Goal: Transaction & Acquisition: Purchase product/service

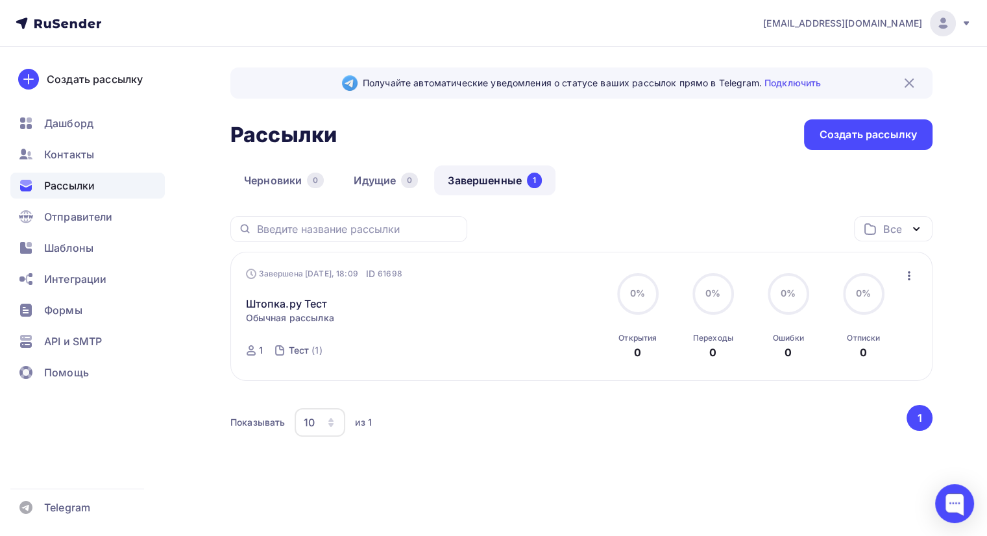
click at [510, 187] on link "Завершенные 1" at bounding box center [494, 181] width 121 height 30
click at [394, 176] on link "Идущие 0" at bounding box center [386, 181] width 92 height 30
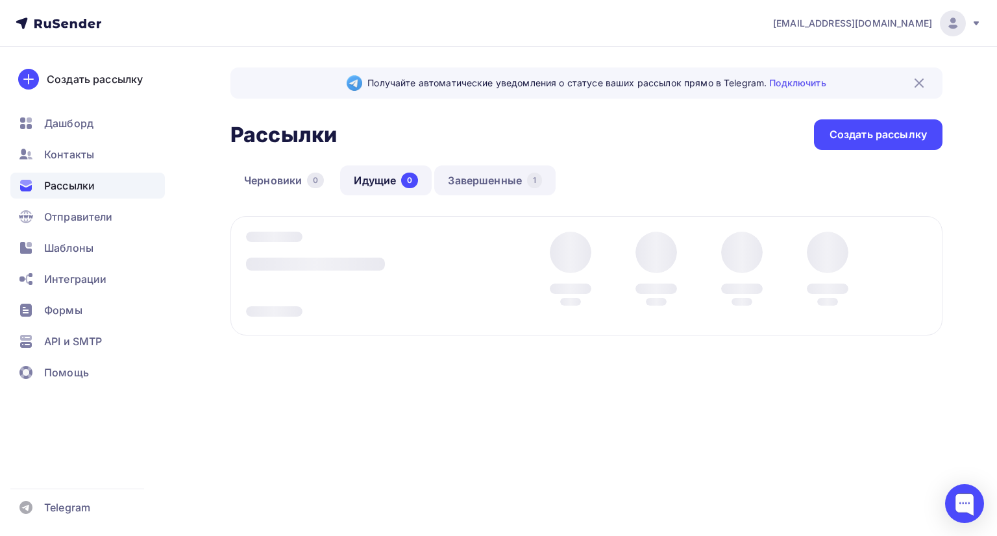
click at [473, 178] on link "Завершенные 1" at bounding box center [494, 181] width 121 height 30
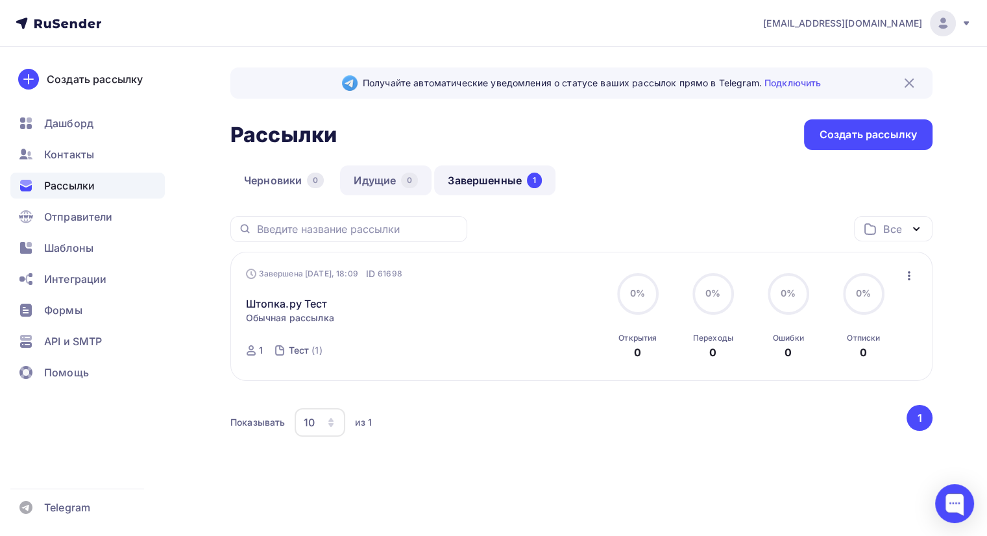
click at [382, 181] on link "Идущие 0" at bounding box center [386, 181] width 92 height 30
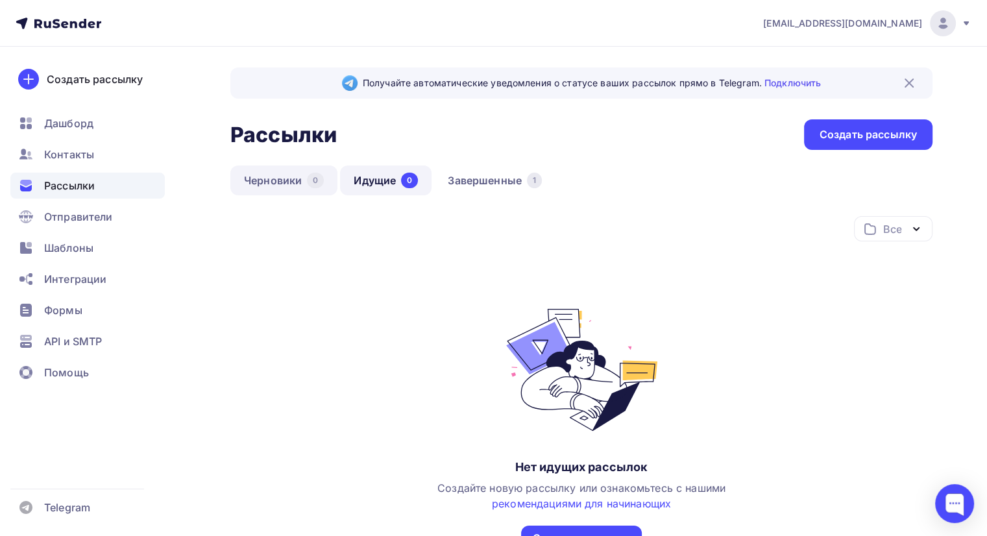
click at [271, 180] on link "Черновики 0" at bounding box center [283, 181] width 107 height 30
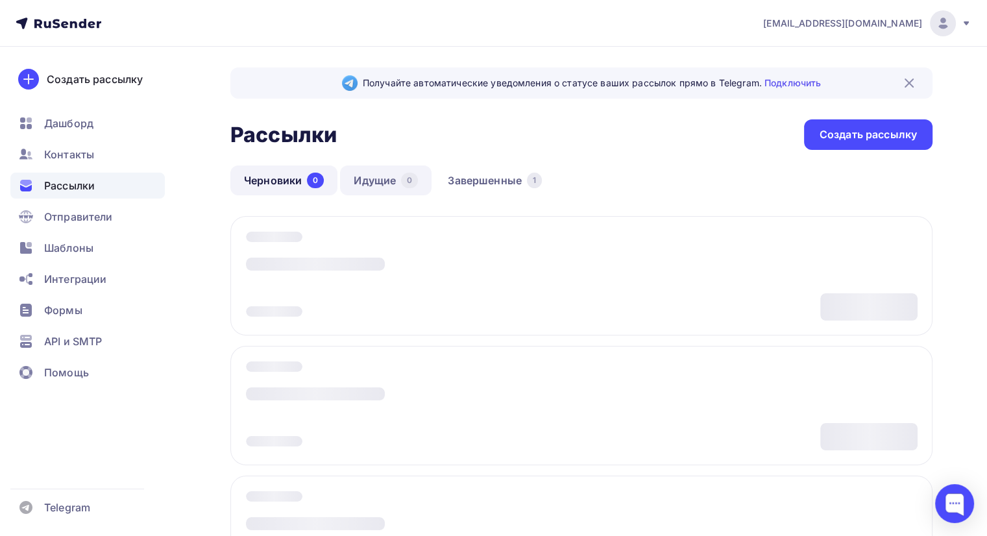
click at [369, 188] on link "Идущие 0" at bounding box center [386, 181] width 92 height 30
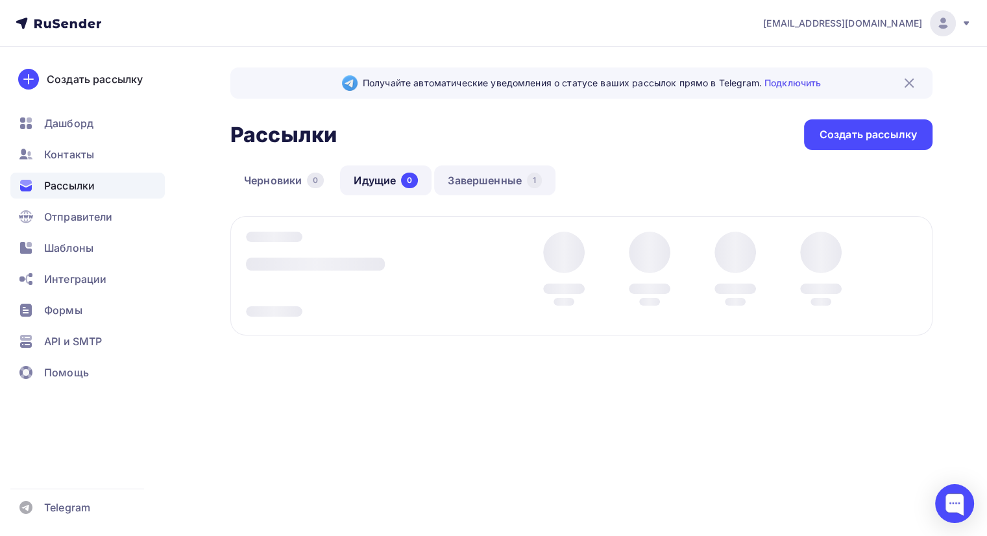
click at [467, 187] on link "Завершенные 1" at bounding box center [494, 181] width 121 height 30
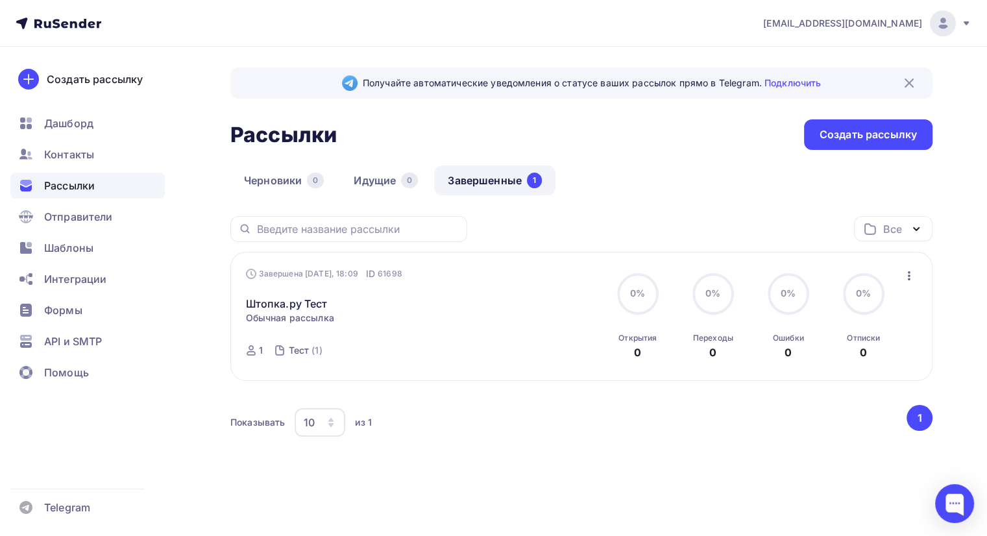
click at [490, 183] on link "Завершенные 1" at bounding box center [494, 181] width 121 height 30
click at [92, 188] on span "Рассылки" at bounding box center [69, 186] width 51 height 16
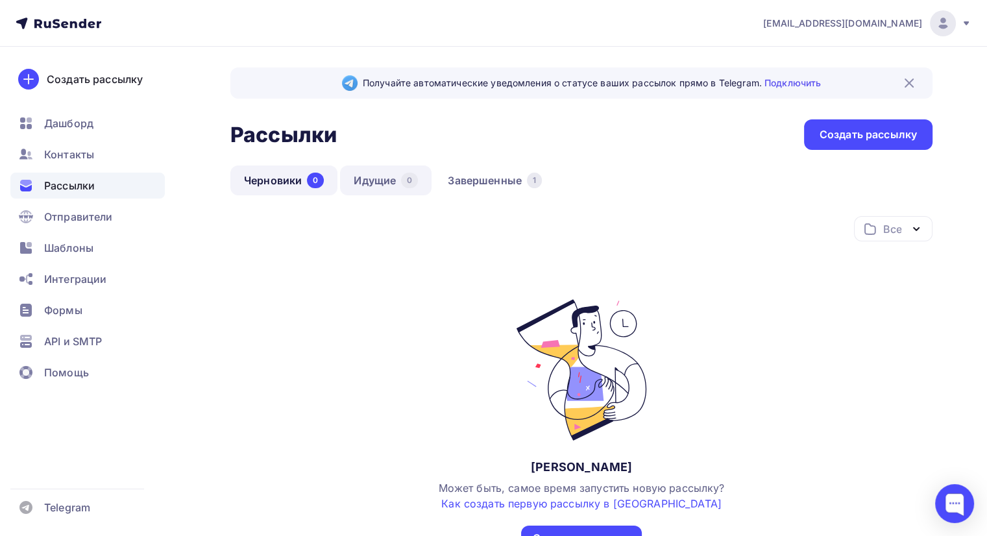
click at [384, 181] on link "Идущие 0" at bounding box center [386, 181] width 92 height 30
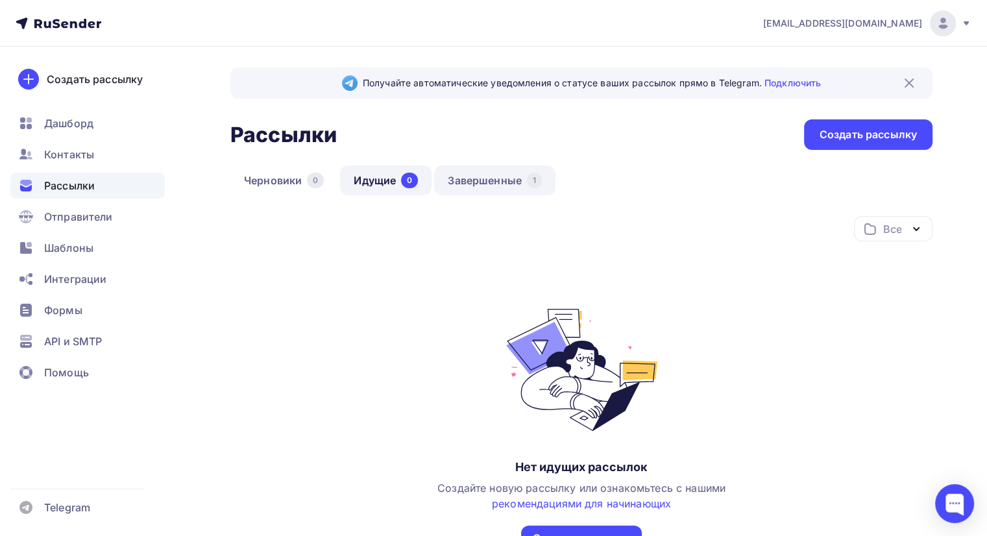
click at [478, 177] on link "Завершенные 1" at bounding box center [494, 181] width 121 height 30
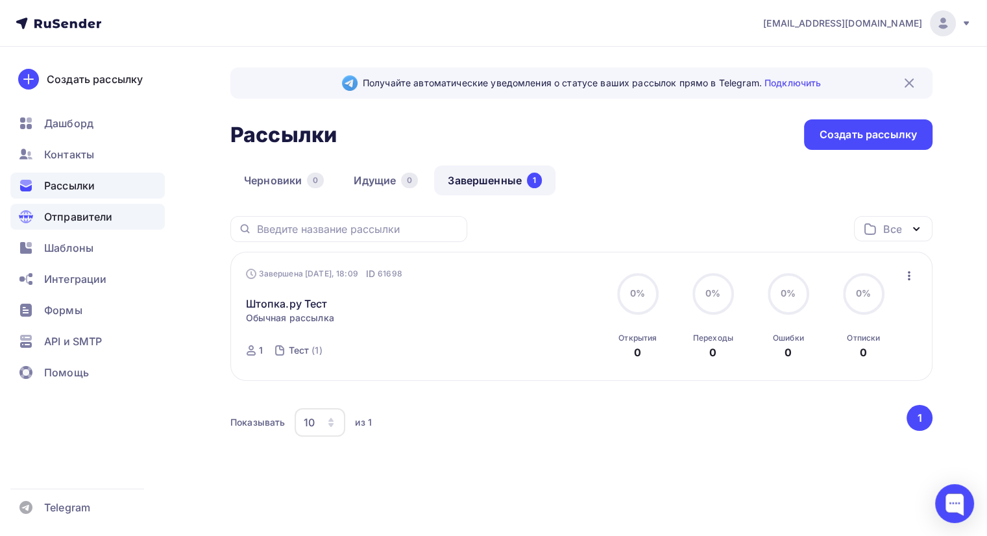
click at [93, 217] on span "Отправители" at bounding box center [78, 217] width 69 height 16
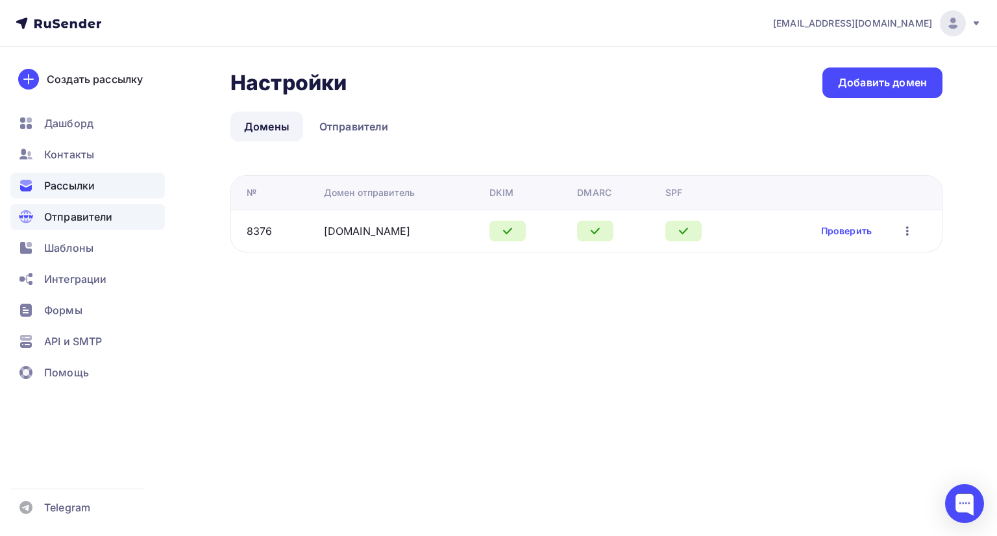
click at [93, 188] on span "Рассылки" at bounding box center [69, 186] width 51 height 16
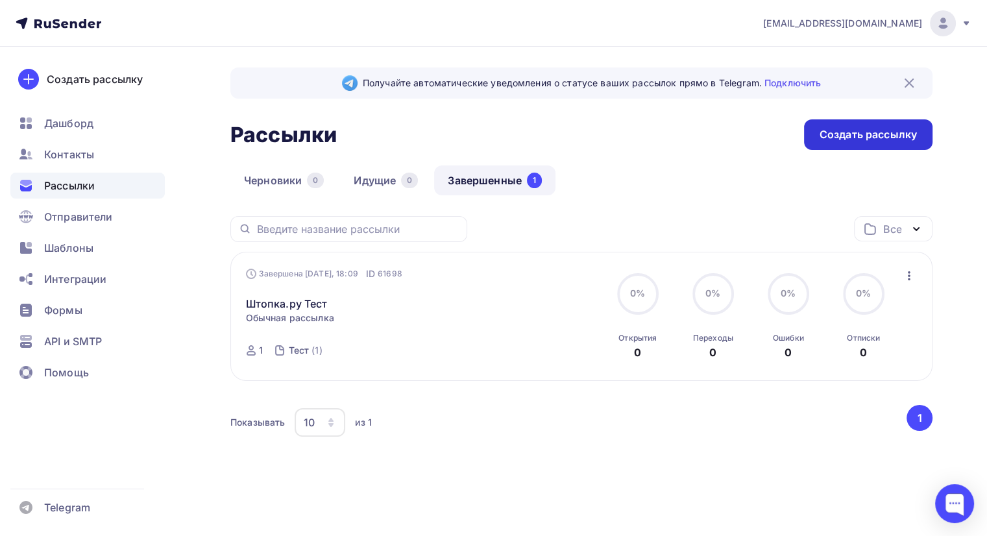
click at [859, 140] on div "Создать рассылку" at bounding box center [868, 134] width 97 height 15
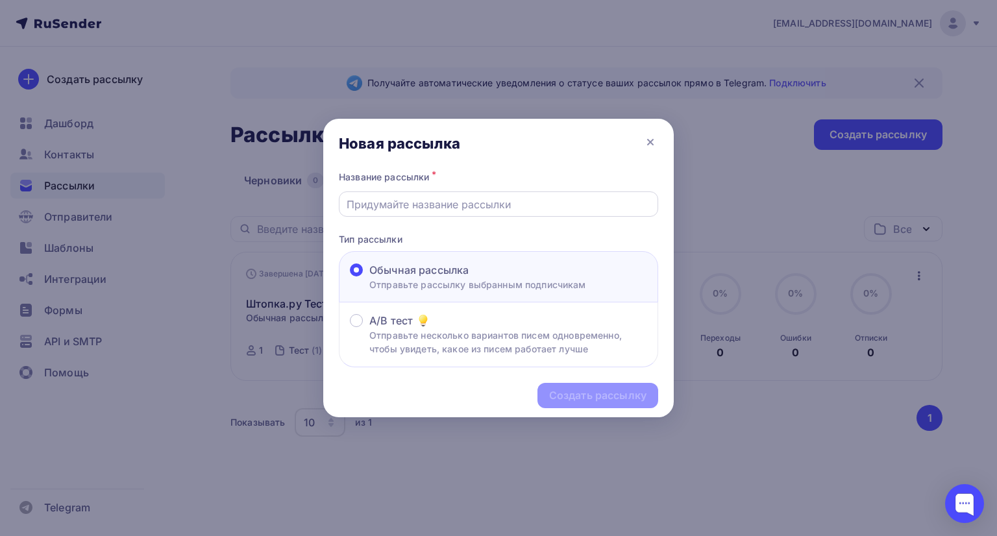
click at [402, 208] on input "text" at bounding box center [499, 205] width 304 height 16
type input "Штопка.ру Тест 2"
click at [578, 391] on div "Создать рассылку" at bounding box center [597, 395] width 97 height 15
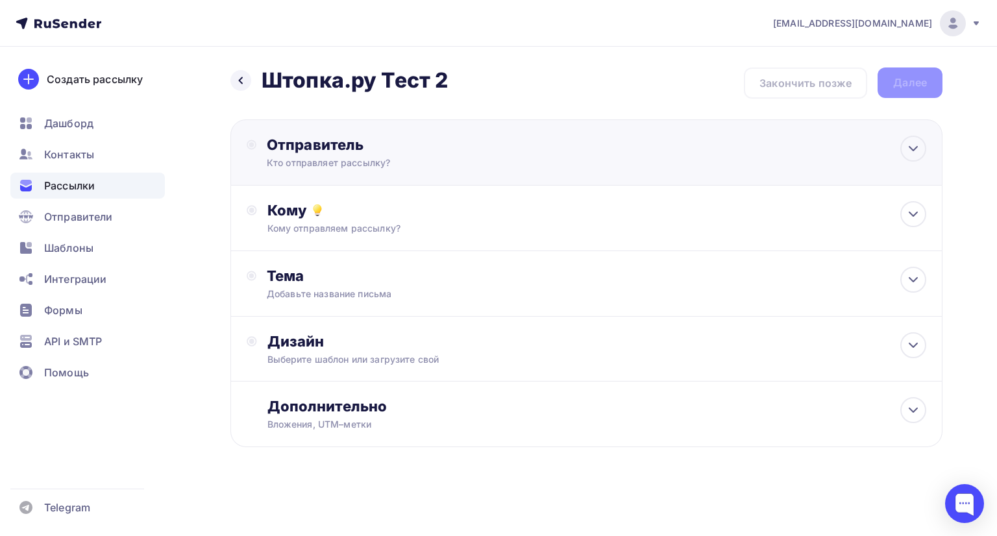
click at [443, 138] on div "Отправитель" at bounding box center [407, 145] width 281 height 18
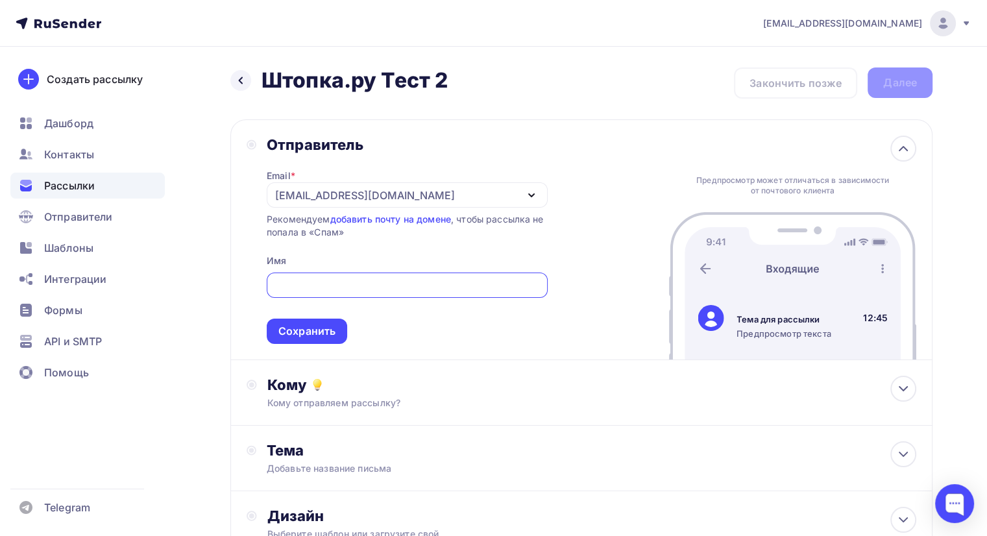
click at [406, 195] on div "[EMAIL_ADDRESS][DOMAIN_NAME]" at bounding box center [407, 194] width 281 height 25
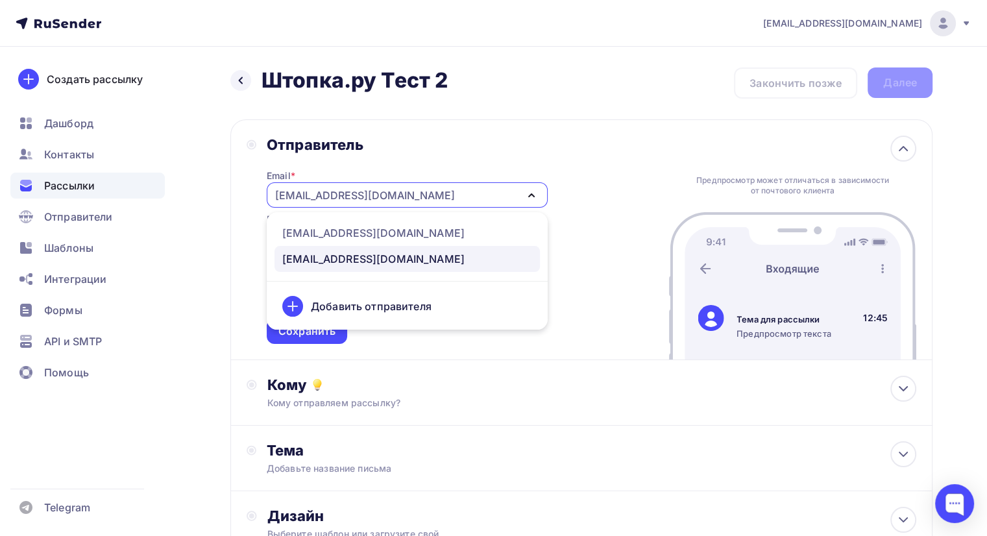
click at [406, 195] on div "[EMAIL_ADDRESS][DOMAIN_NAME]" at bounding box center [407, 194] width 281 height 25
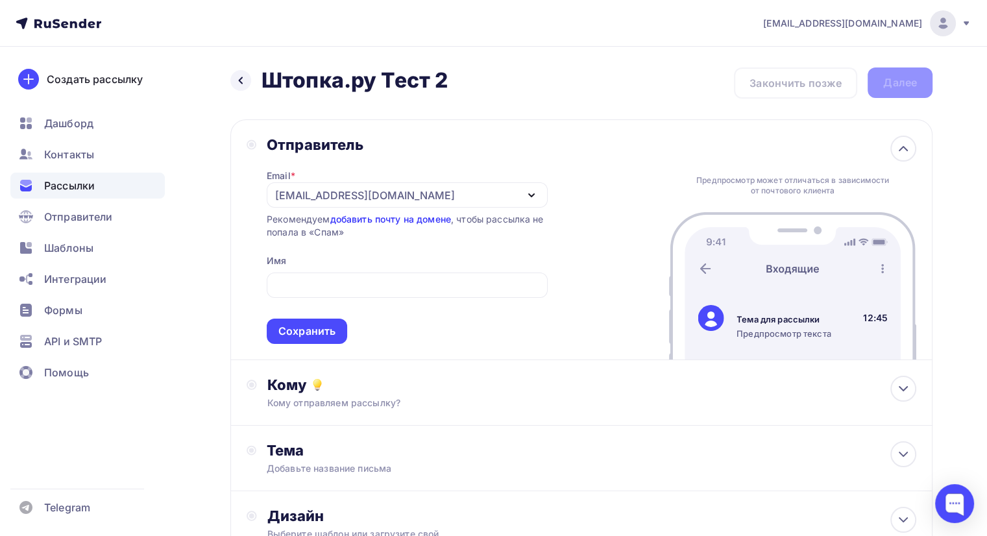
click at [398, 217] on link "добавить почту на домене" at bounding box center [390, 219] width 121 height 11
click at [522, 190] on div "[EMAIL_ADDRESS][DOMAIN_NAME]" at bounding box center [407, 194] width 281 height 25
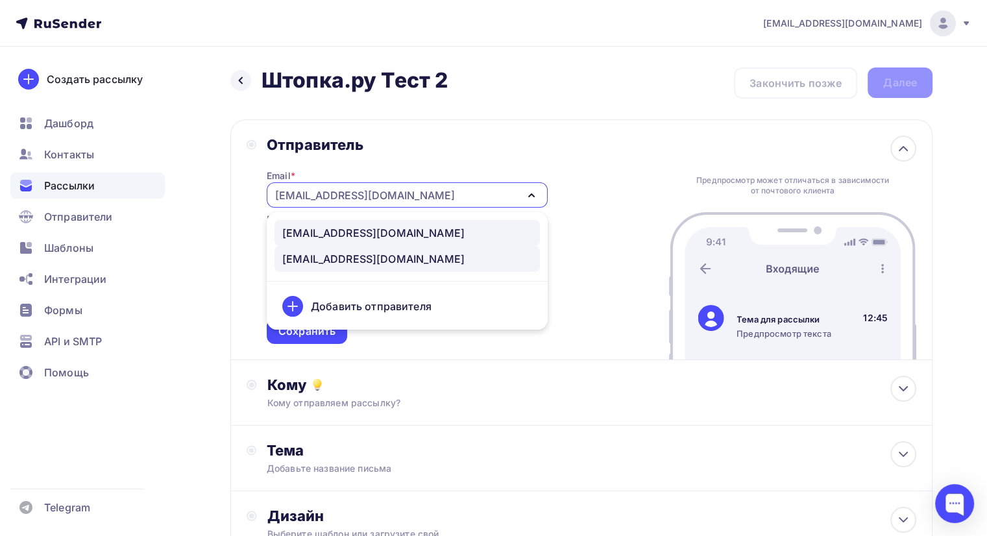
click at [482, 234] on div "info@shtopka.com" at bounding box center [407, 233] width 250 height 16
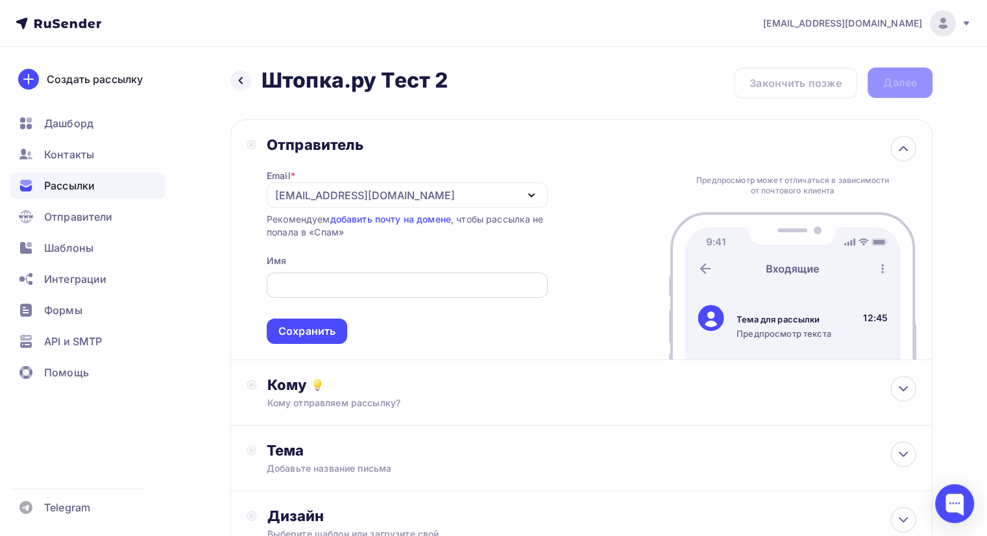
click at [345, 281] on input "text" at bounding box center [407, 286] width 266 height 16
type input "I"
type input "Г"
type input "I"
click at [237, 82] on icon at bounding box center [241, 80] width 10 height 10
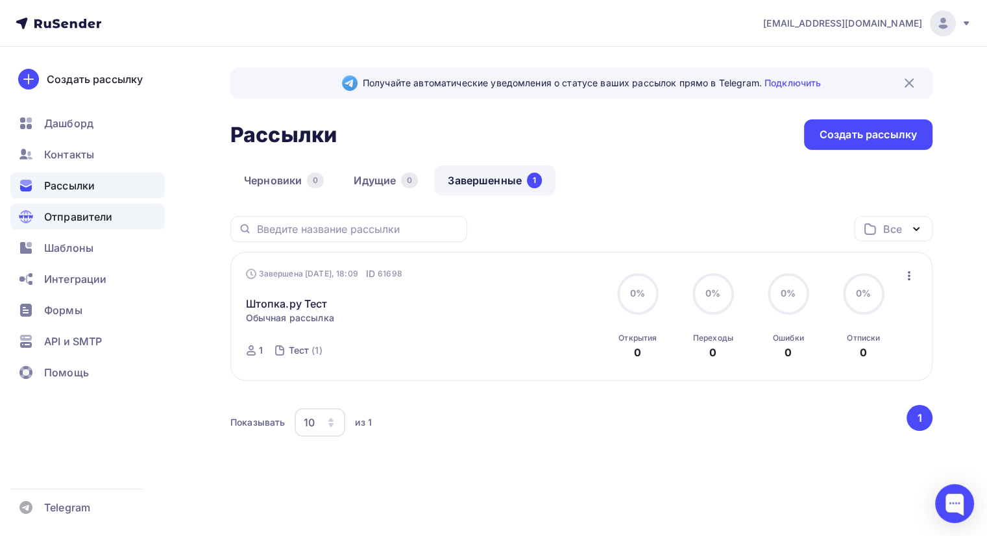
click at [95, 214] on span "Отправители" at bounding box center [78, 217] width 69 height 16
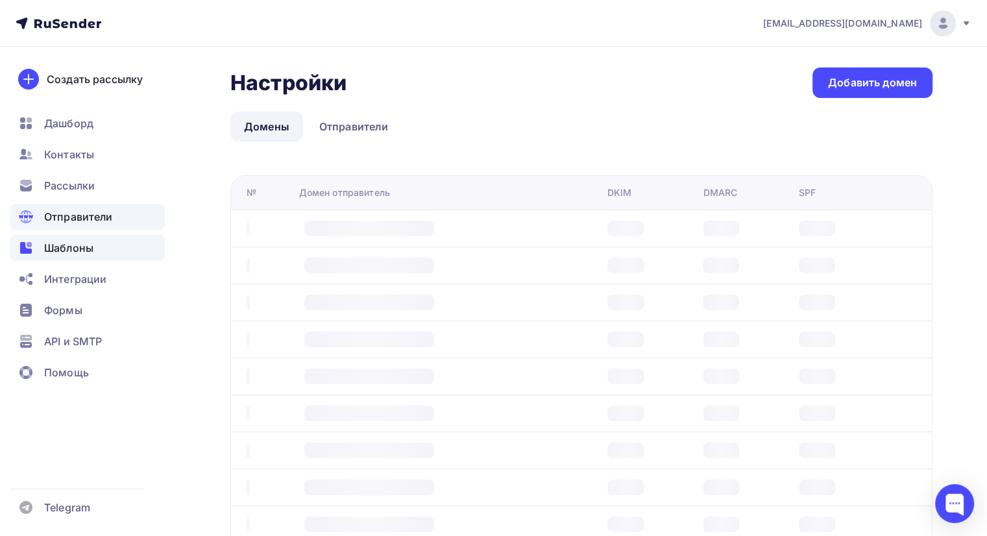
click at [97, 250] on div "Шаблоны" at bounding box center [87, 248] width 155 height 26
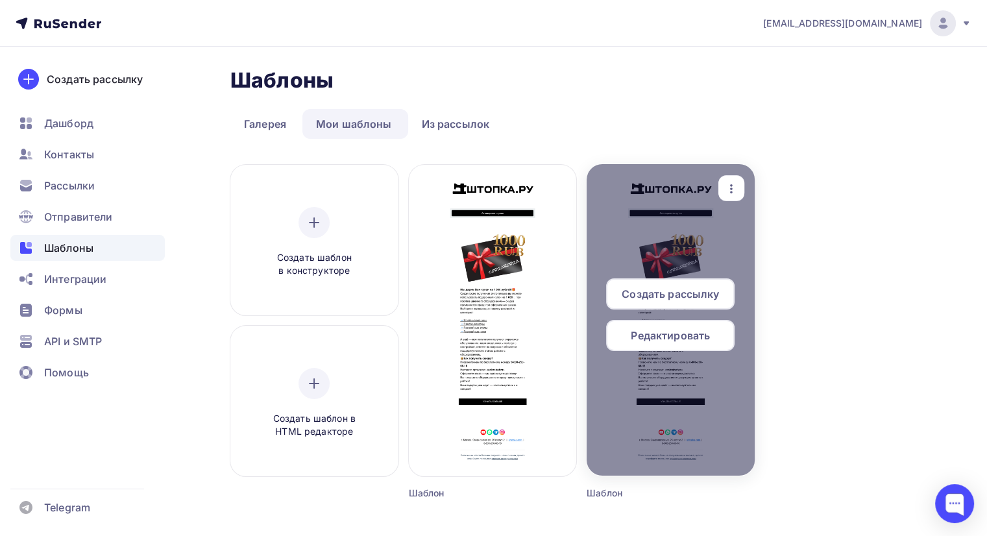
click at [735, 190] on icon "button" at bounding box center [732, 189] width 16 height 16
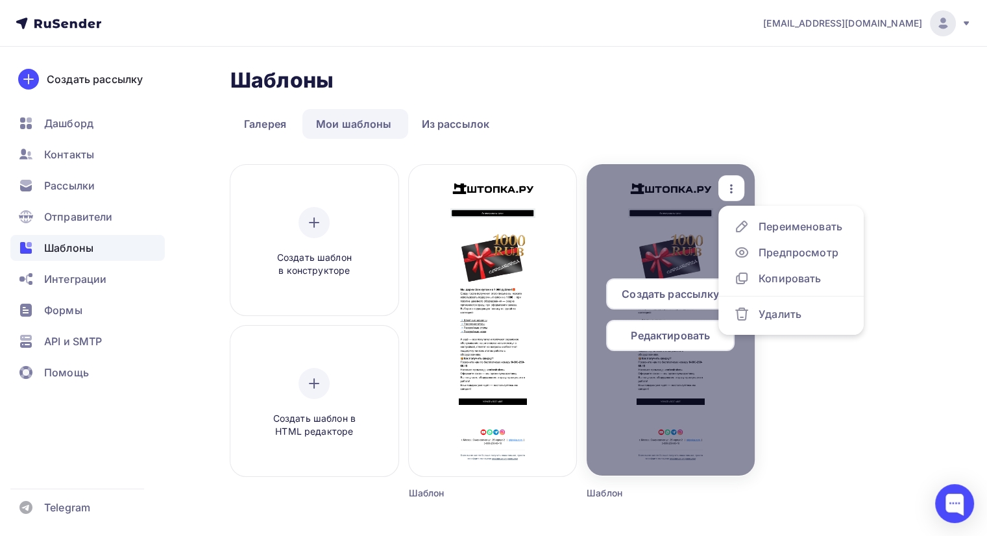
click at [691, 329] on span "Редактировать" at bounding box center [670, 336] width 79 height 16
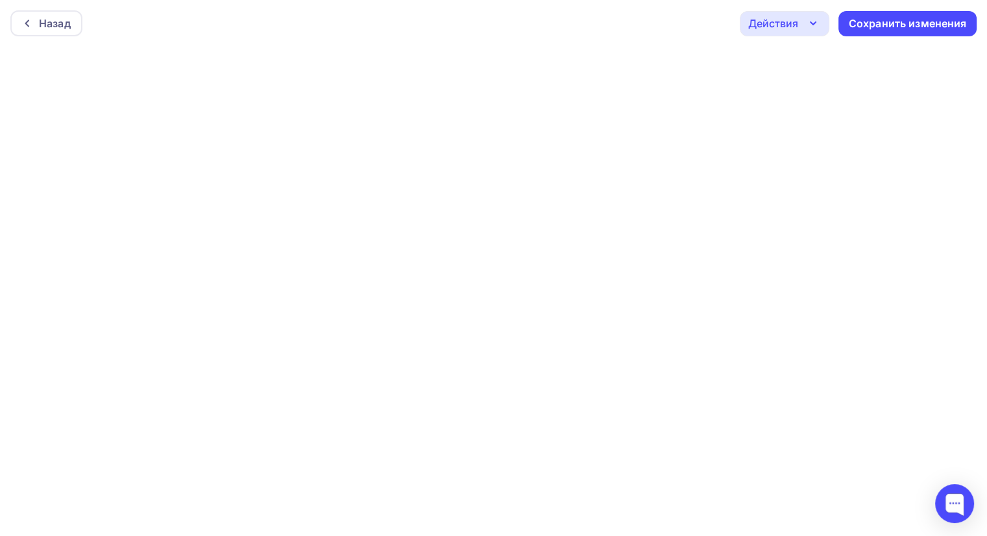
click at [809, 24] on icon "button" at bounding box center [814, 24] width 16 height 16
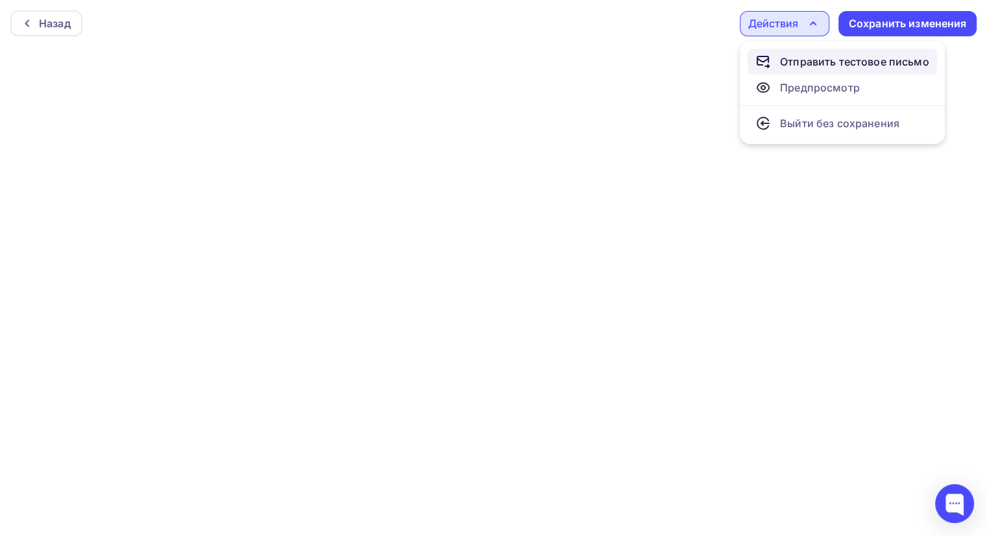
click at [837, 69] on div "Отправить тестовое письмо" at bounding box center [854, 62] width 149 height 16
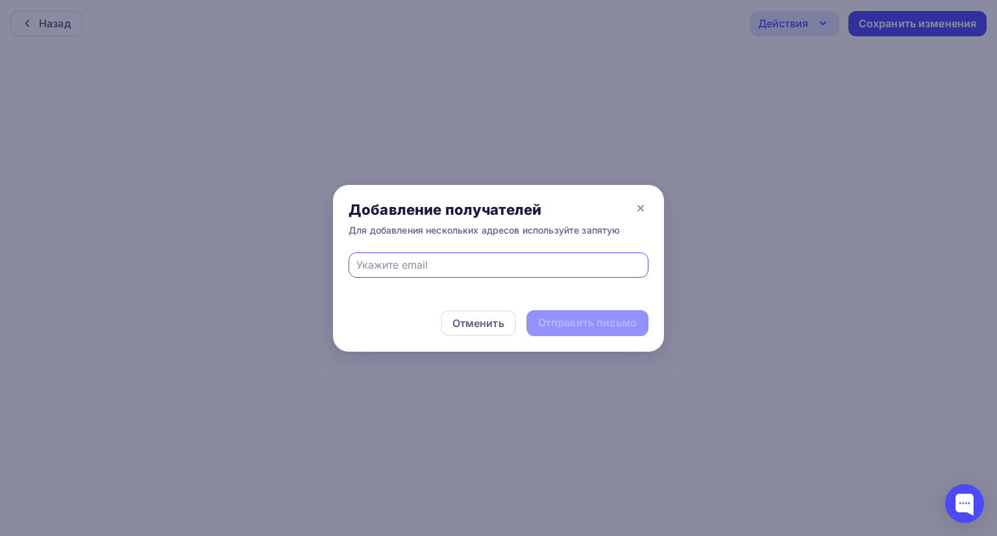
click at [433, 266] on input "text" at bounding box center [498, 265] width 285 height 16
type input "elgufffax759@gmail.com"
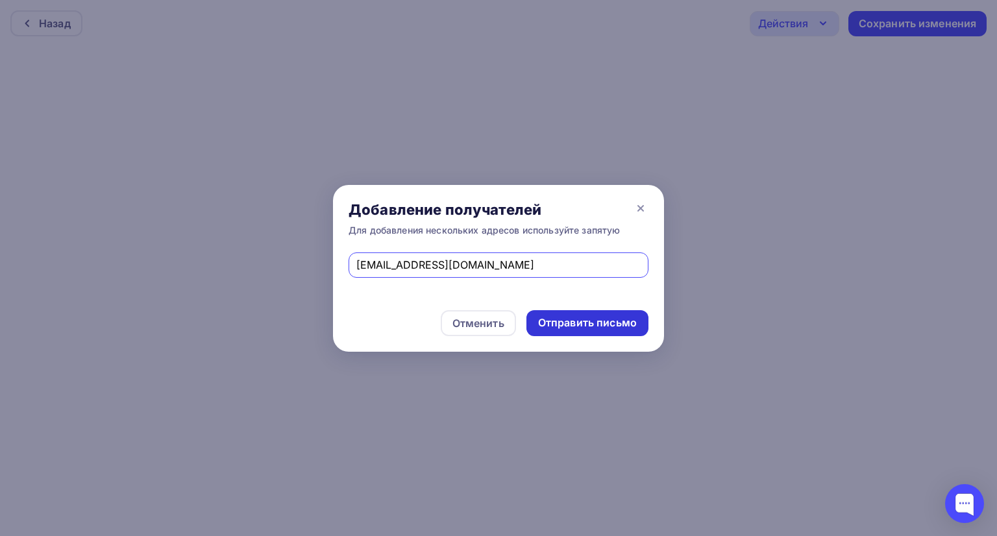
click at [558, 325] on div "Отправить письмо" at bounding box center [587, 322] width 99 height 15
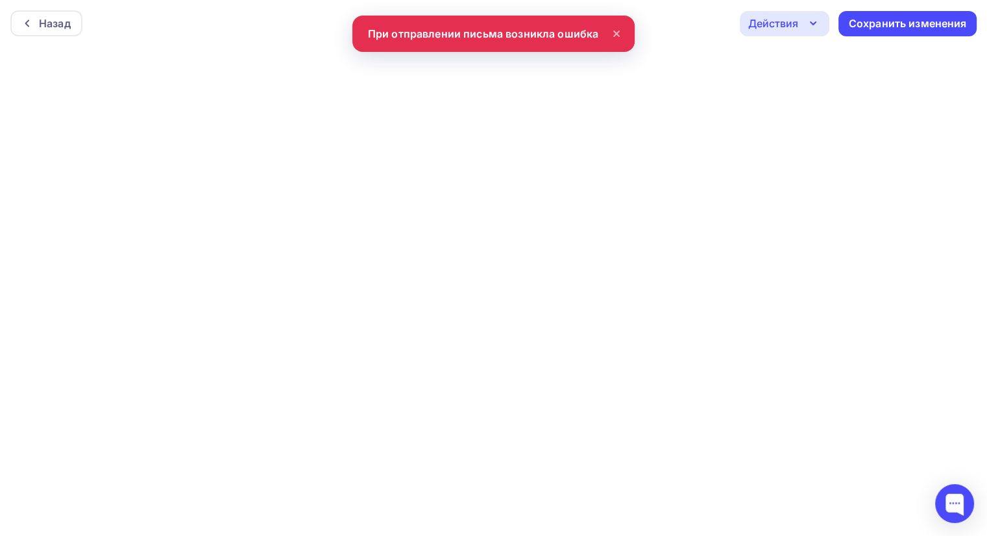
click at [810, 25] on icon "button" at bounding box center [814, 24] width 16 height 16
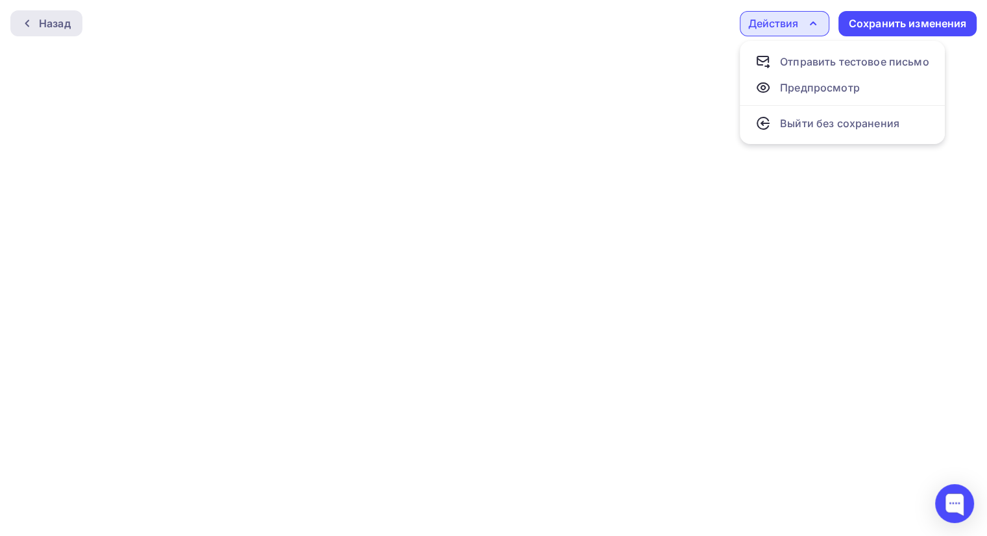
click at [51, 27] on div "Назад" at bounding box center [55, 24] width 32 height 16
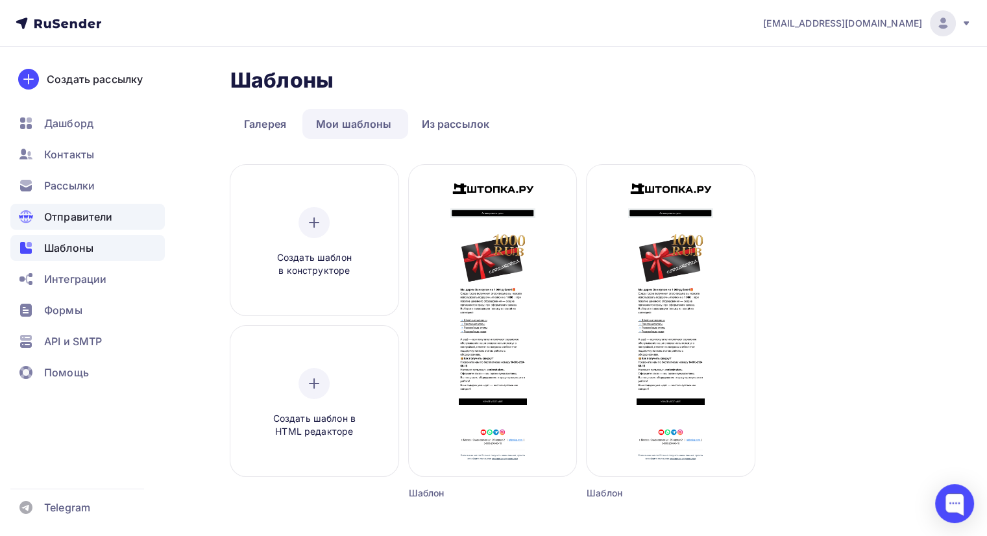
click at [88, 218] on span "Отправители" at bounding box center [78, 217] width 69 height 16
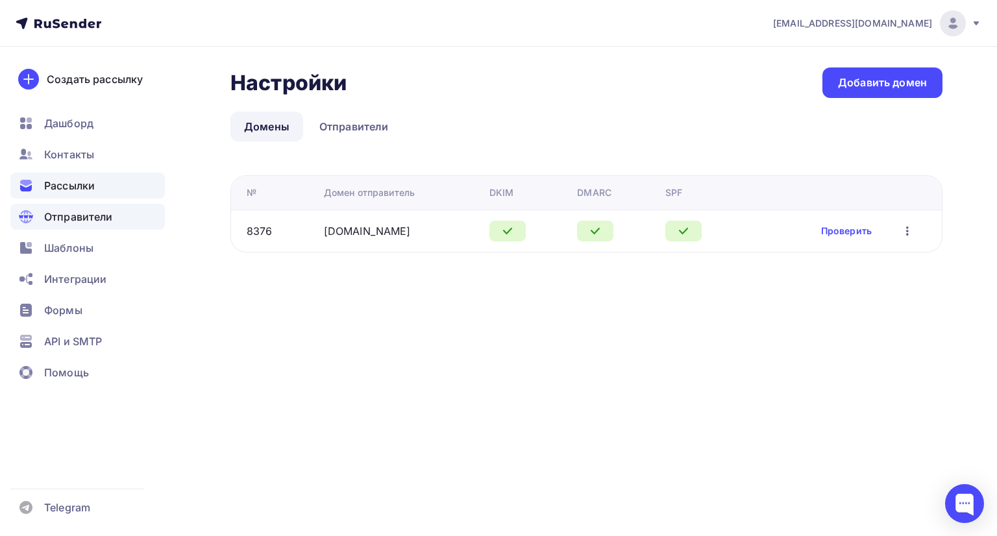
click at [80, 183] on span "Рассылки" at bounding box center [69, 186] width 51 height 16
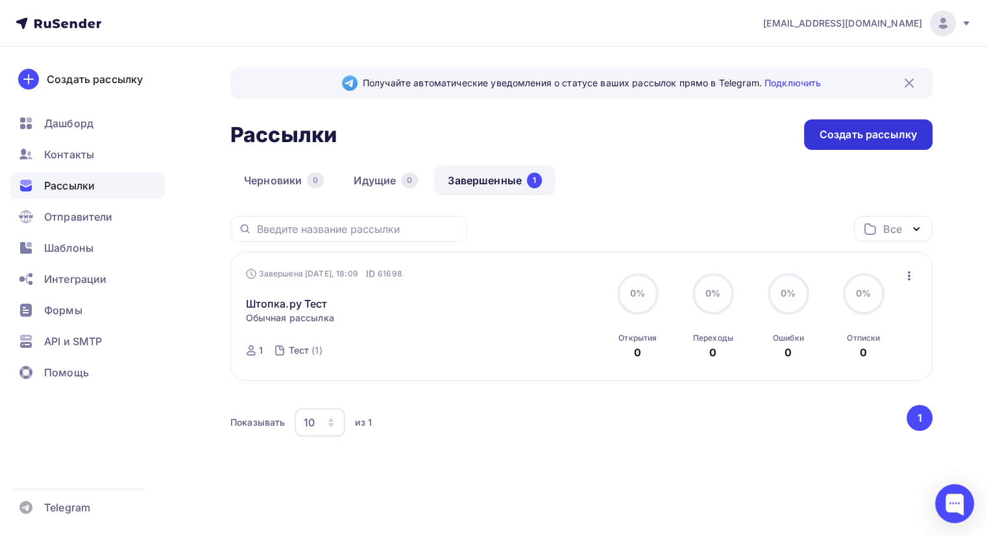
click at [822, 138] on div "Создать рассылку" at bounding box center [868, 134] width 97 height 15
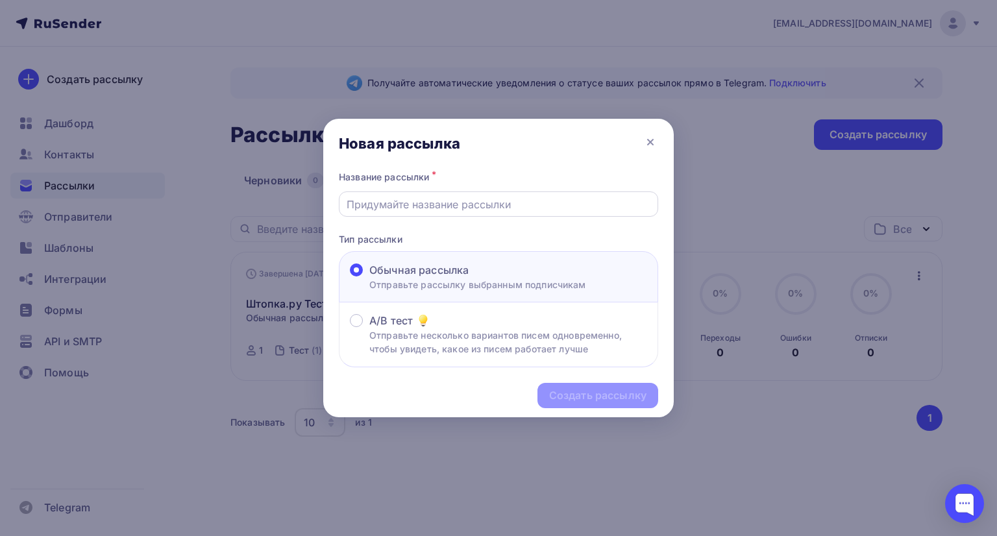
click at [444, 202] on input "text" at bounding box center [499, 205] width 304 height 16
type input "Штопка.ру Тест 2"
click at [576, 395] on div "Создать рассылку" at bounding box center [597, 395] width 97 height 15
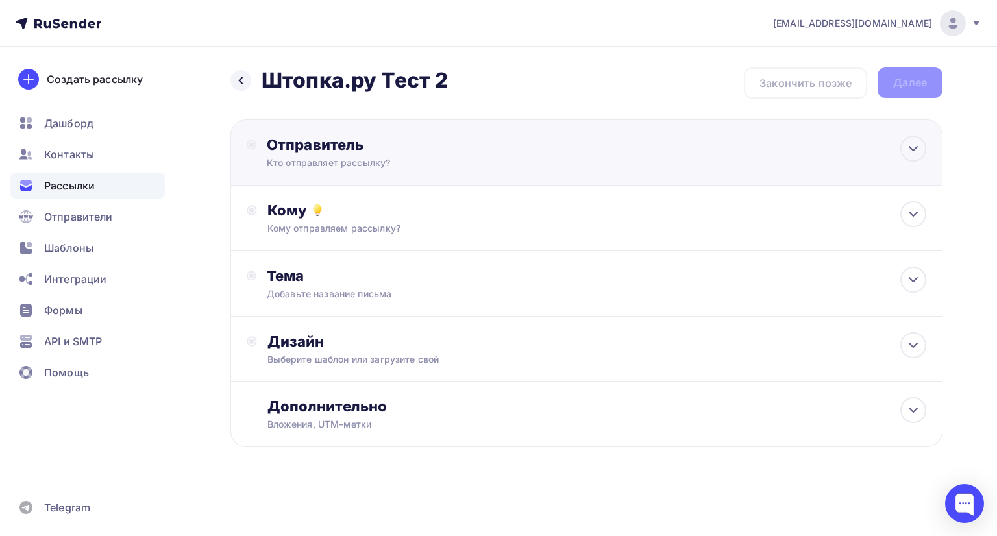
click at [425, 164] on div "Кто отправляет рассылку?" at bounding box center [393, 162] width 253 height 13
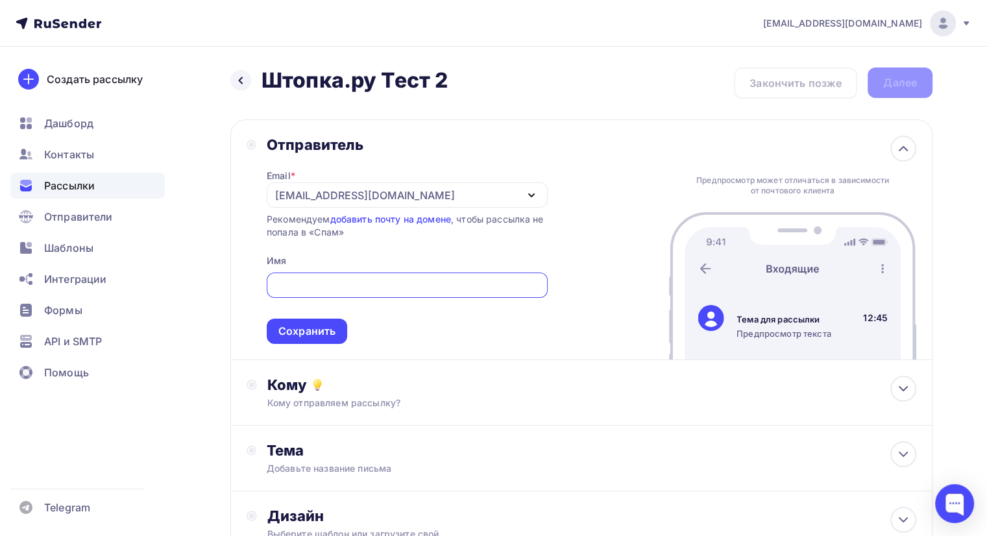
click at [401, 205] on div "info@shtopka.ru" at bounding box center [407, 194] width 281 height 25
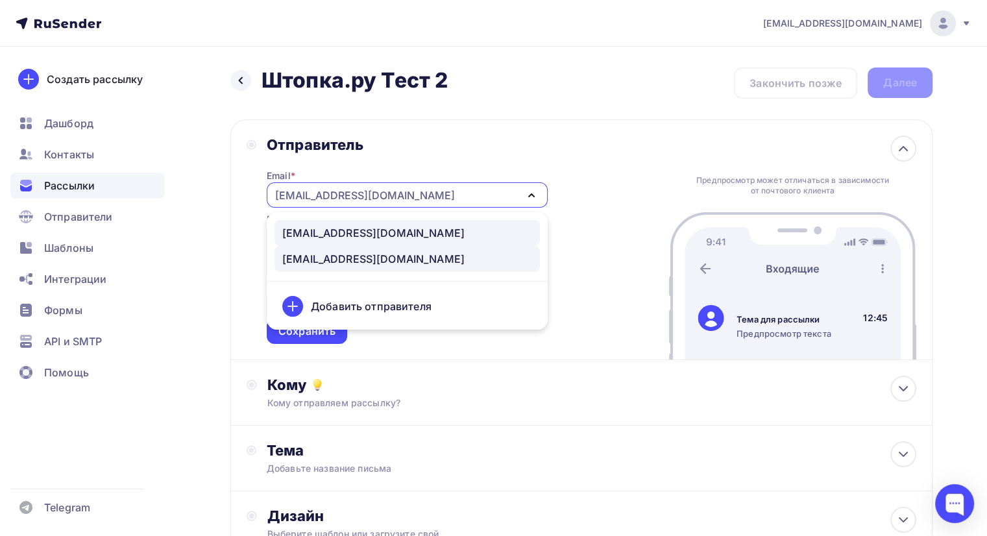
click at [395, 234] on div "info@shtopka.com" at bounding box center [407, 233] width 250 height 16
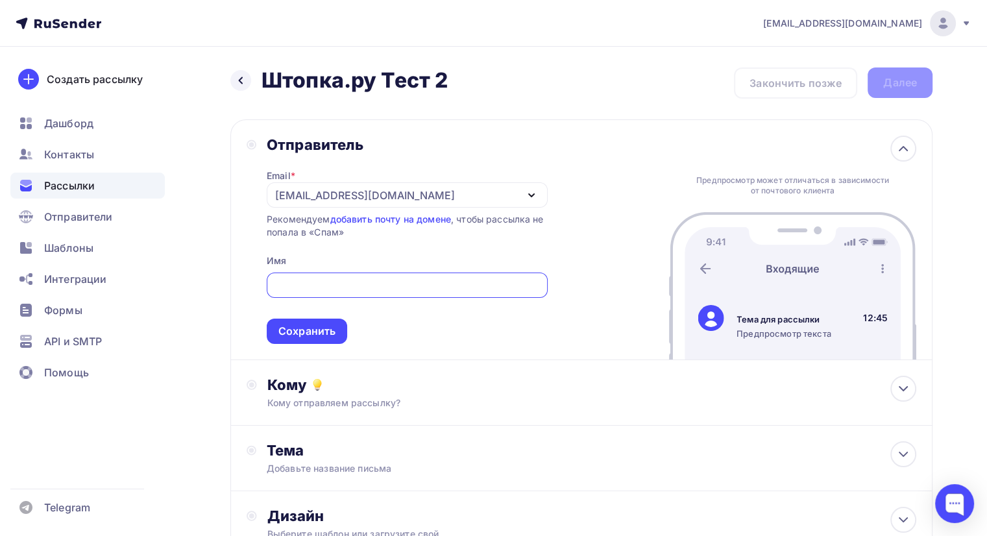
click at [362, 281] on input "text" at bounding box center [407, 286] width 266 height 16
type input "I"
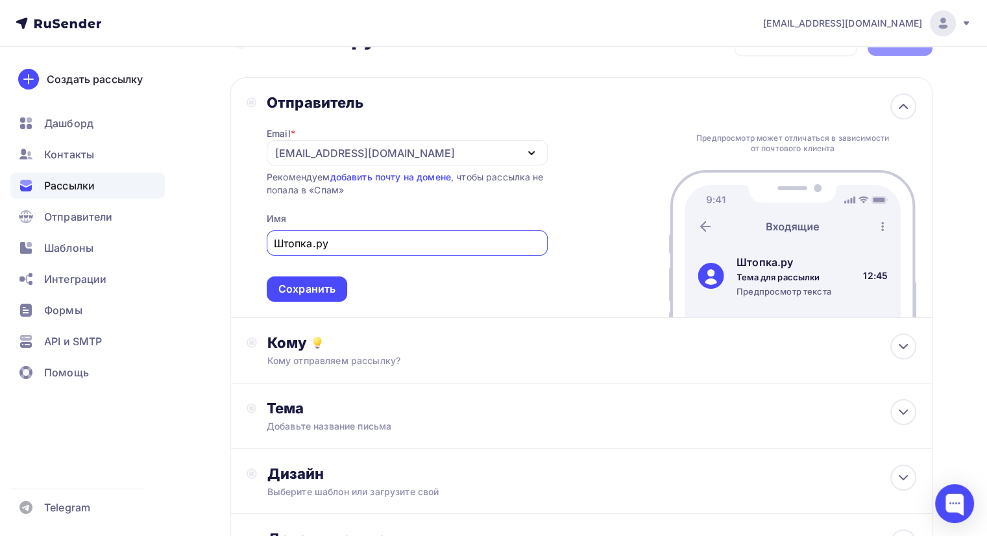
scroll to position [130, 0]
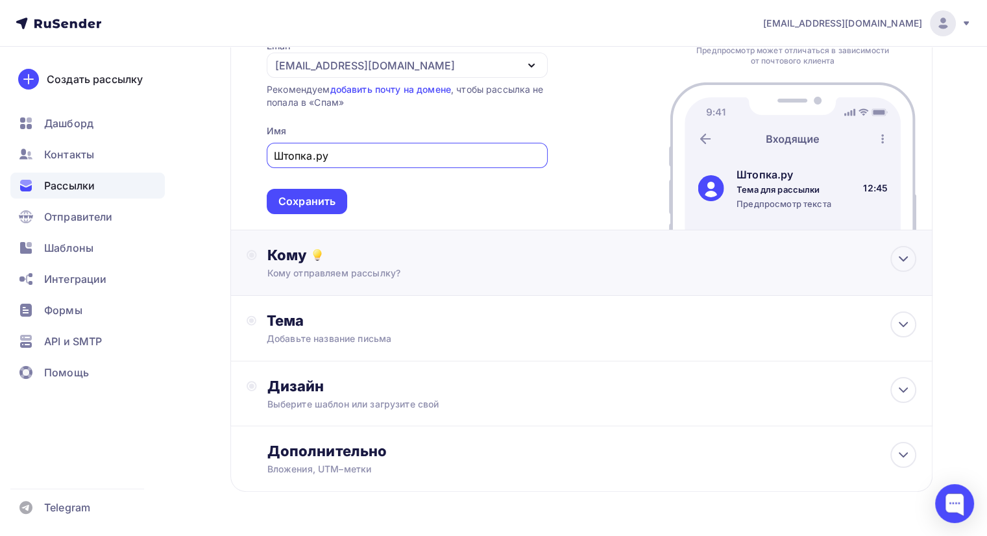
type input "Штопка.ру"
click at [404, 261] on div "Кому" at bounding box center [591, 255] width 649 height 18
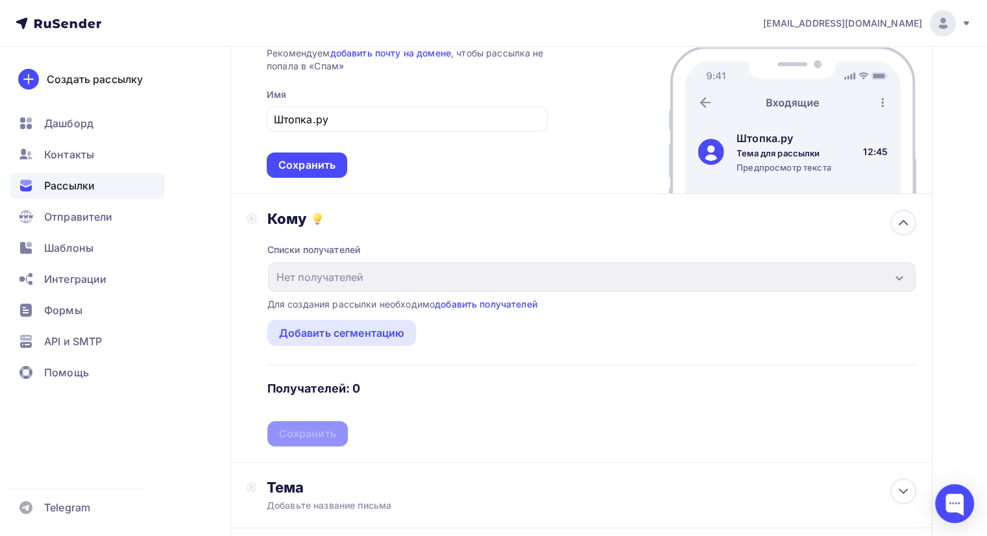
scroll to position [195, 0]
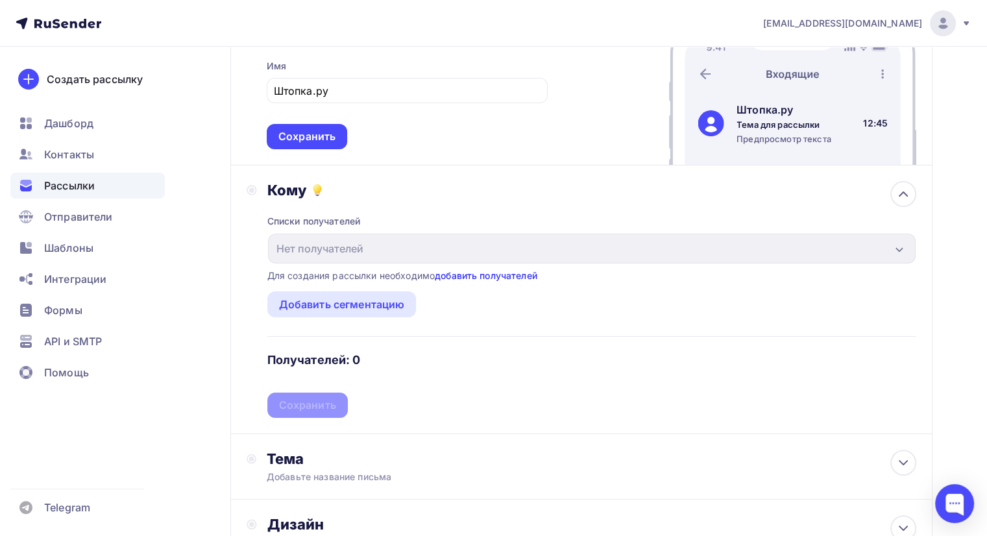
click at [477, 275] on link "добавить получателей" at bounding box center [486, 275] width 103 height 11
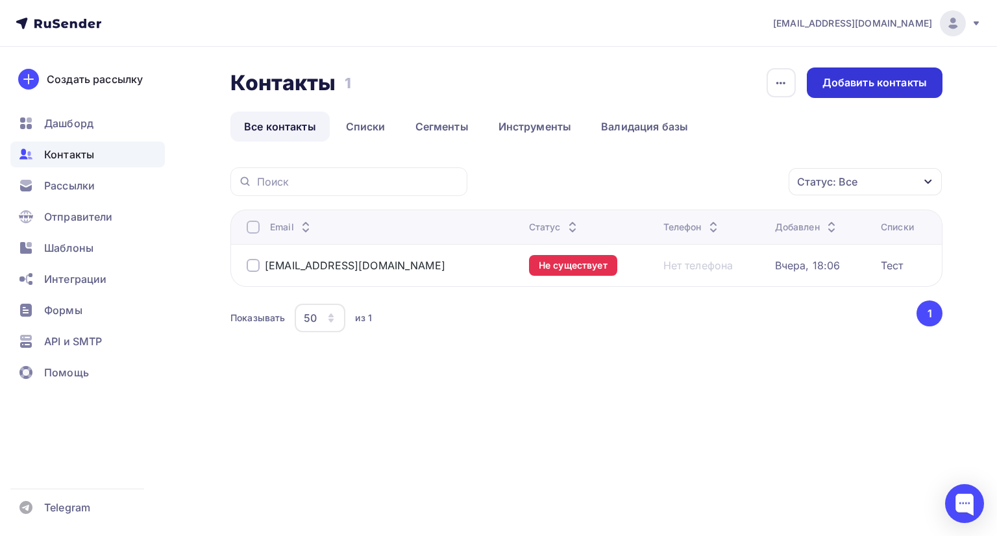
click at [862, 92] on div "Добавить контакты" at bounding box center [875, 83] width 136 height 31
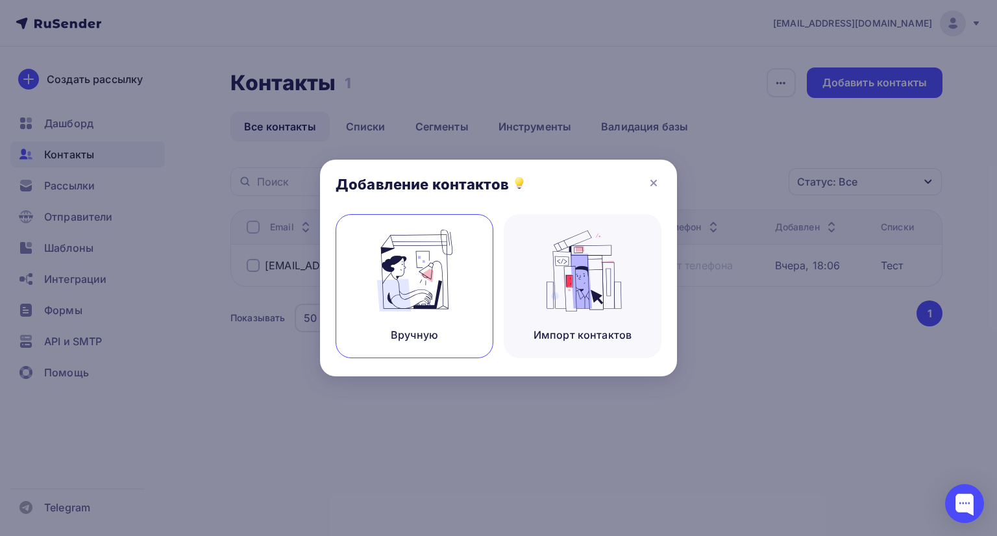
click at [413, 277] on img at bounding box center [414, 271] width 87 height 82
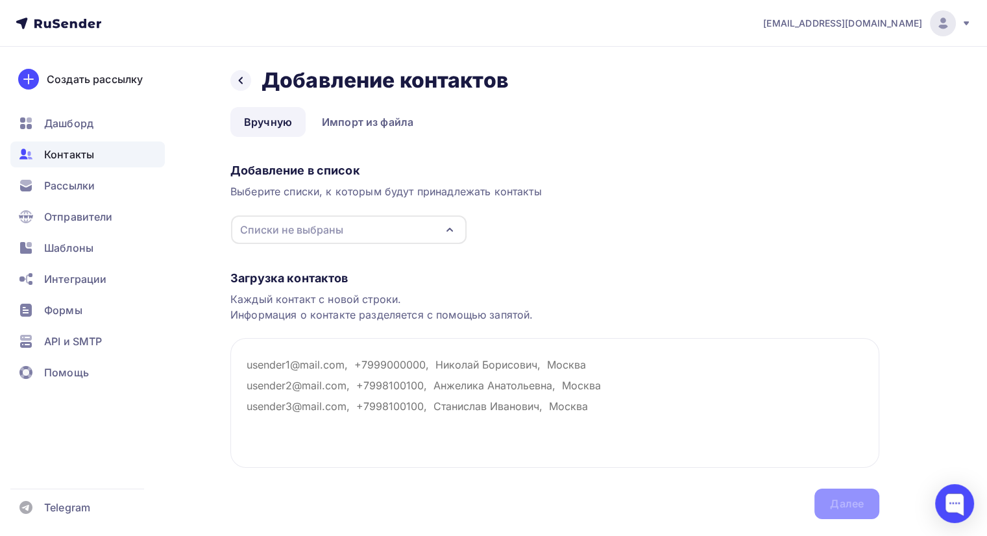
type textarea "у"
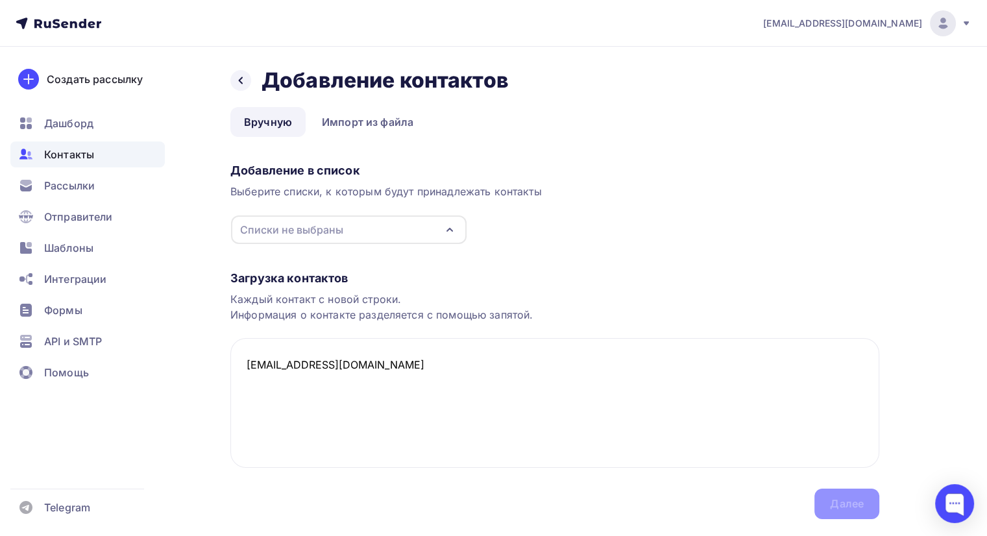
click at [395, 234] on div "Списки не выбраны" at bounding box center [349, 230] width 236 height 29
type textarea "elgufffax@inbox.ru"
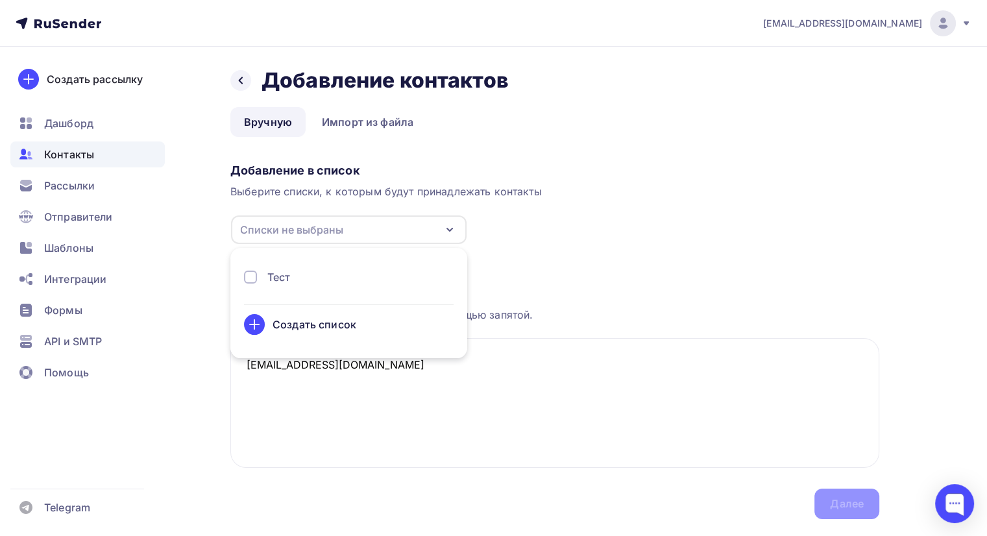
click at [252, 278] on div at bounding box center [250, 277] width 13 height 13
click at [842, 504] on div "Далее" at bounding box center [847, 504] width 34 height 15
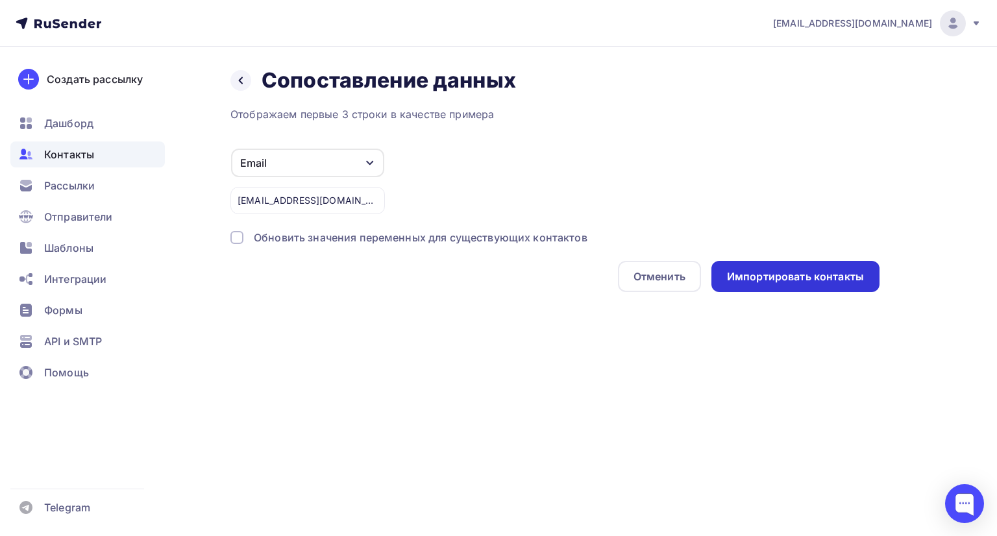
click at [778, 284] on div "Импортировать контакты" at bounding box center [795, 276] width 168 height 31
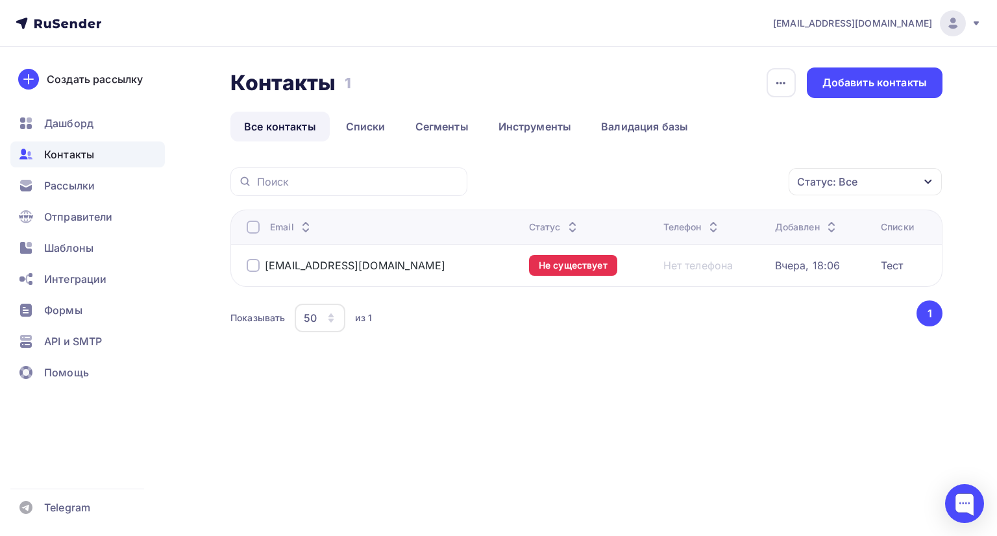
click at [553, 344] on div "Статус: Все Статус Новый Активный Не существует Переполнен Недоступен Отписан О…" at bounding box center [586, 267] width 712 height 200
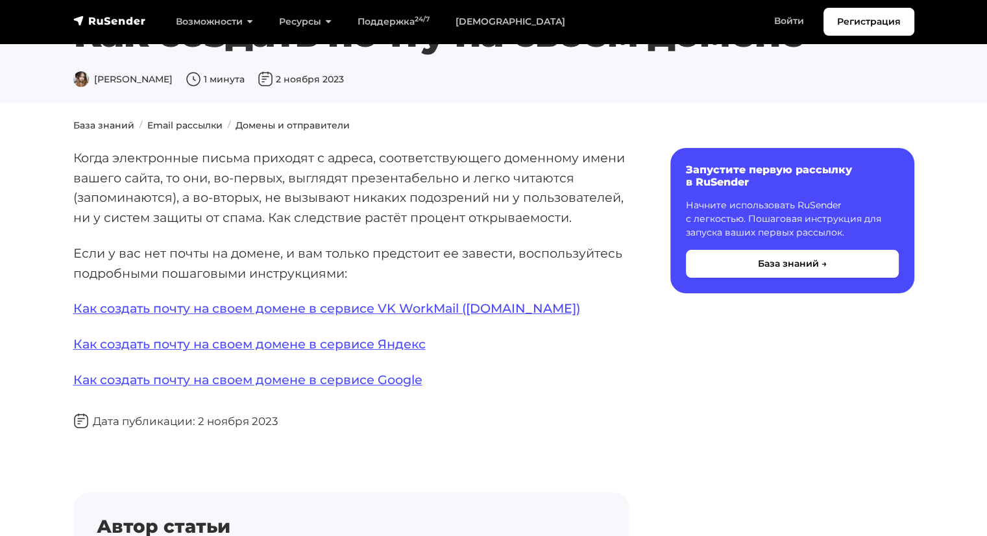
scroll to position [130, 0]
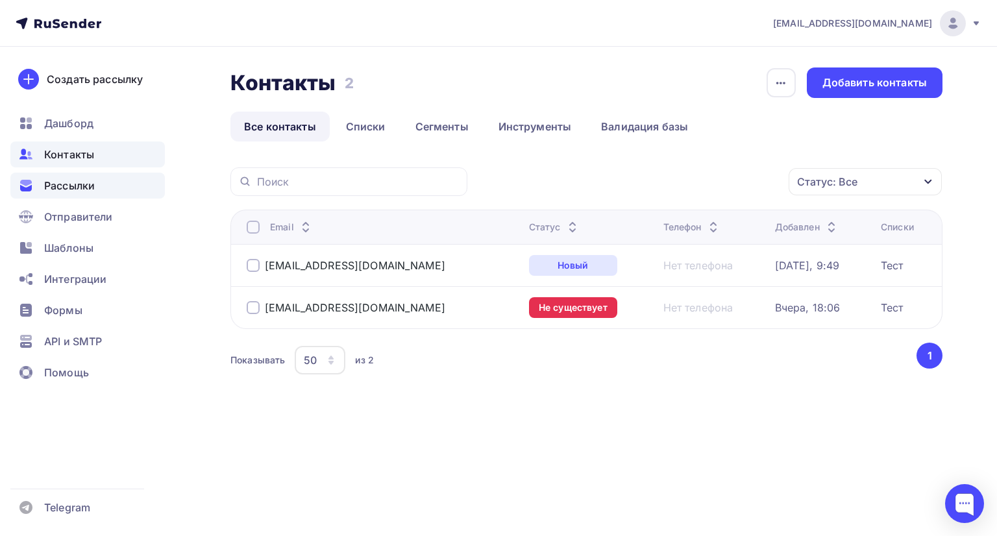
click at [99, 190] on div "Рассылки" at bounding box center [87, 186] width 155 height 26
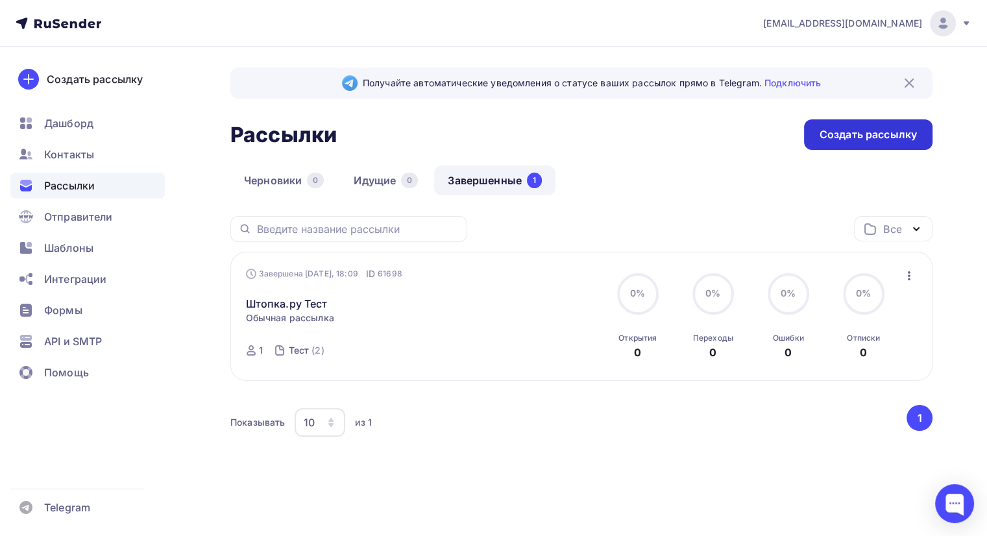
click at [876, 133] on div "Создать рассылку" at bounding box center [868, 134] width 97 height 15
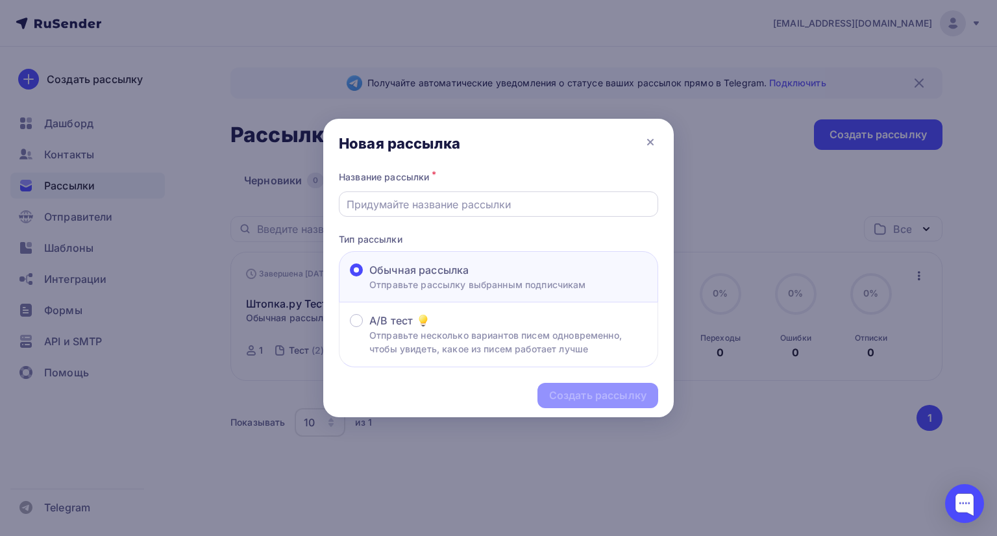
click at [434, 211] on input "text" at bounding box center [499, 205] width 304 height 16
type input "Штопка.ру Тест 2"
click at [579, 395] on div "Создать рассылку" at bounding box center [597, 395] width 97 height 15
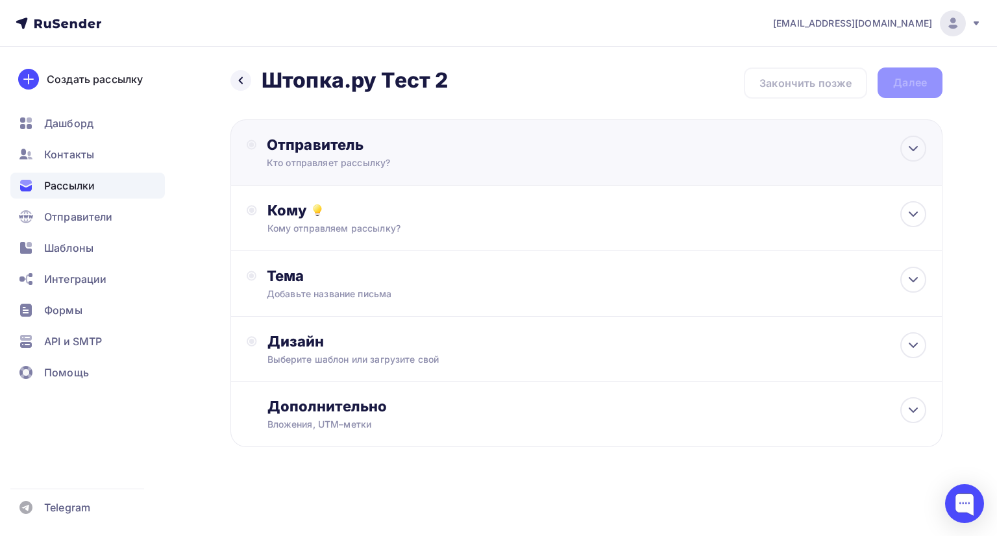
click at [396, 160] on div "Кто отправляет рассылку?" at bounding box center [393, 162] width 253 height 13
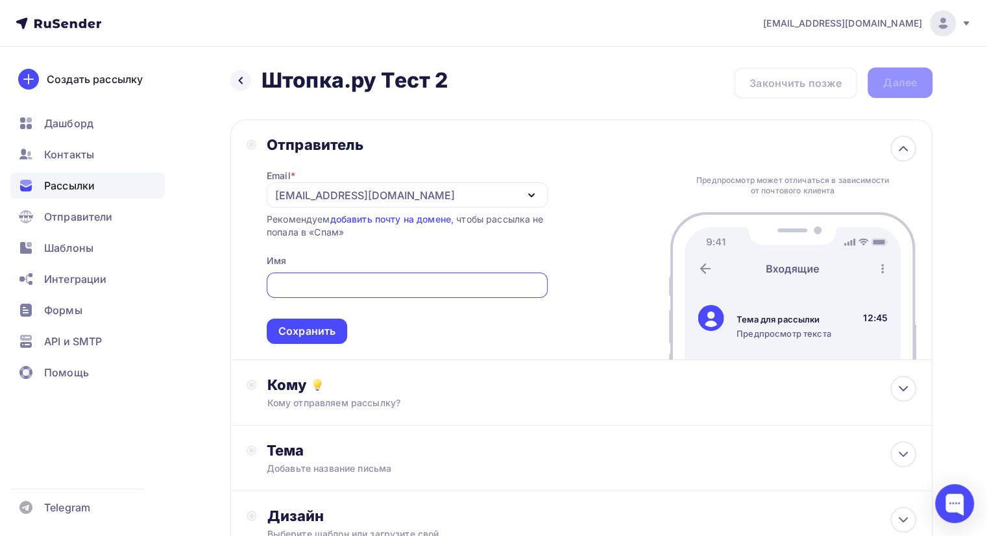
click at [358, 286] on input "text" at bounding box center [407, 286] width 266 height 16
type input "I"
type input "Штопка.ру"
click at [337, 328] on div "Сохранить" at bounding box center [307, 331] width 80 height 25
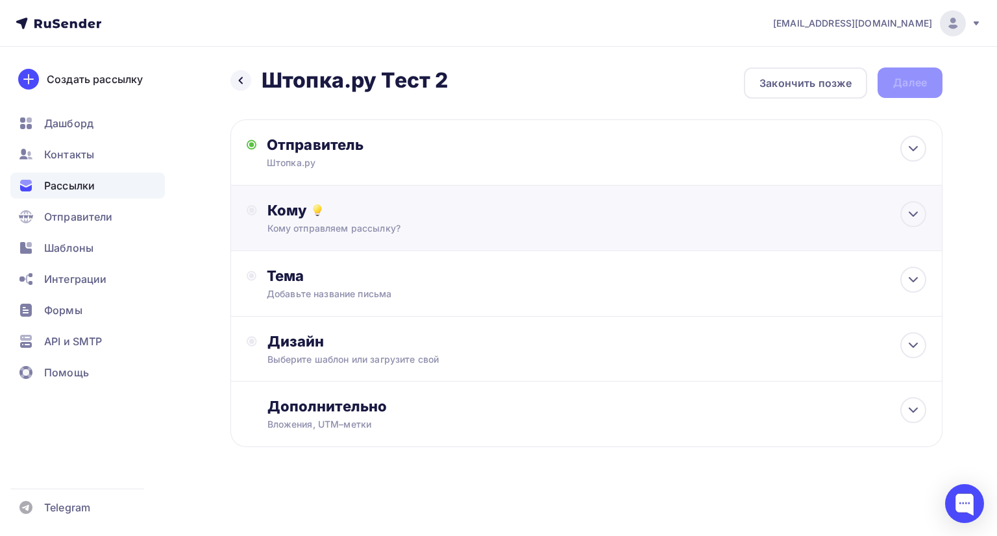
click at [373, 213] on div "Кому" at bounding box center [596, 210] width 659 height 18
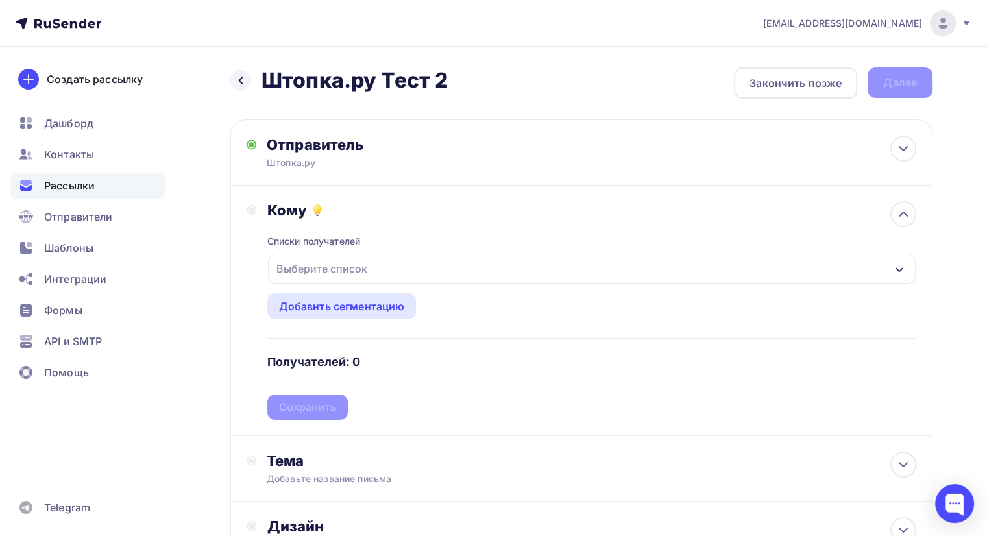
click at [362, 268] on div "Выберите список" at bounding box center [321, 268] width 101 height 23
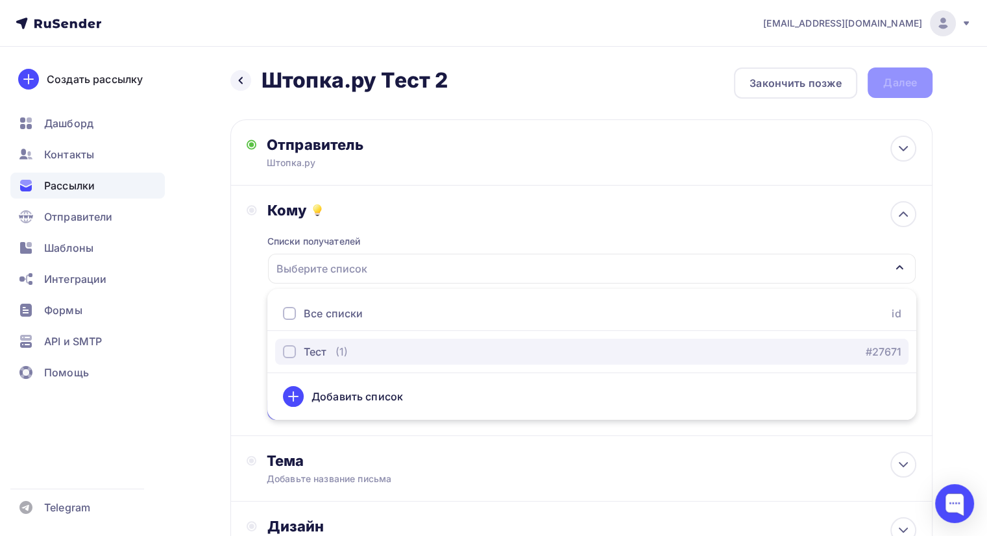
click at [289, 356] on div "button" at bounding box center [289, 351] width 13 height 13
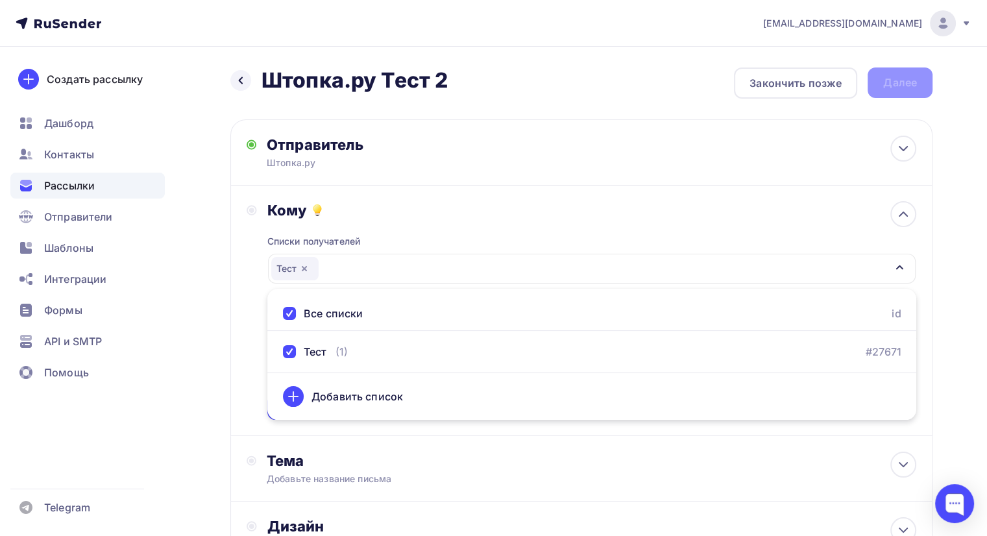
click at [391, 226] on div "Списки получателей Тест Все списки id Тест (1) #27671 Добавить список Добавить …" at bounding box center [591, 319] width 649 height 201
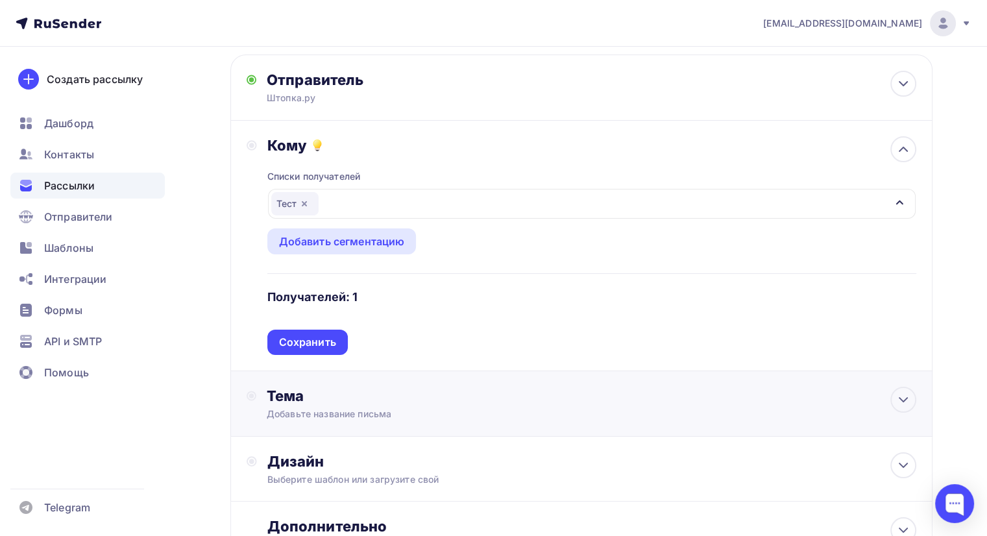
scroll to position [130, 0]
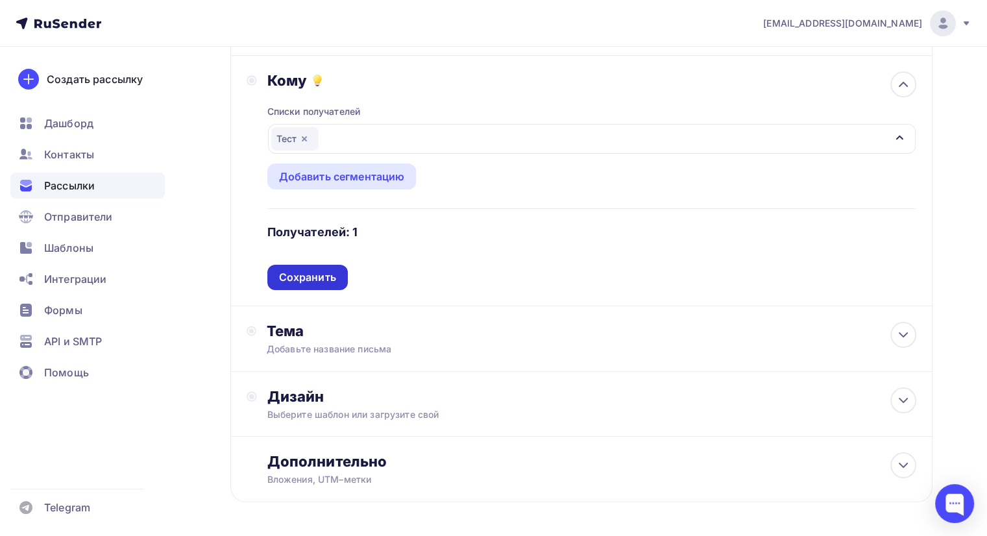
click at [331, 282] on div "Сохранить" at bounding box center [307, 277] width 57 height 15
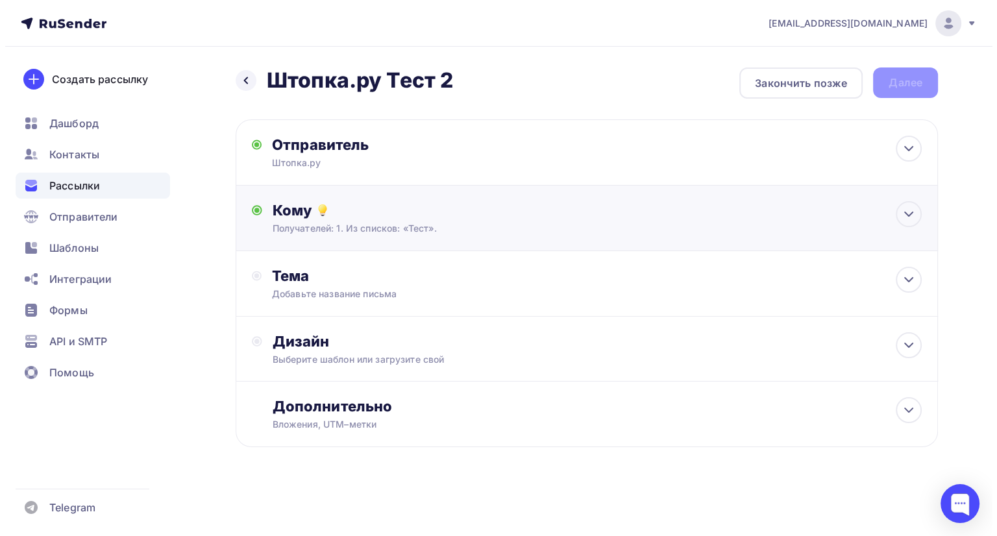
scroll to position [0, 0]
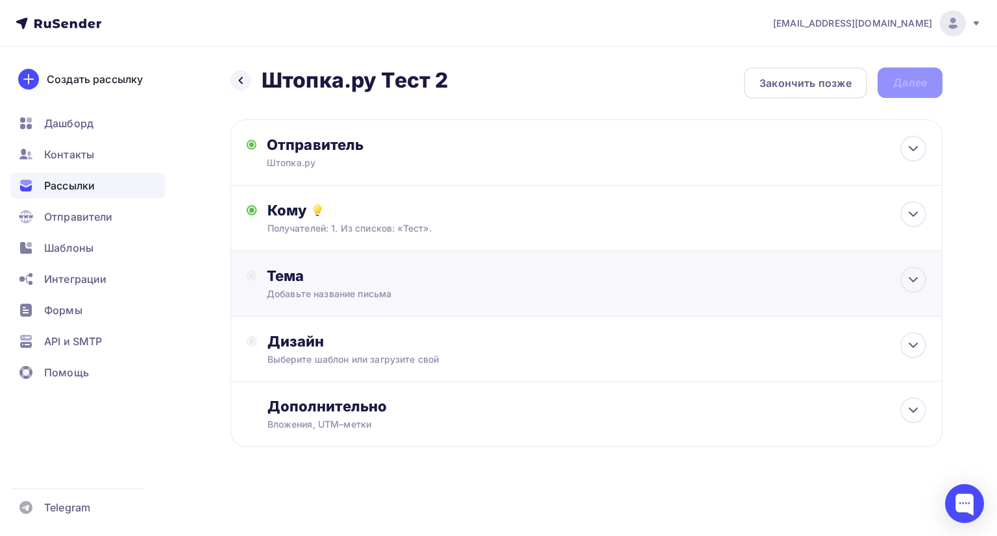
click at [366, 294] on div "Добавьте название письма" at bounding box center [382, 294] width 231 height 13
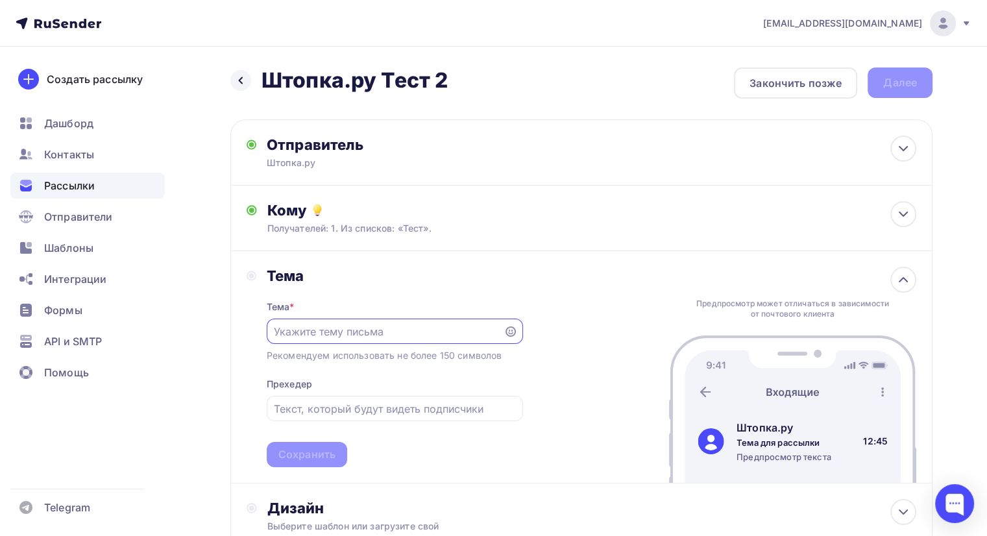
click at [357, 328] on input "text" at bounding box center [385, 332] width 222 height 16
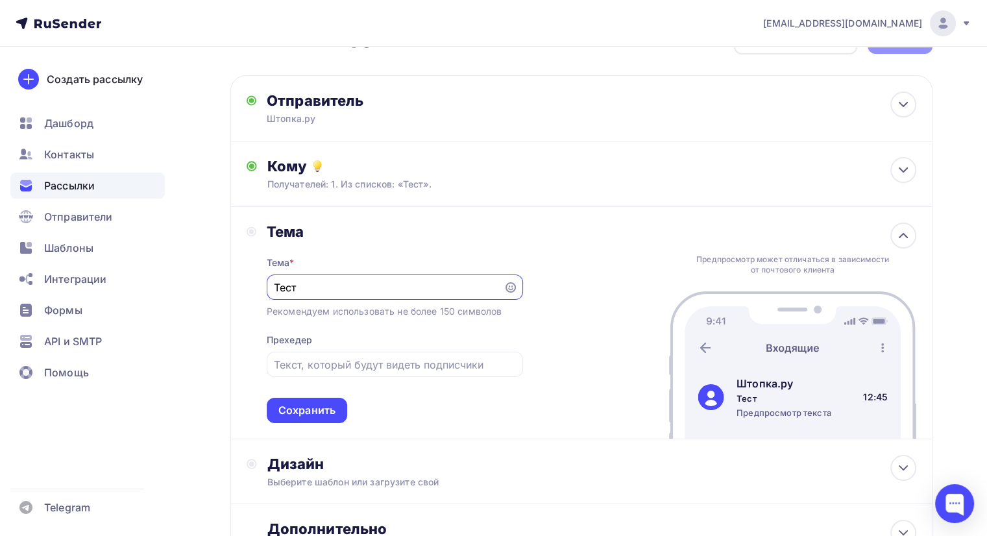
scroll to position [65, 0]
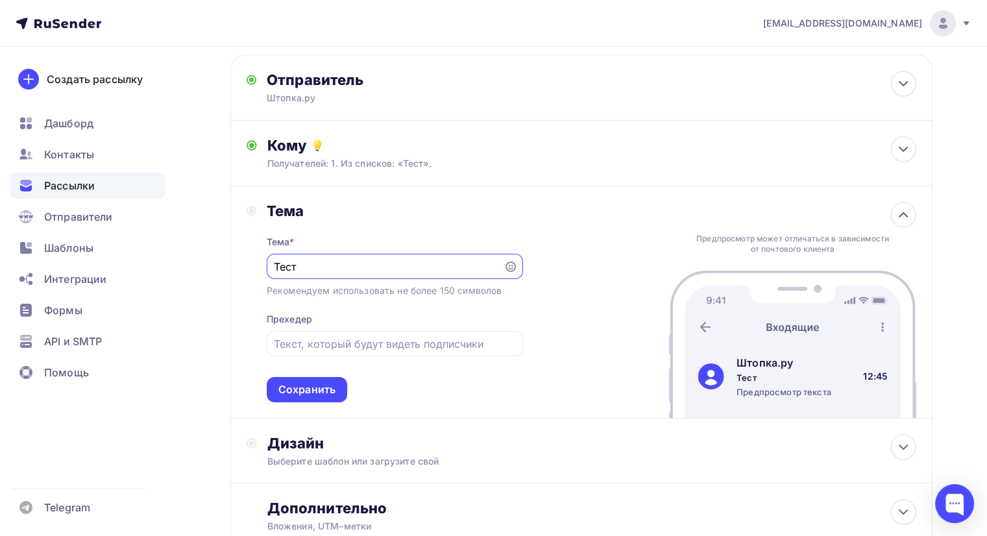
drag, startPoint x: 351, startPoint y: 271, endPoint x: 263, endPoint y: 265, distance: 87.8
click at [262, 266] on div "Тема Тема * Тест Рекомендуем использовать не более 150 символов Прехедер Сохран…" at bounding box center [385, 302] width 277 height 201
type input "П"
drag, startPoint x: 372, startPoint y: 266, endPoint x: 259, endPoint y: 263, distance: 113.0
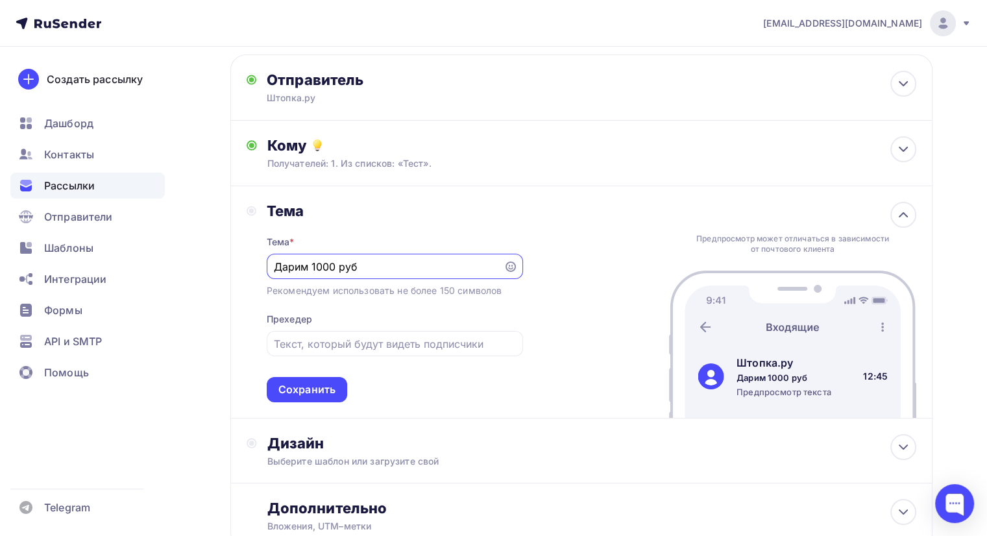
click at [259, 263] on div "Тема Тема * Дарим 1000 руб Рекомендуем использовать не более 150 символов Прехе…" at bounding box center [385, 302] width 277 height 201
type input "Дарим 1000 руб"
click at [336, 342] on input "text" at bounding box center [394, 344] width 241 height 16
paste input "Дарим 1000 руб"
click at [377, 343] on input "Дарим 1000 руб" at bounding box center [394, 344] width 241 height 16
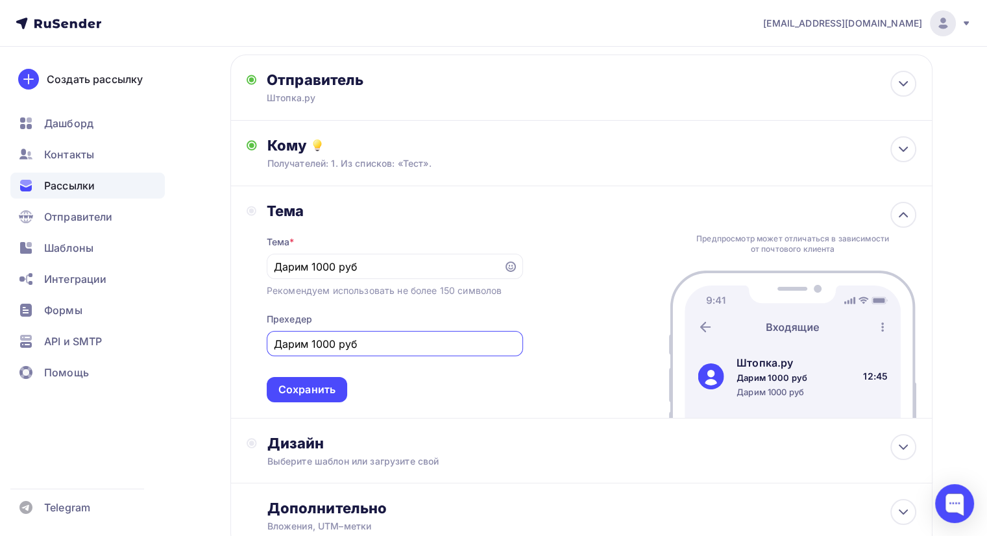
drag, startPoint x: 304, startPoint y: 334, endPoint x: 250, endPoint y: 336, distance: 53.9
click at [250, 336] on div "Тема Тема * Дарим 1000 руб Рекомендуем использовать не более 150 символов Прехе…" at bounding box center [385, 302] width 277 height 201
type input "Дарим 1000 руб"
click at [325, 393] on div "Сохранить" at bounding box center [306, 389] width 57 height 15
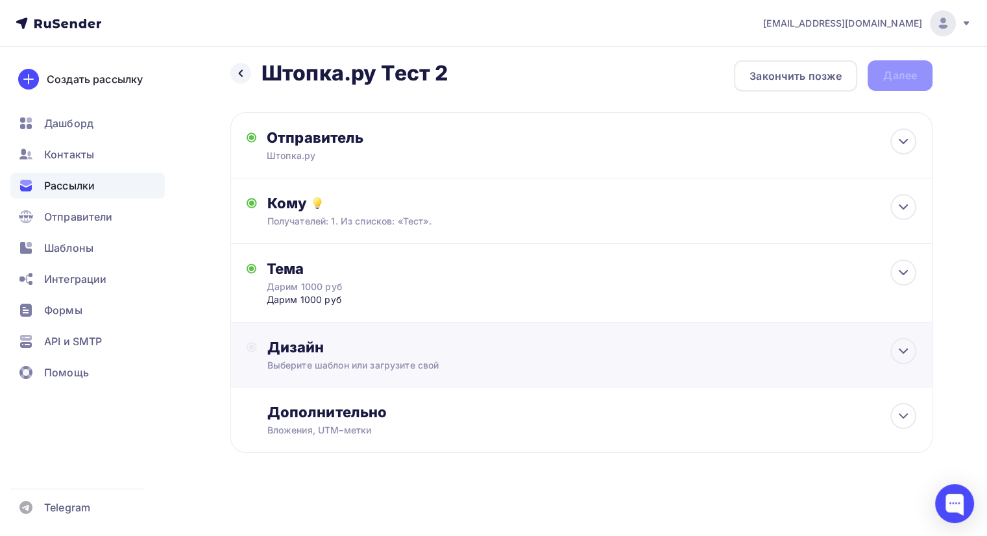
click at [371, 349] on div "Дизайн" at bounding box center [591, 347] width 649 height 18
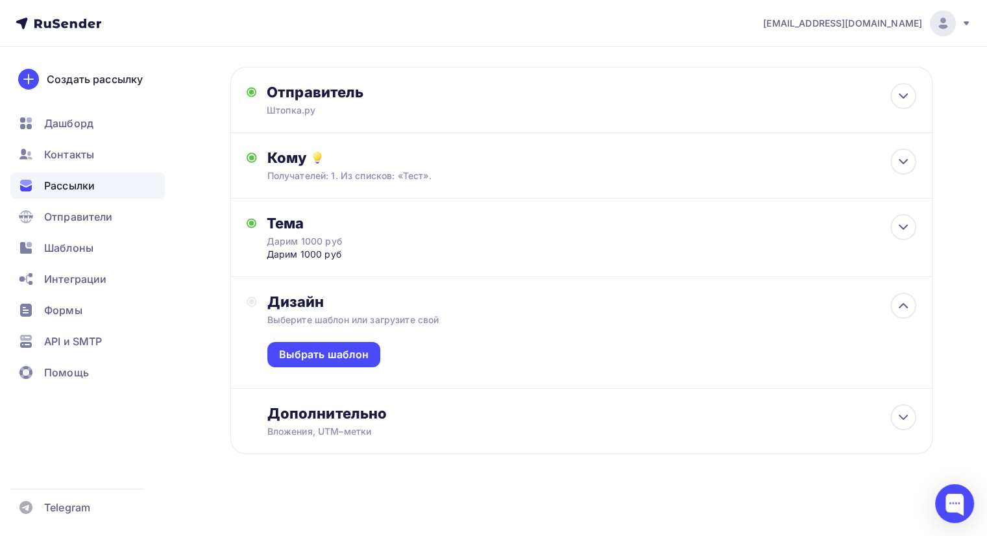
scroll to position [53, 0]
click at [335, 350] on div "Выбрать шаблон" at bounding box center [324, 354] width 90 height 15
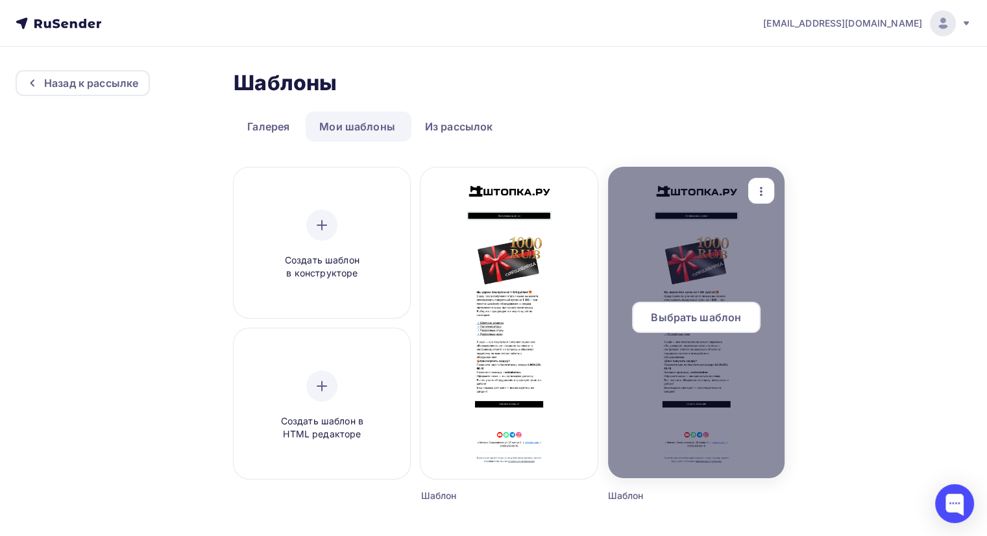
click at [693, 315] on span "Выбрать шаблон" at bounding box center [696, 318] width 90 height 16
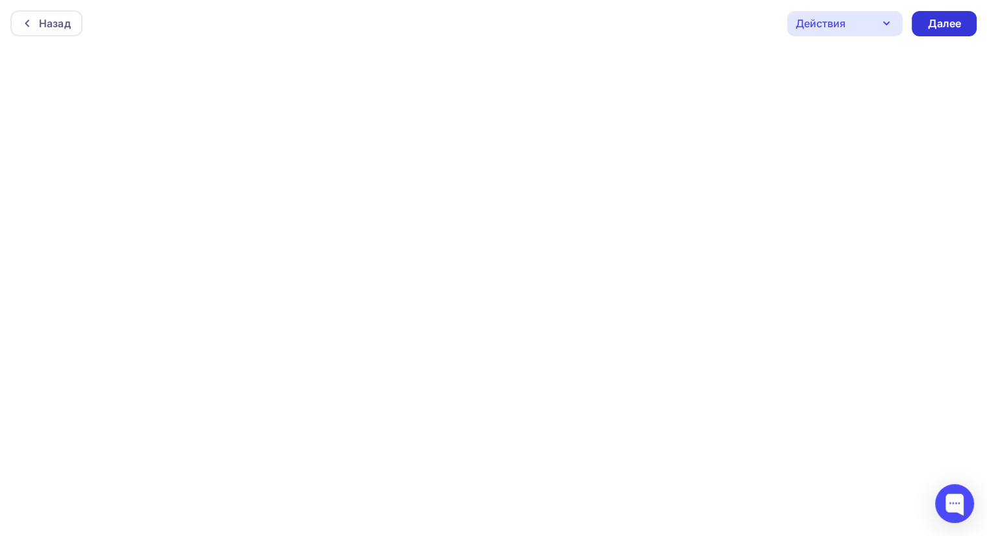
click at [943, 24] on div "Далее" at bounding box center [945, 23] width 34 height 15
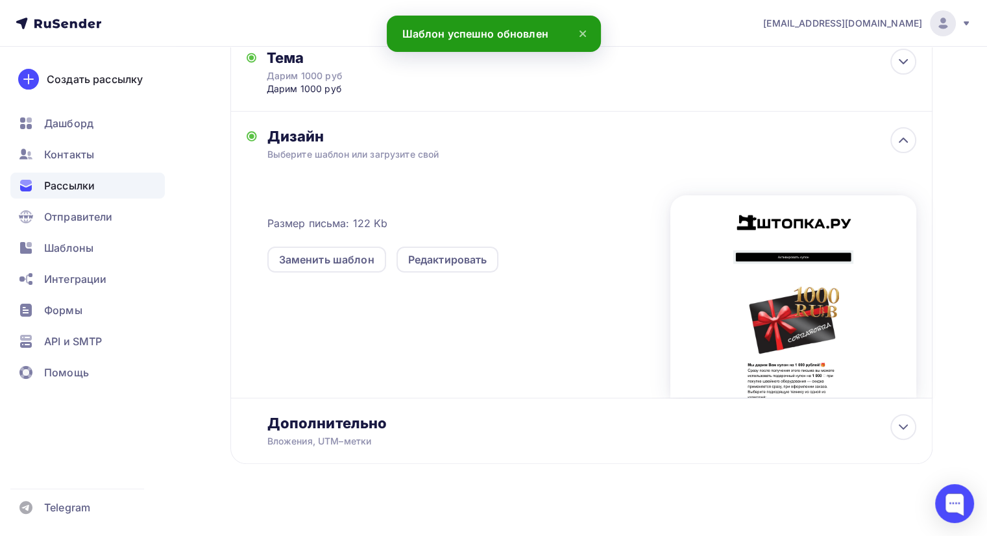
scroll to position [229, 0]
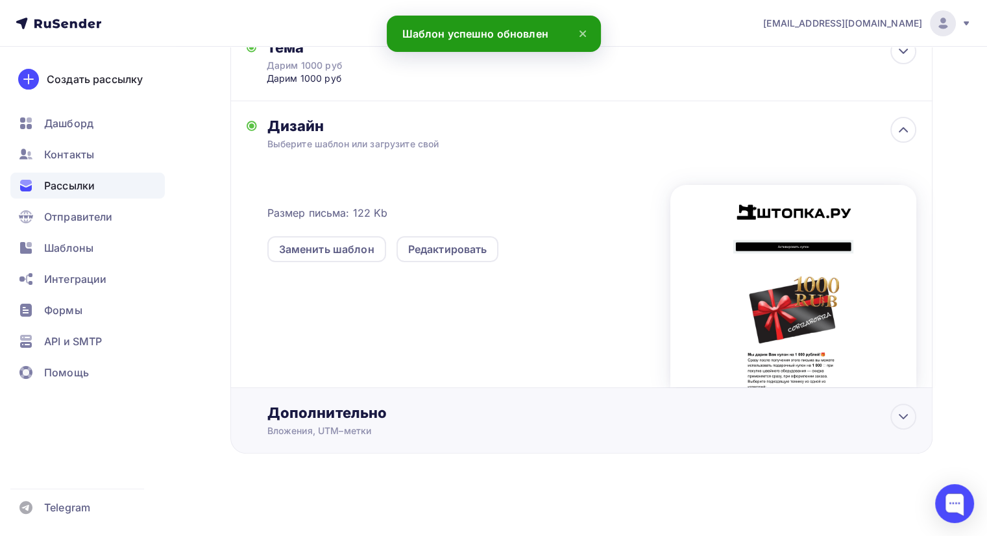
click at [434, 425] on div "Вложения, UTM–метки" at bounding box center [559, 431] width 584 height 13
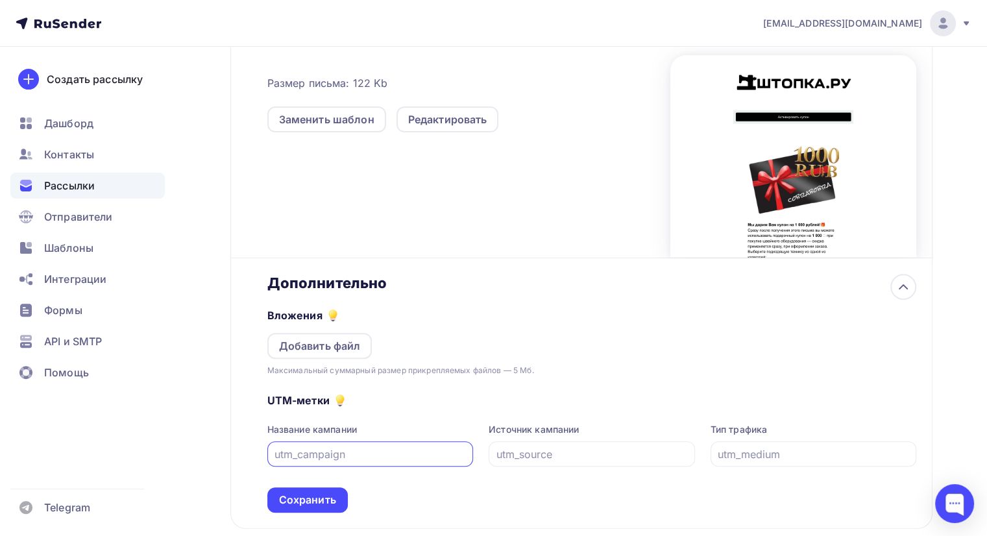
scroll to position [423, 0]
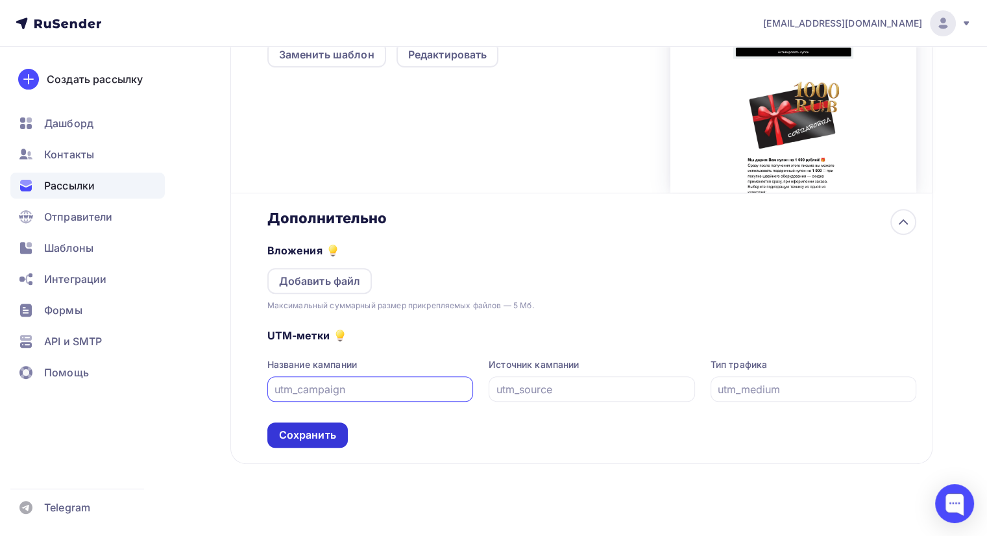
click at [330, 423] on div "Сохранить" at bounding box center [307, 435] width 80 height 25
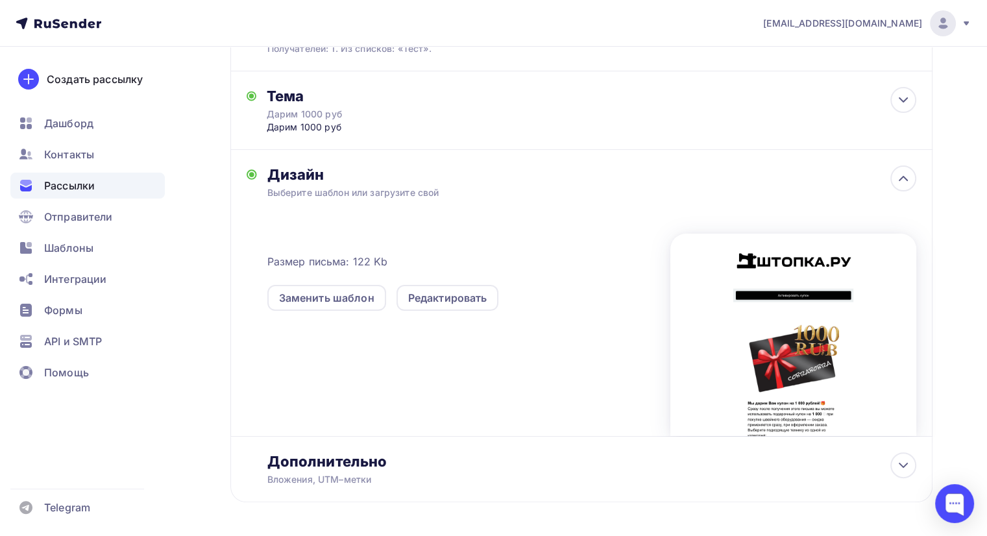
scroll to position [0, 0]
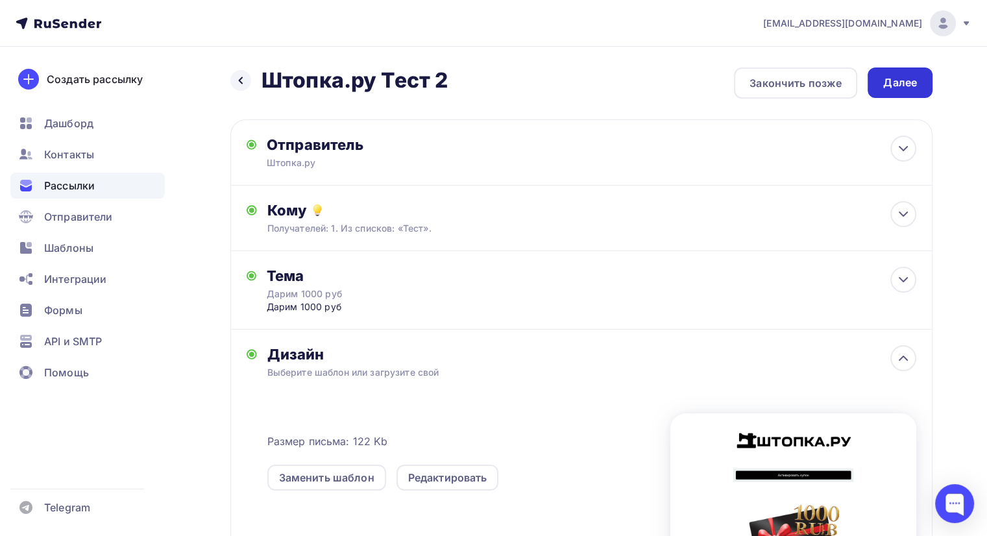
click at [891, 73] on div "Далее" at bounding box center [900, 83] width 65 height 31
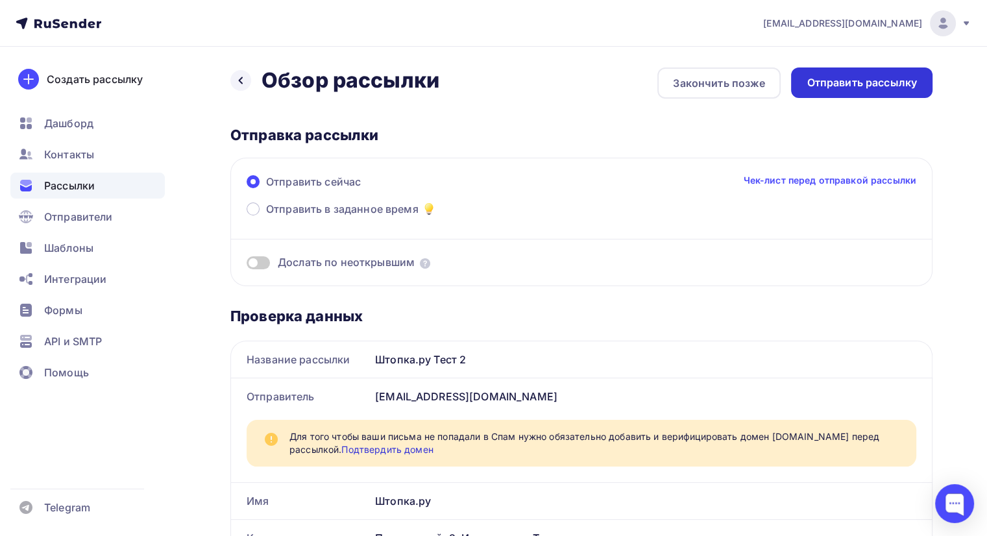
click at [848, 92] on div "Отправить рассылку" at bounding box center [862, 83] width 142 height 31
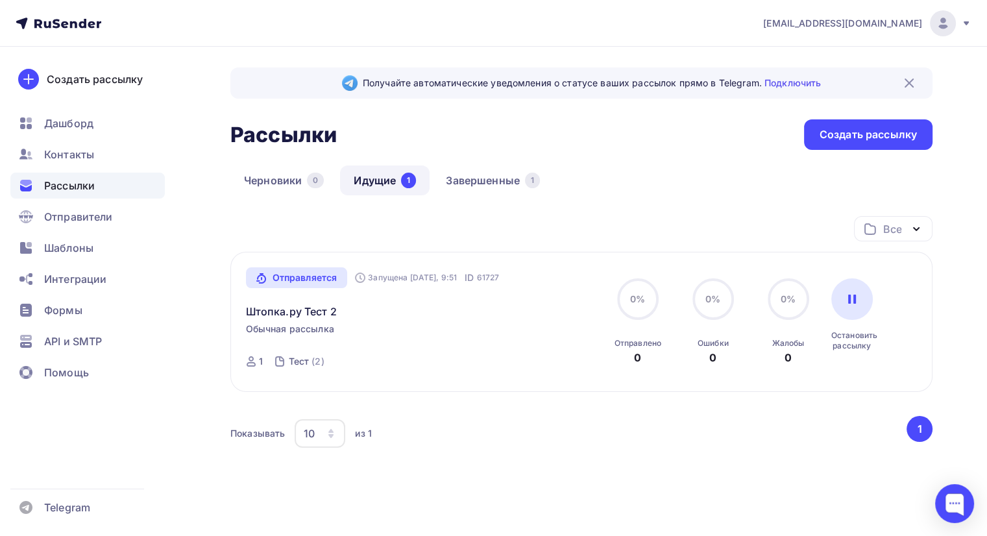
click at [586, 432] on div "Показывать 10 10 20 50 100 из 1" at bounding box center [567, 434] width 674 height 30
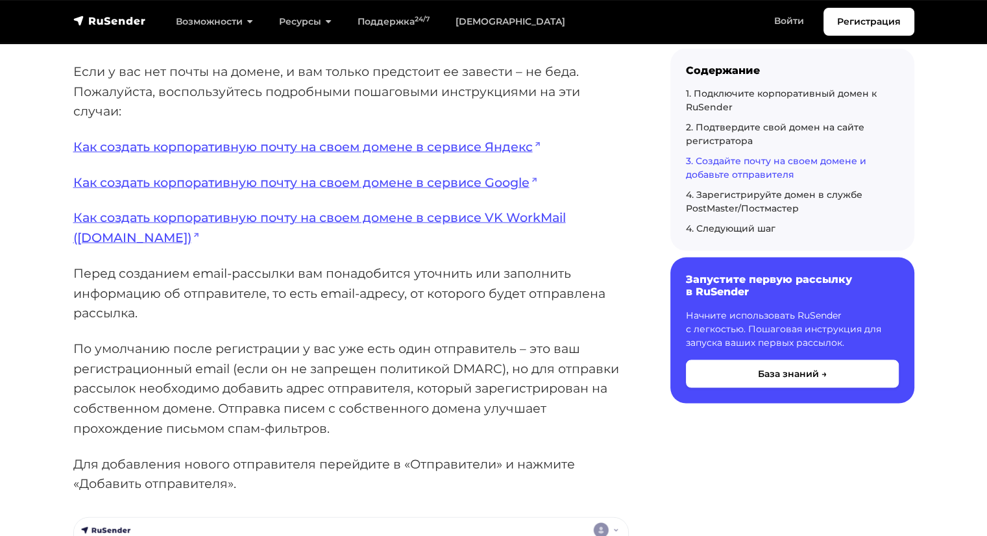
scroll to position [2597, 0]
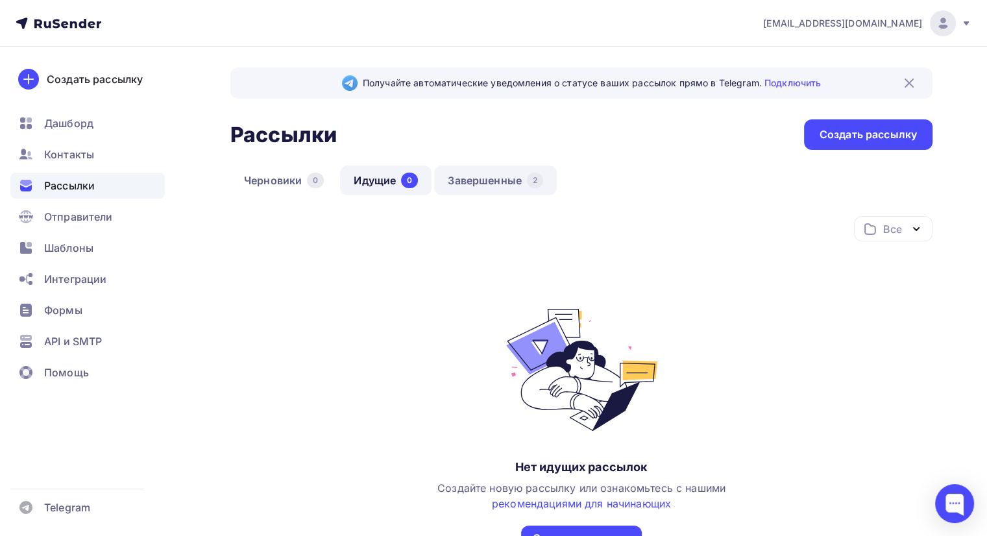
click at [491, 167] on link "Завершенные 2" at bounding box center [495, 181] width 123 height 30
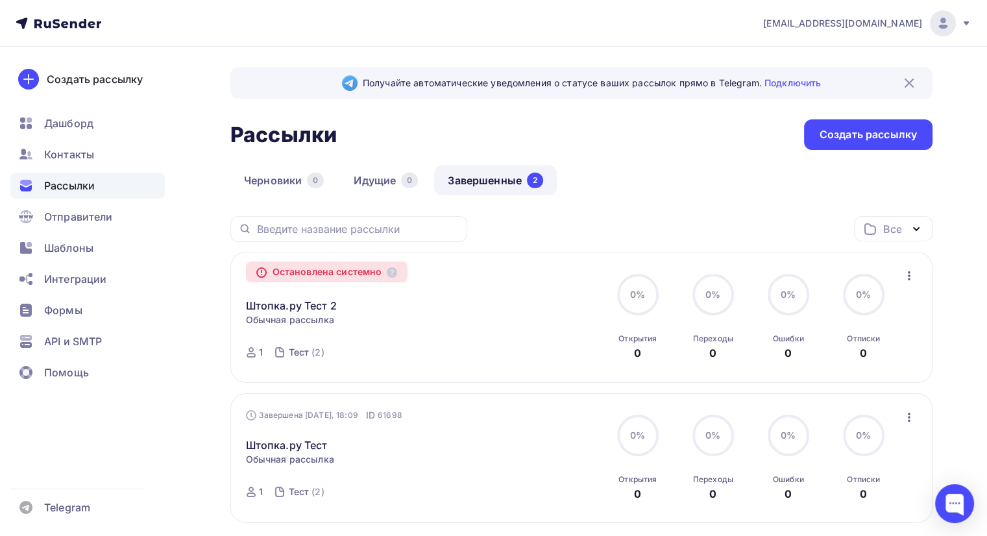
scroll to position [65, 0]
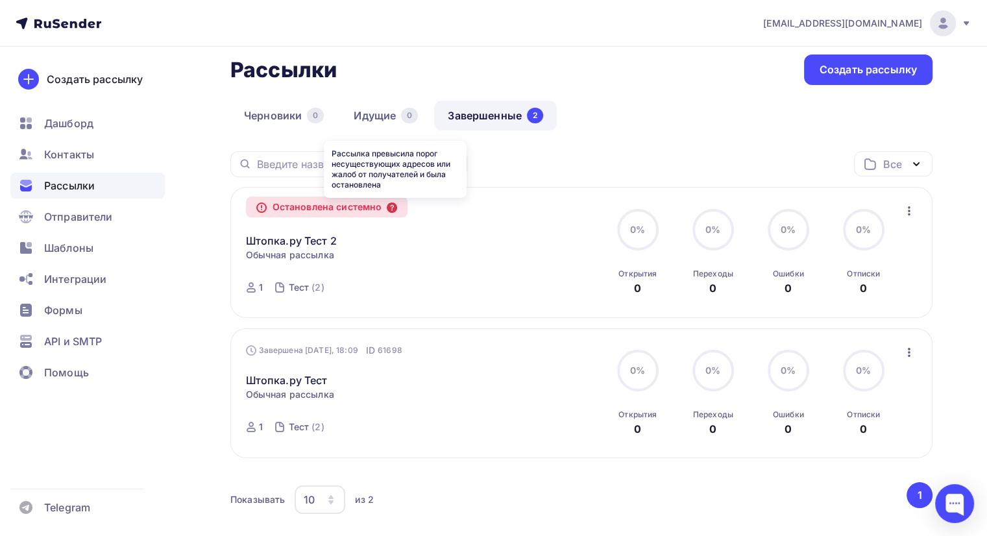
click at [397, 205] on icon at bounding box center [392, 208] width 10 height 10
click at [395, 208] on icon at bounding box center [392, 208] width 10 height 10
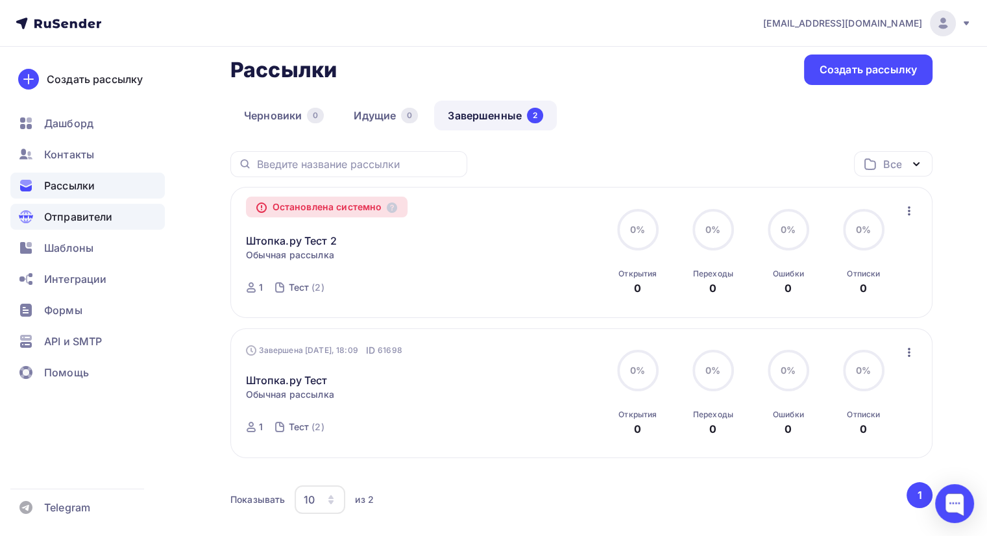
click at [107, 216] on span "Отправители" at bounding box center [78, 217] width 69 height 16
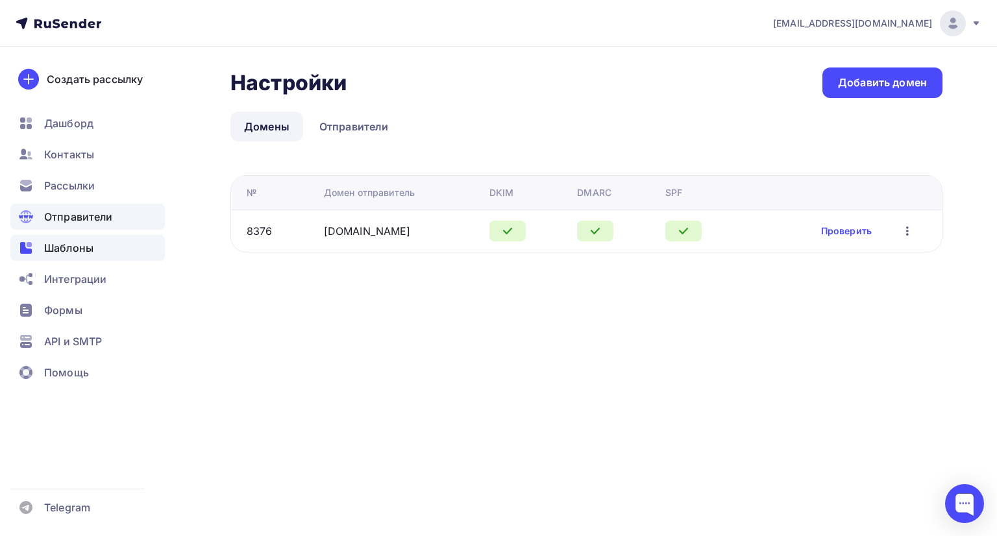
click at [92, 249] on span "Шаблоны" at bounding box center [68, 248] width 49 height 16
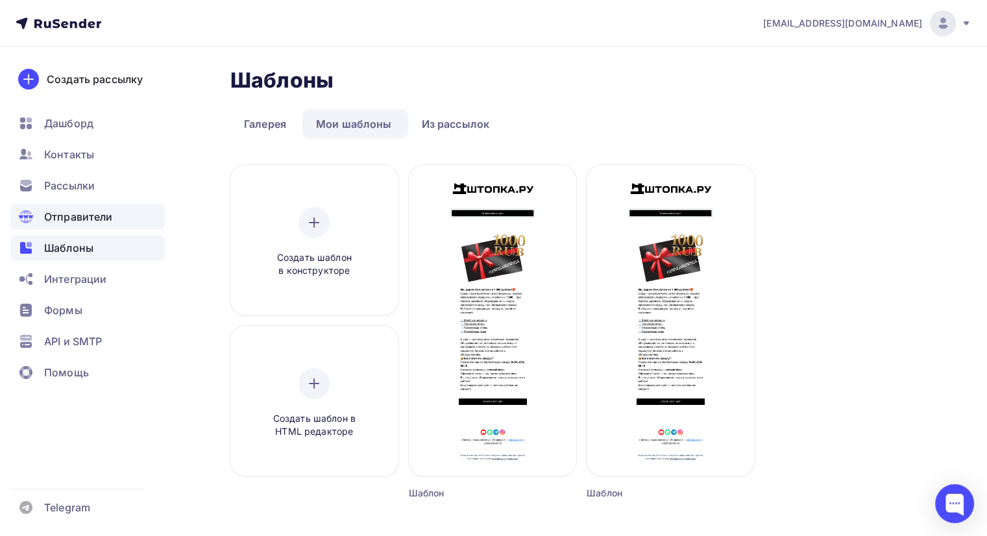
click at [98, 221] on span "Отправители" at bounding box center [78, 217] width 69 height 16
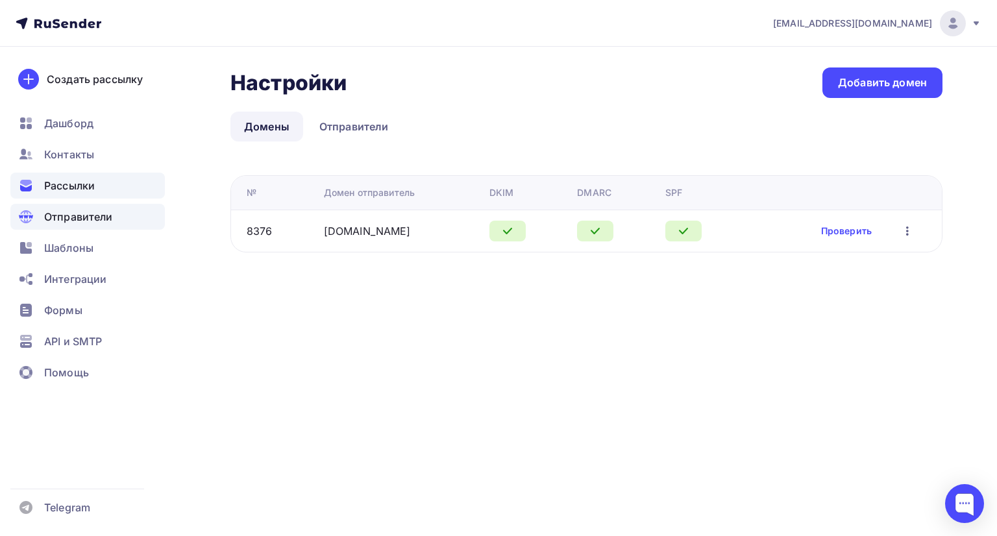
click at [84, 182] on span "Рассылки" at bounding box center [69, 186] width 51 height 16
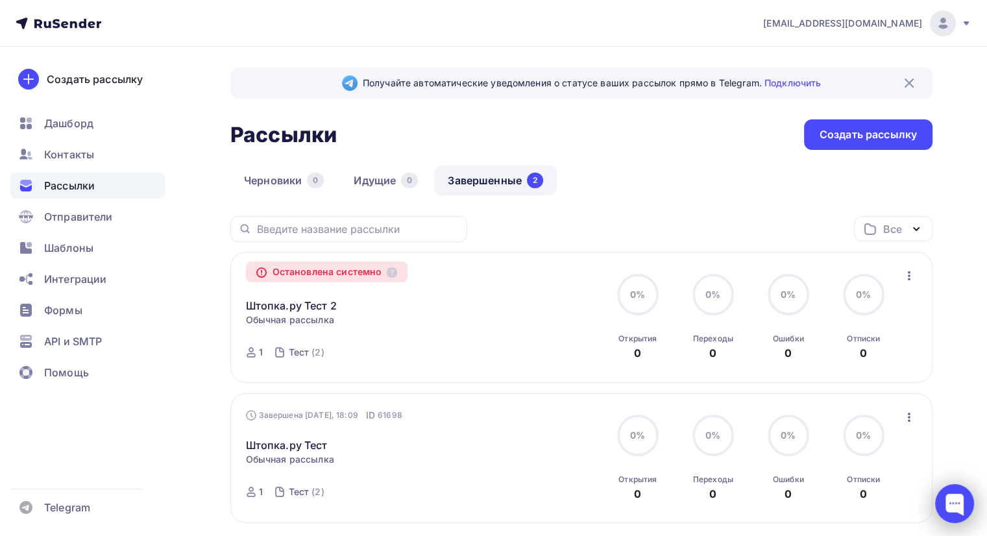
click at [958, 491] on div at bounding box center [954, 503] width 39 height 39
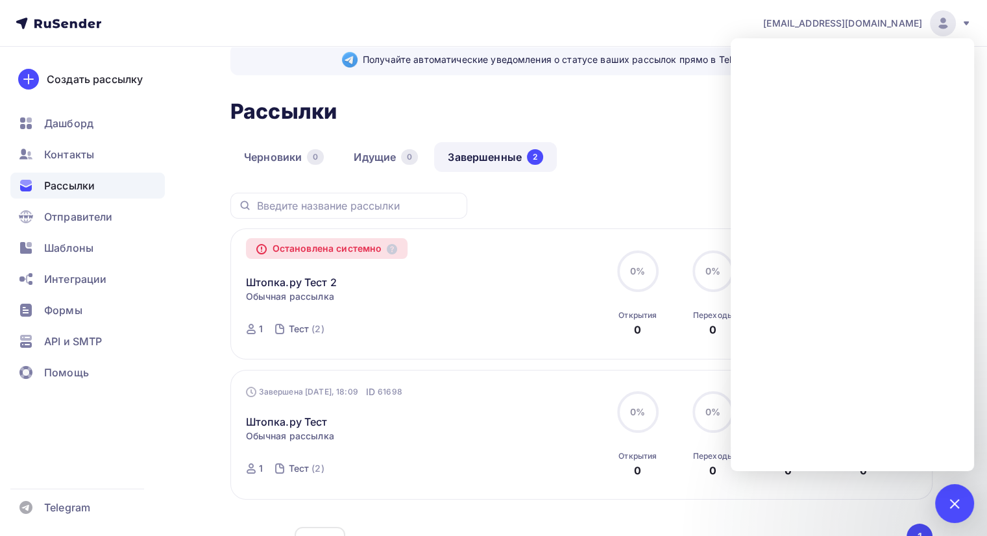
scroll to position [65, 0]
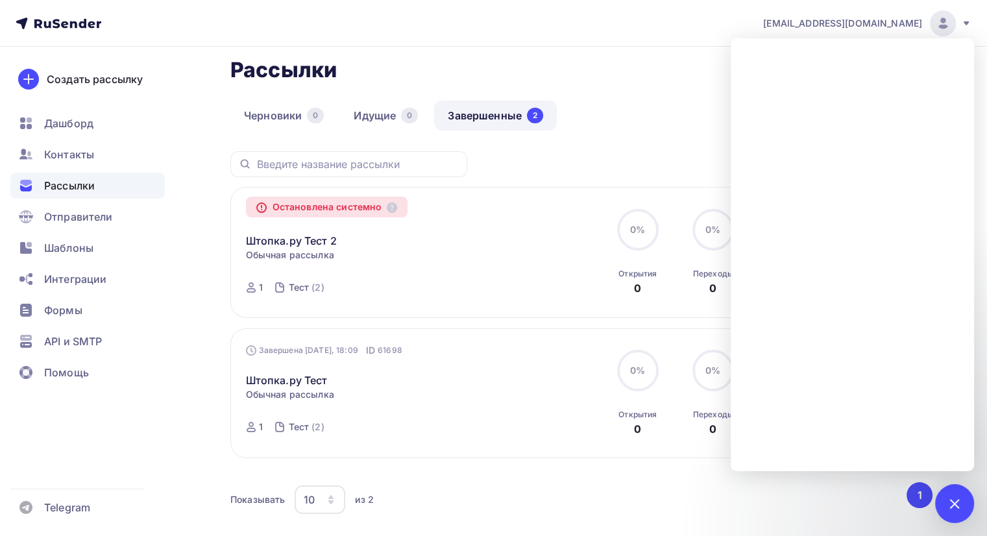
drag, startPoint x: 597, startPoint y: 166, endPoint x: 309, endPoint y: 205, distance: 290.2
click at [595, 166] on div "Все Все папки Создать новую папку" at bounding box center [581, 169] width 702 height 36
click at [540, 146] on div "Черновики 0 Идущие 0 Завершенные 2" at bounding box center [581, 126] width 702 height 51
click at [519, 164] on div "Все Все папки Создать новую папку" at bounding box center [581, 169] width 702 height 36
click at [549, 172] on div "Все Все папки Создать новую папку" at bounding box center [581, 169] width 702 height 36
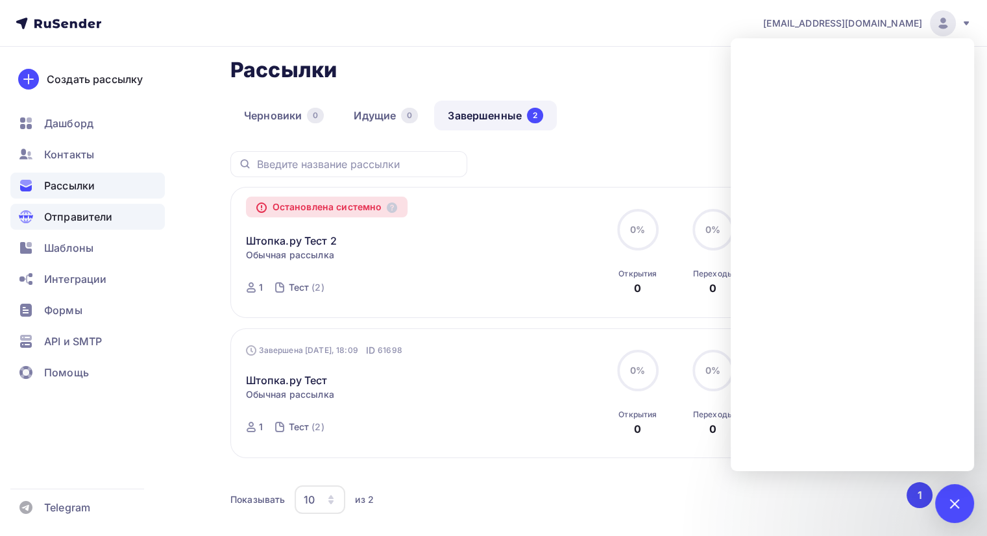
click at [80, 211] on span "Отправители" at bounding box center [78, 217] width 69 height 16
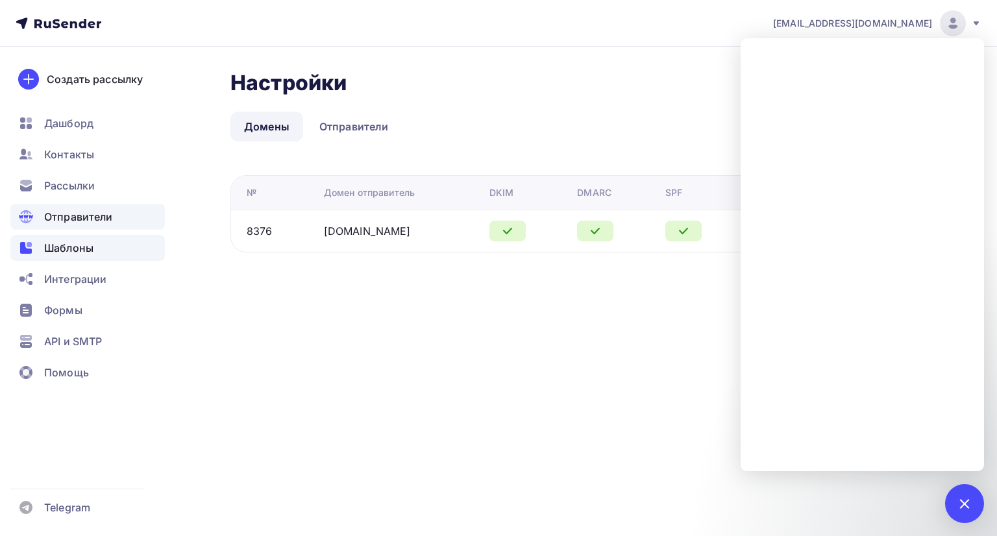
click at [63, 246] on span "Шаблоны" at bounding box center [68, 248] width 49 height 16
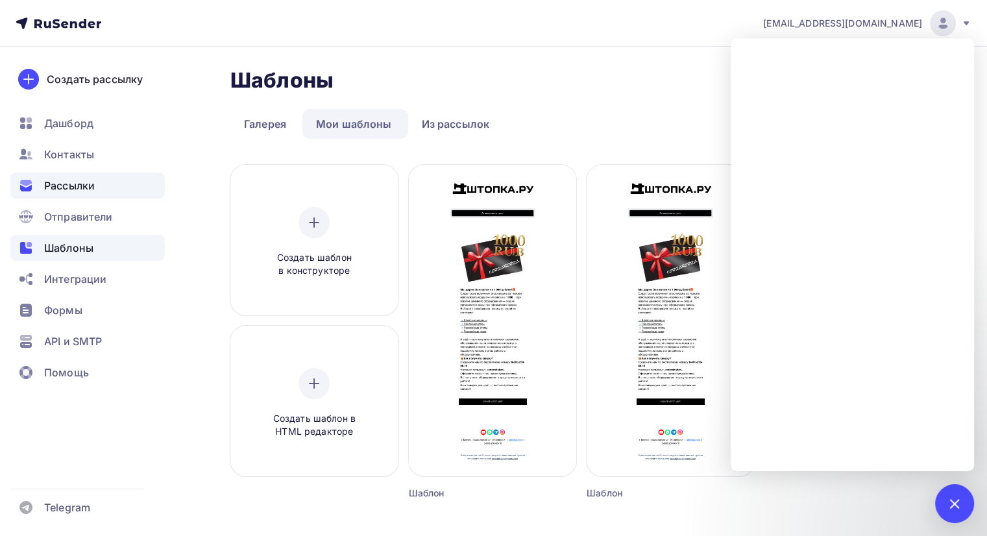
click at [101, 187] on div "Рассылки" at bounding box center [87, 186] width 155 height 26
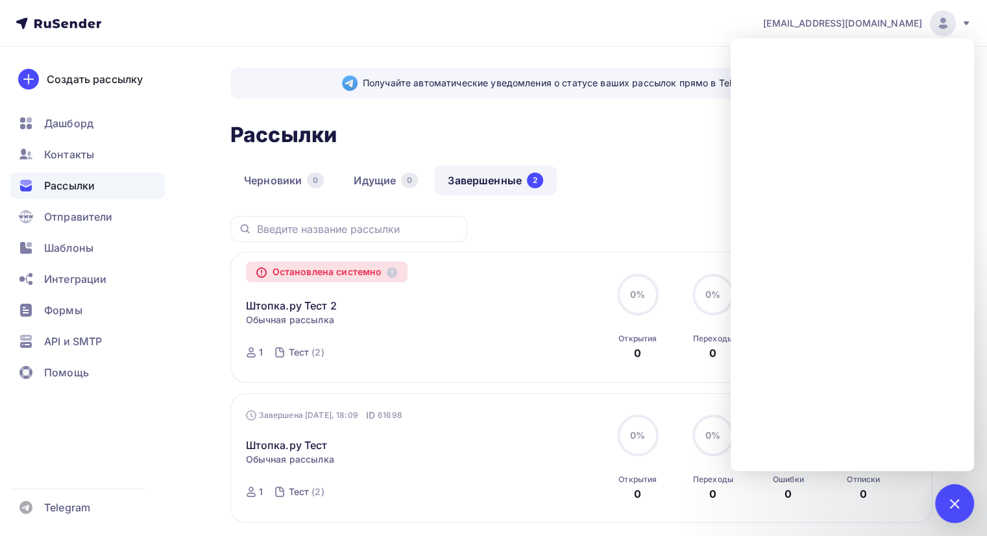
click at [480, 179] on link "Завершенные 2" at bounding box center [495, 181] width 123 height 30
click at [558, 148] on div "Рассылки Рассылки Создать рассылку" at bounding box center [581, 134] width 702 height 31
click at [92, 217] on span "Отправители" at bounding box center [78, 217] width 69 height 16
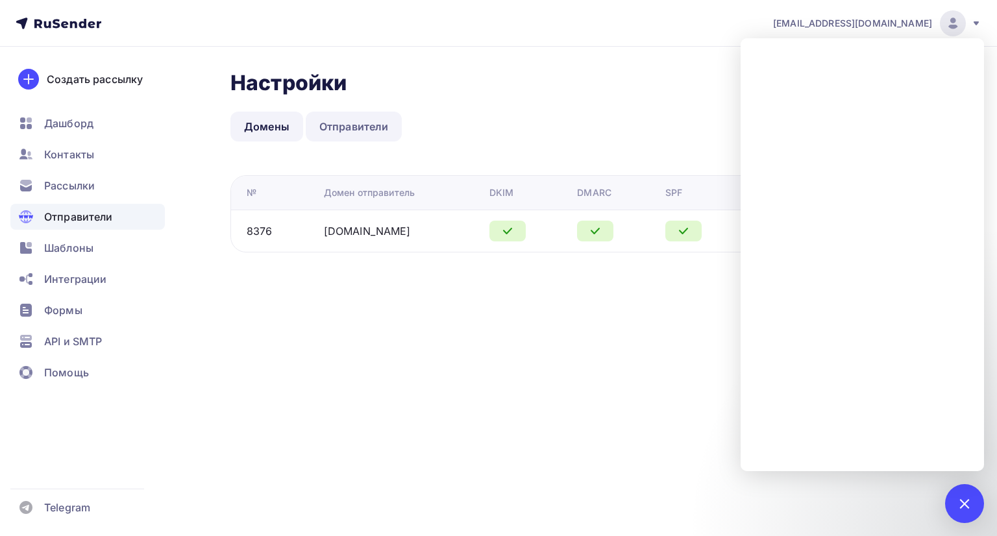
click at [365, 123] on link "Отправители" at bounding box center [354, 127] width 97 height 30
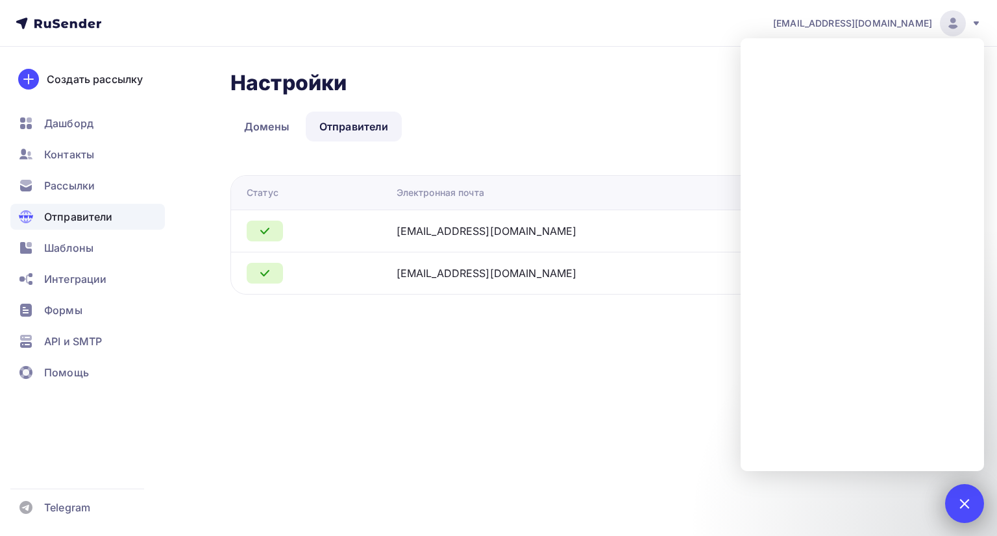
click at [956, 503] on div at bounding box center [965, 504] width 18 height 18
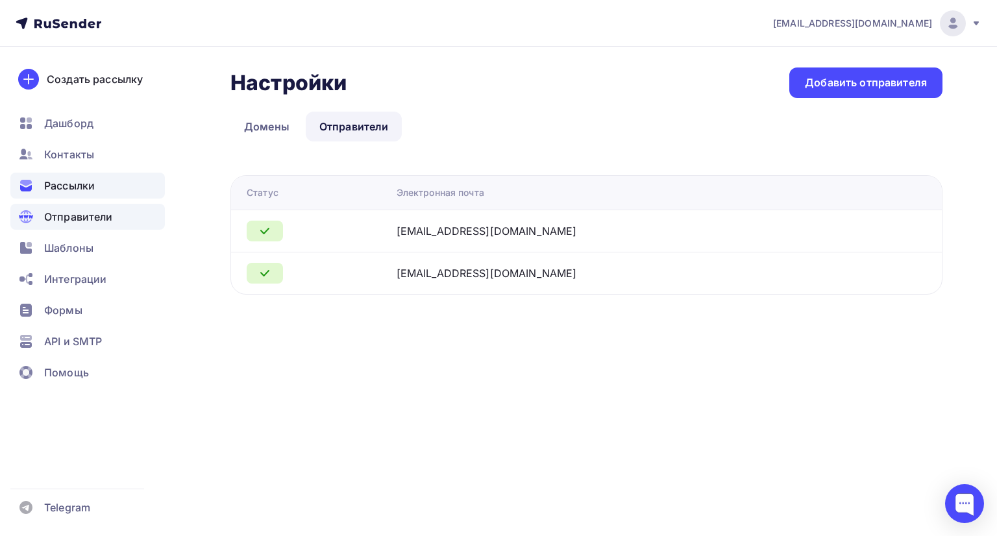
click at [83, 188] on span "Рассылки" at bounding box center [69, 186] width 51 height 16
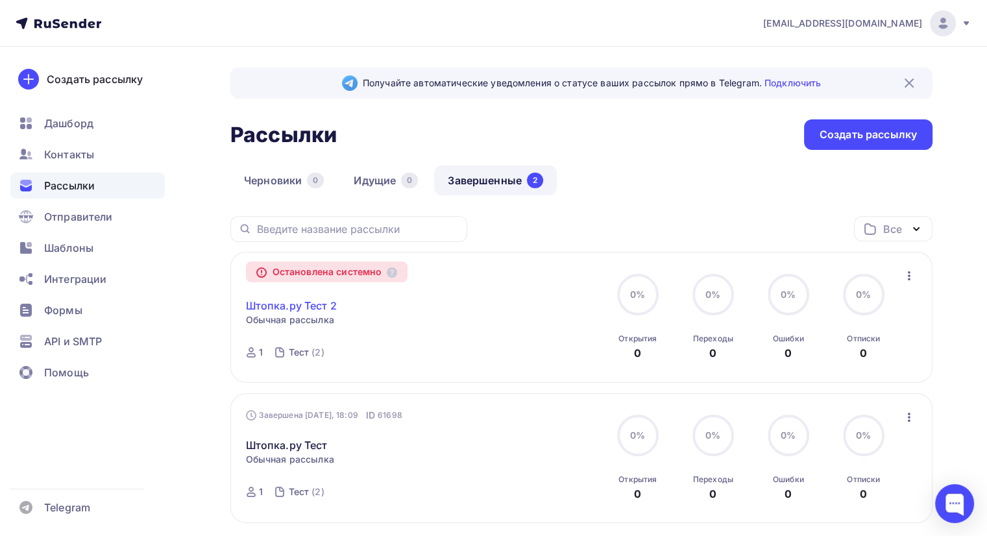
click at [312, 301] on link "Штопка.ру Тест 2" at bounding box center [291, 306] width 91 height 16
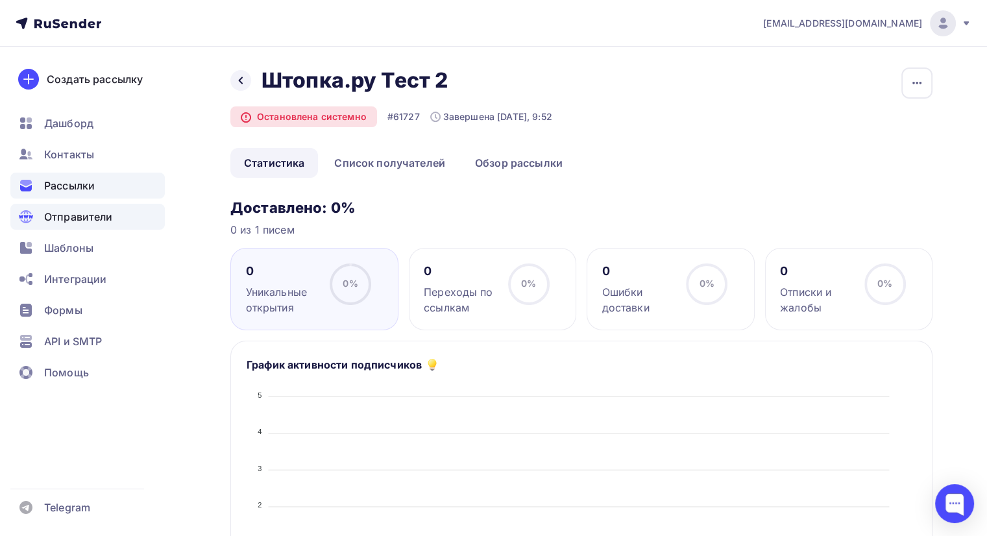
click at [113, 218] on div "Отправители" at bounding box center [87, 217] width 155 height 26
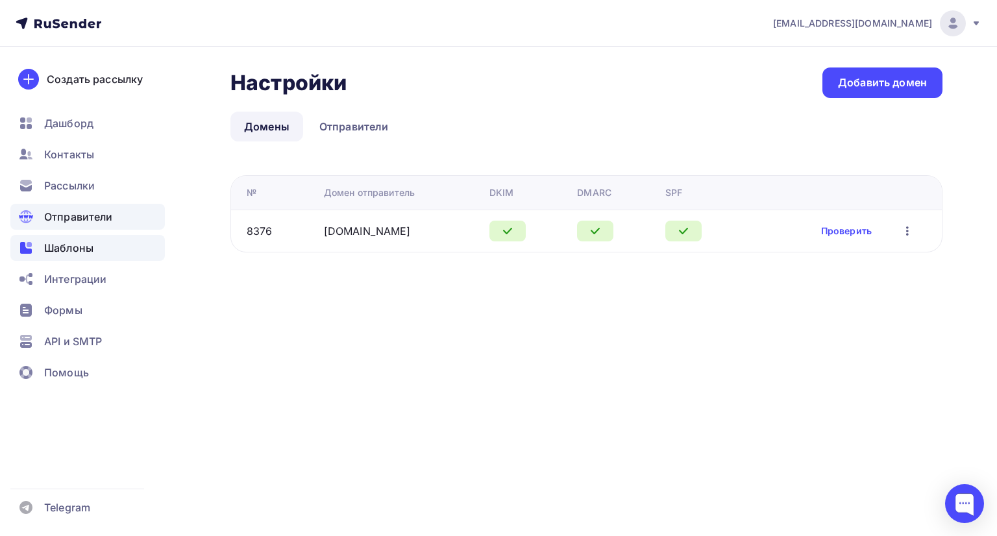
click at [71, 253] on span "Шаблоны" at bounding box center [68, 248] width 49 height 16
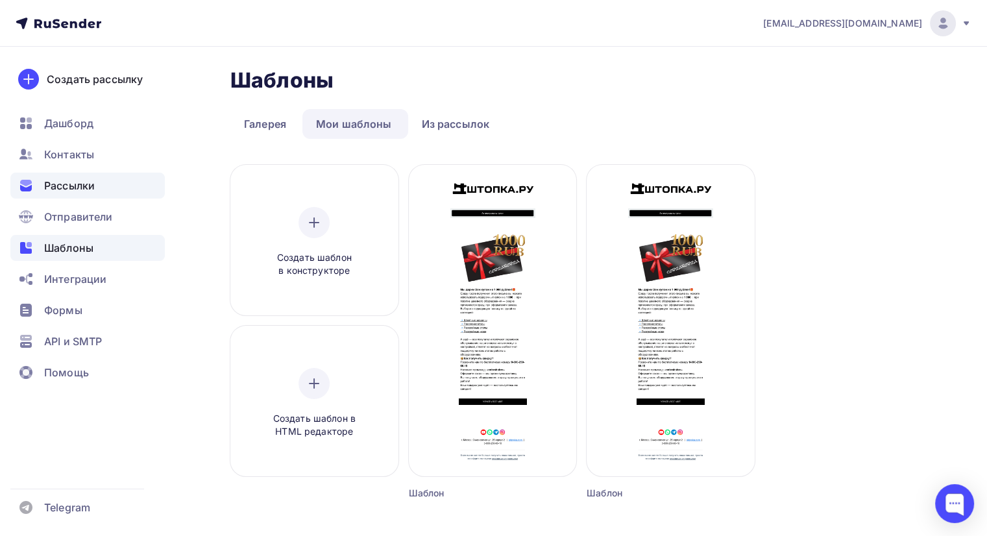
click at [92, 185] on span "Рассылки" at bounding box center [69, 186] width 51 height 16
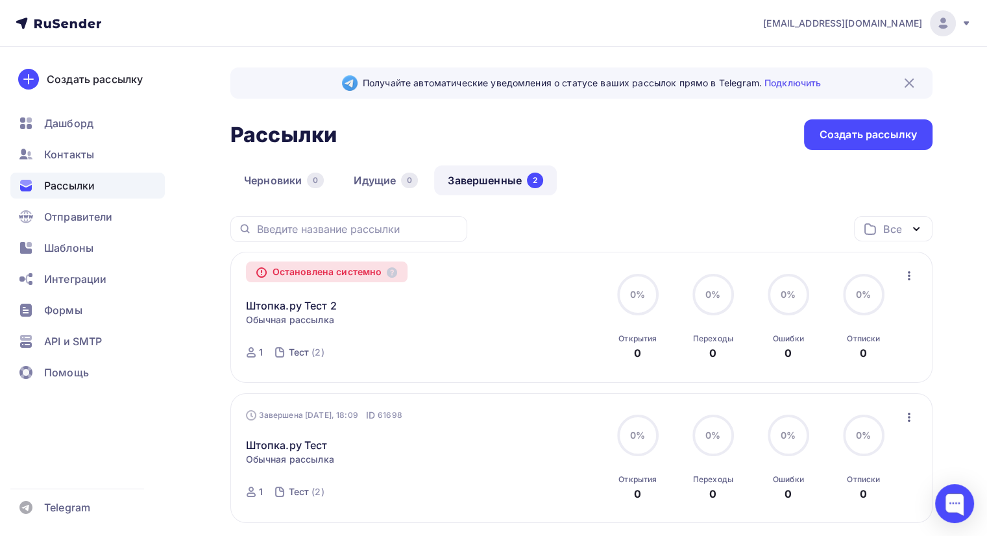
click at [490, 190] on link "Завершенные 2" at bounding box center [495, 181] width 123 height 30
click at [498, 184] on link "Завершенные 2" at bounding box center [495, 181] width 123 height 30
click at [502, 179] on link "Завершенные 2" at bounding box center [495, 181] width 123 height 30
click at [833, 135] on div "Создать рассылку" at bounding box center [868, 134] width 97 height 15
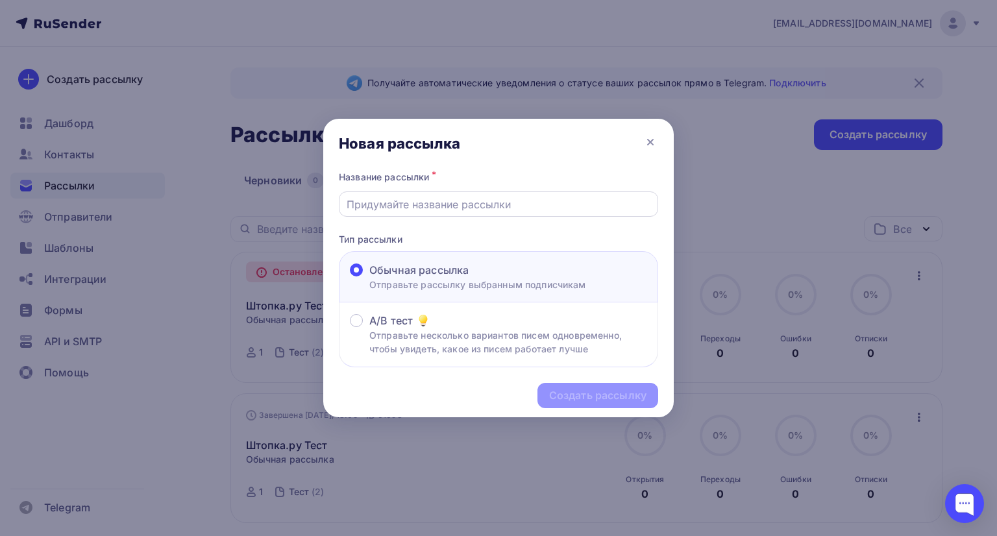
click at [439, 199] on input "text" at bounding box center [499, 205] width 304 height 16
click at [460, 204] on input "Штопка.ру Тест 2" at bounding box center [499, 205] width 304 height 16
type input "Штопка.ру Тест 3"
click at [558, 391] on div "Создать рассылку" at bounding box center [597, 395] width 97 height 15
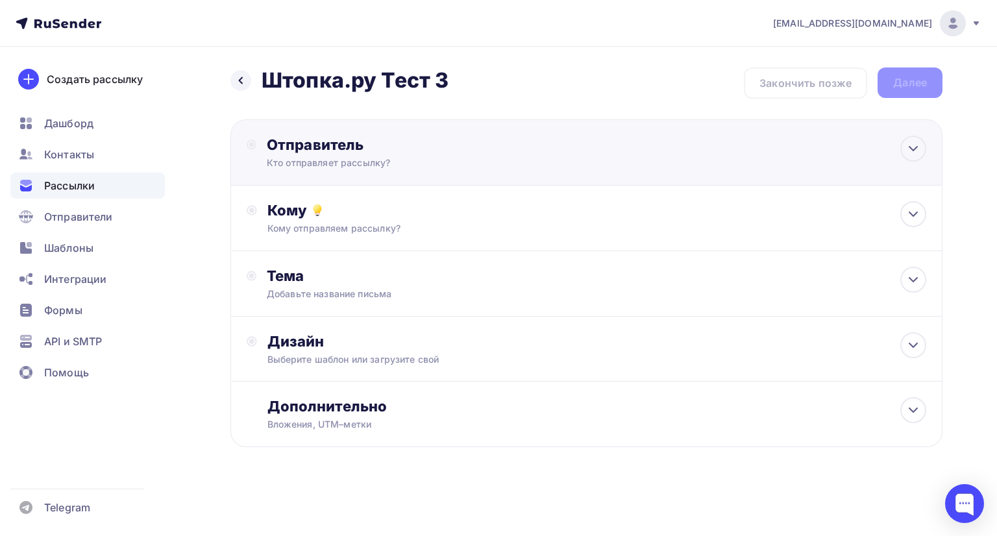
click at [393, 153] on div "Отправитель" at bounding box center [407, 145] width 281 height 18
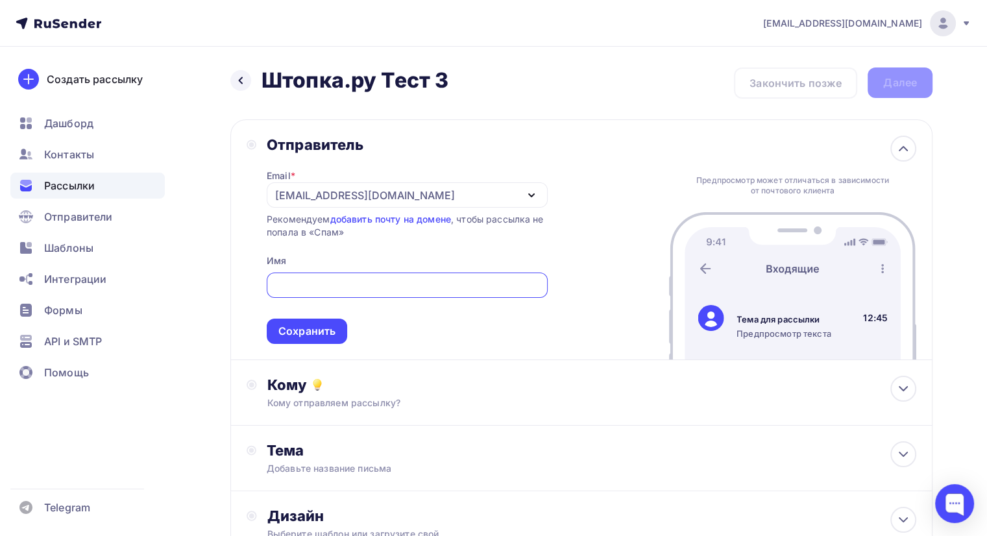
click at [404, 193] on div "info@shtopka.ru" at bounding box center [407, 194] width 281 height 25
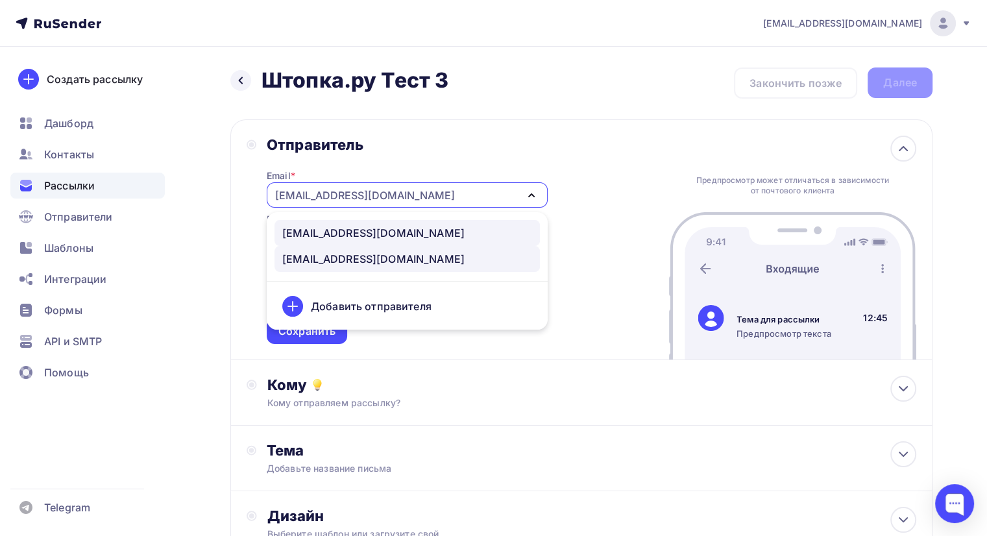
click at [387, 237] on div "info@shtopka.com" at bounding box center [407, 233] width 250 height 16
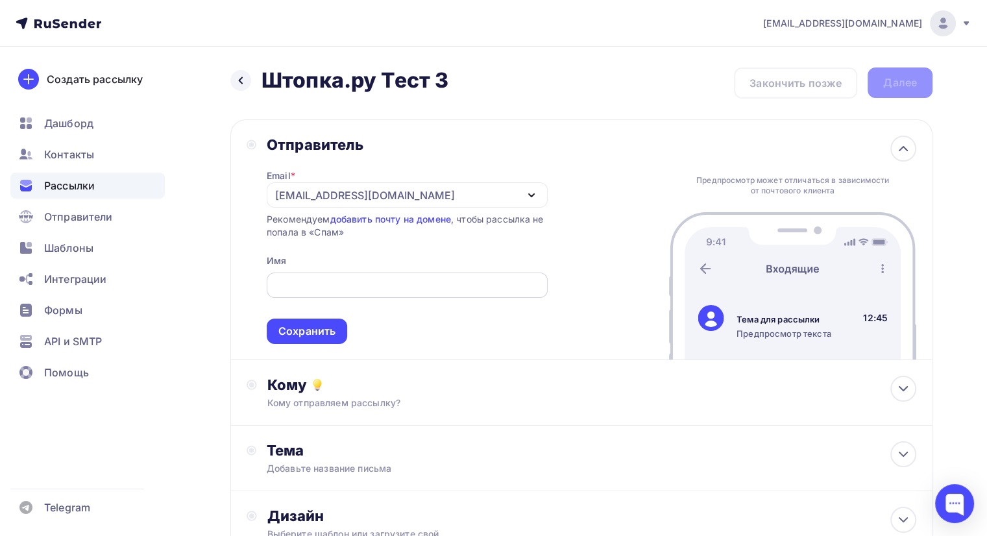
click at [353, 283] on input "text" at bounding box center [407, 286] width 266 height 16
type input "I"
type input "Штопка ру"
click at [336, 336] on div "Сохранить" at bounding box center [307, 331] width 80 height 25
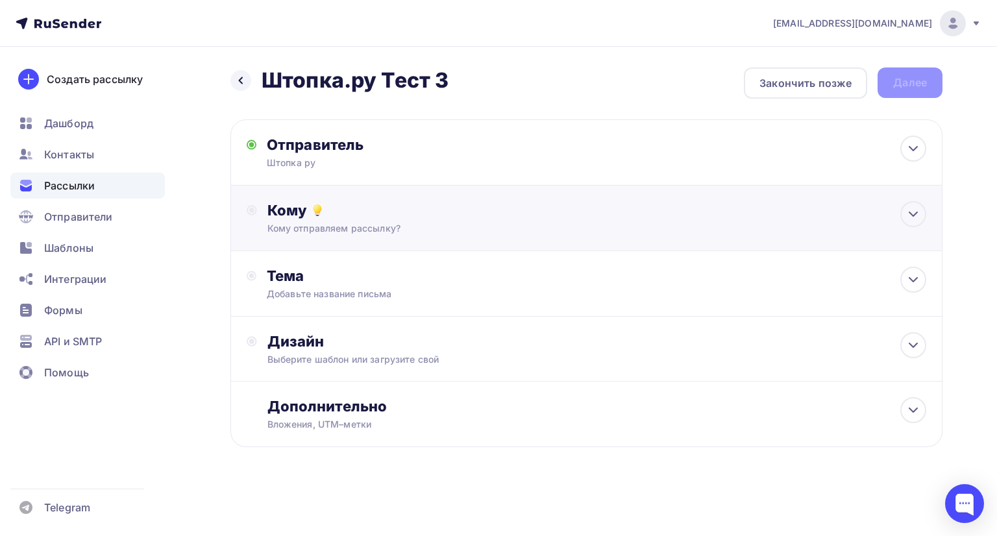
click at [387, 214] on div "Кому" at bounding box center [596, 210] width 659 height 18
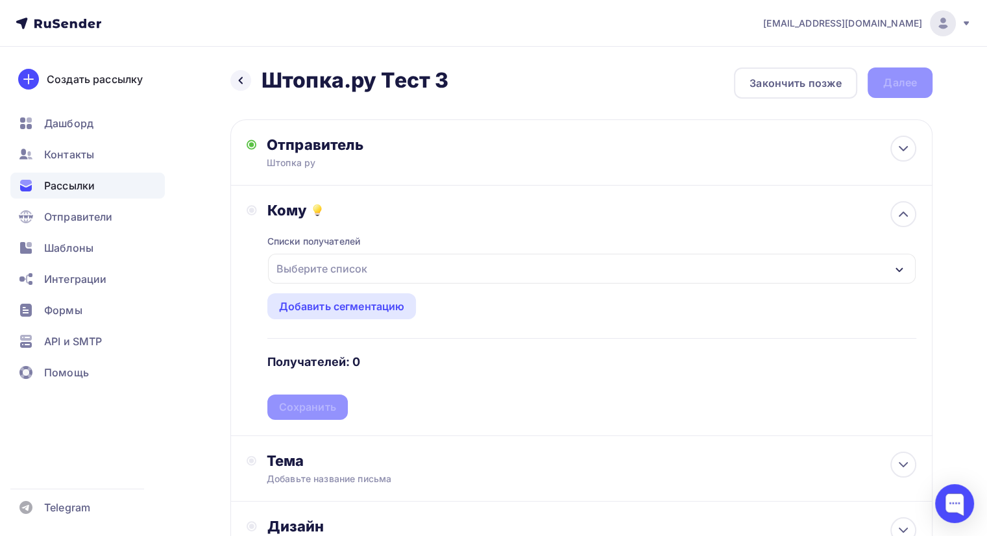
click at [341, 264] on div "Выберите список" at bounding box center [321, 268] width 101 height 23
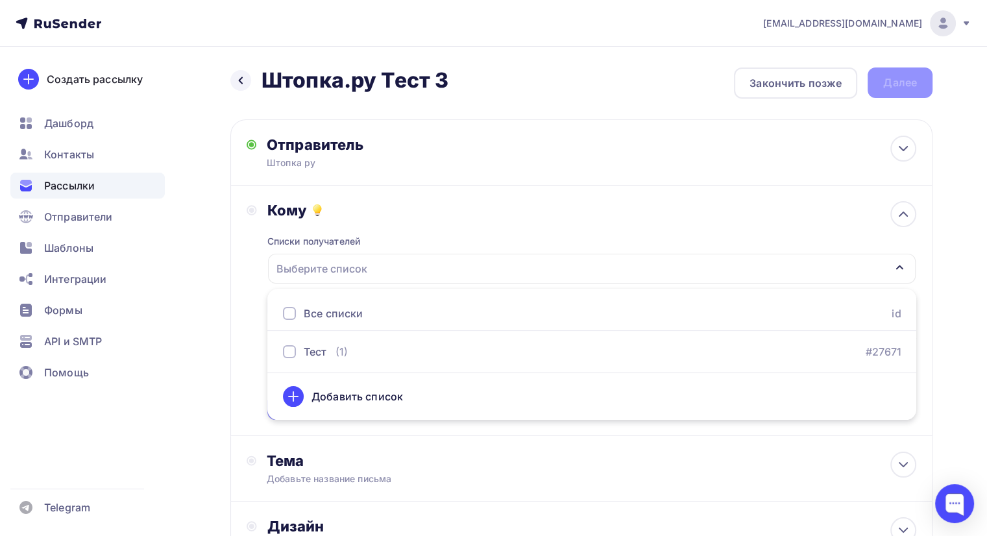
click at [364, 394] on div "Добавить список" at bounding box center [358, 397] width 92 height 16
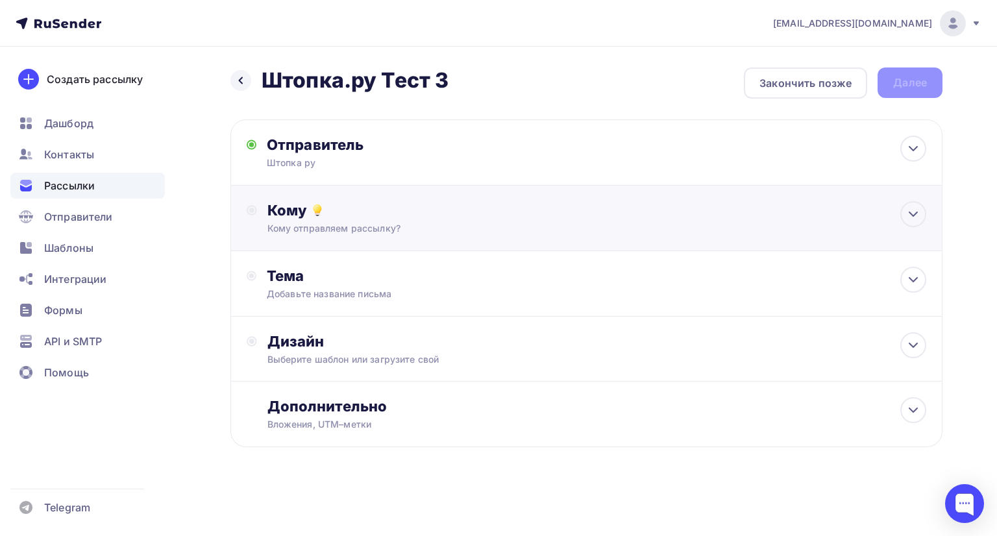
click at [353, 217] on div "Кому" at bounding box center [596, 210] width 659 height 18
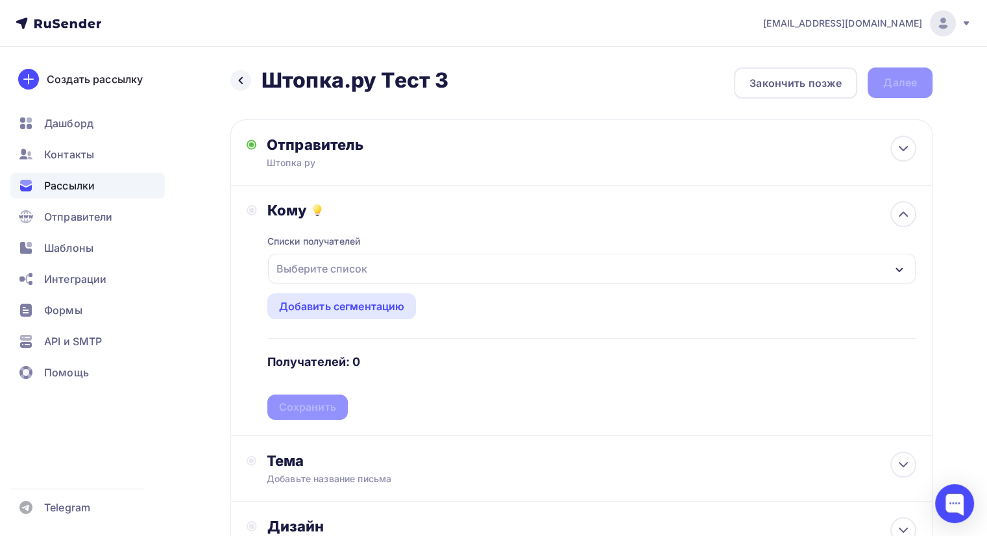
click at [340, 265] on div "Выберите список" at bounding box center [321, 268] width 101 height 23
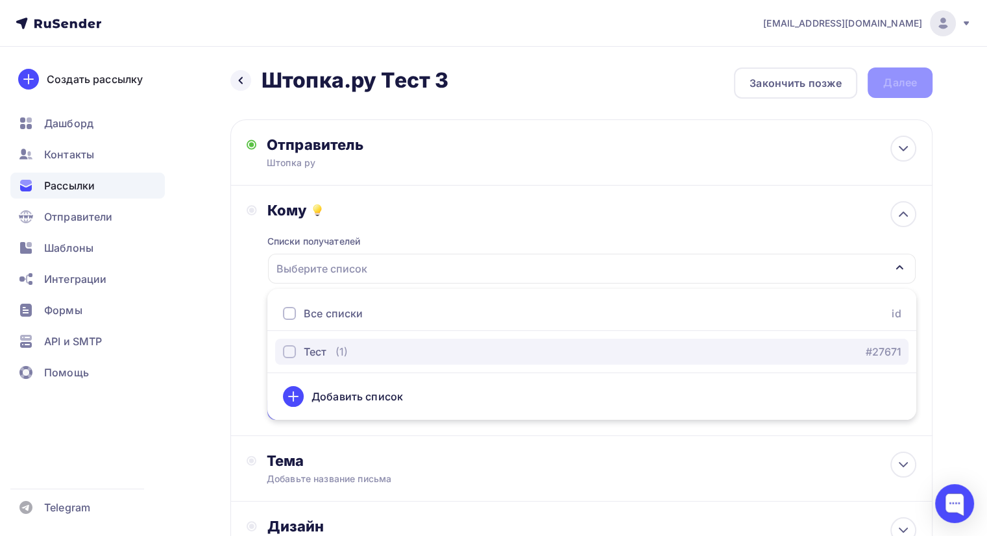
click at [287, 347] on div "button" at bounding box center [289, 351] width 13 height 13
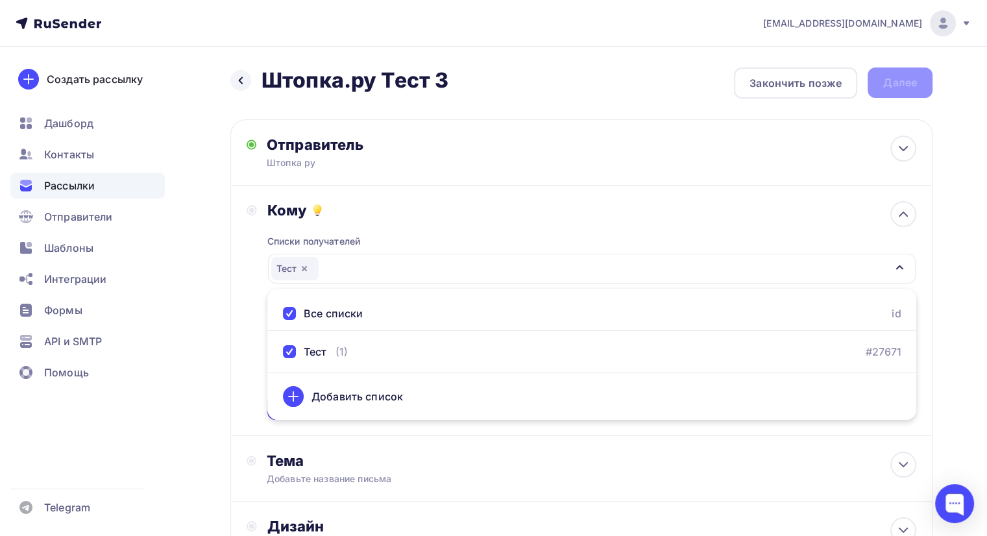
click at [383, 217] on div "Кому" at bounding box center [591, 210] width 649 height 18
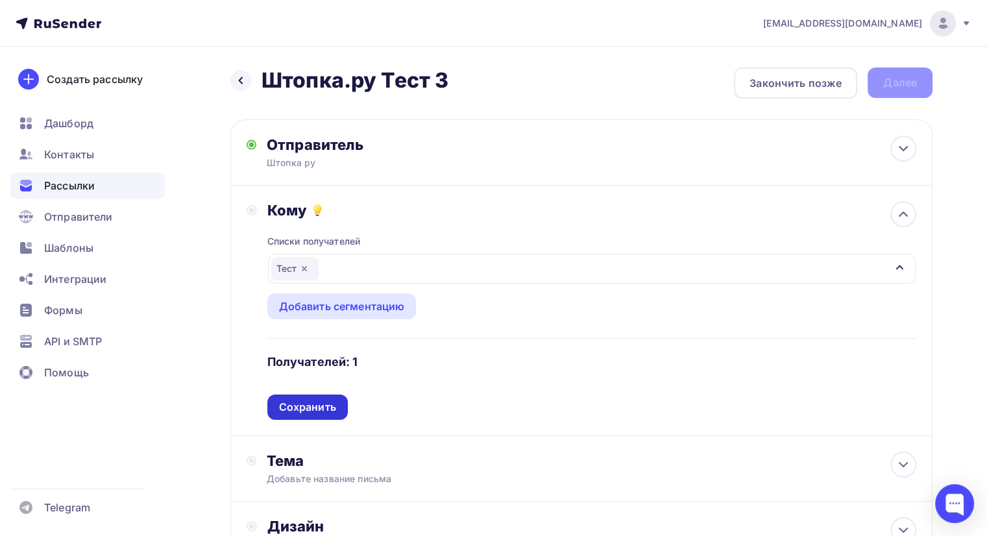
click at [326, 401] on div "Сохранить" at bounding box center [307, 407] width 57 height 15
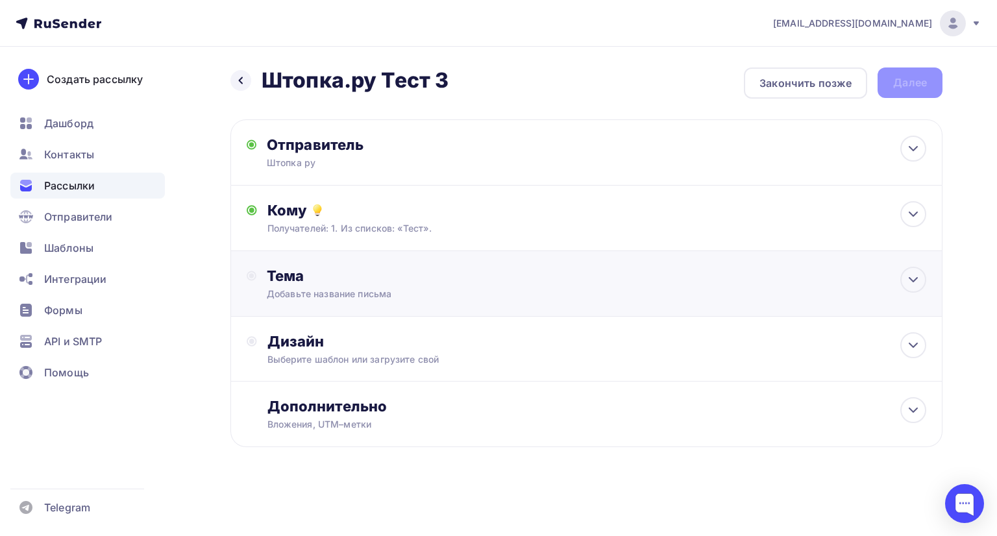
click at [382, 282] on div "Тема" at bounding box center [395, 276] width 256 height 18
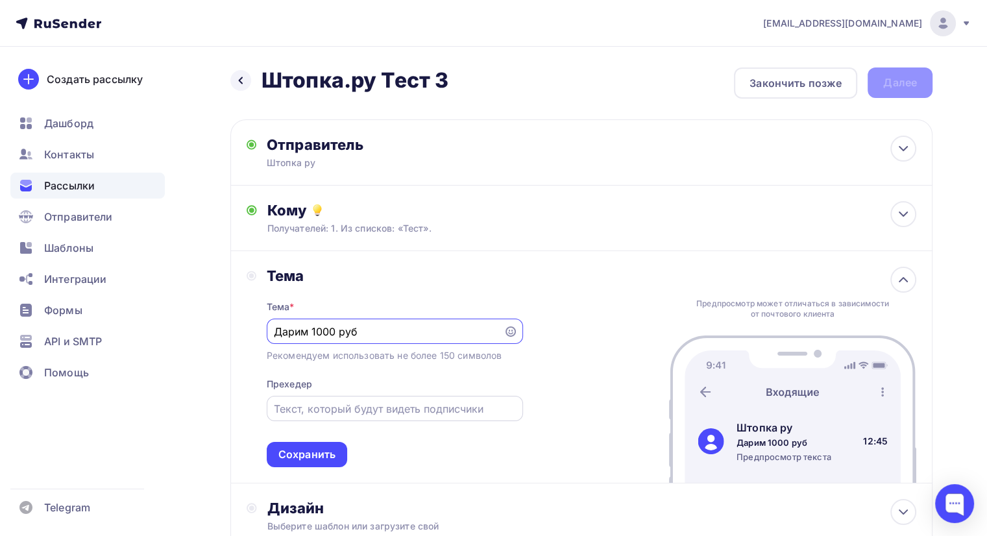
type input "Дарим 1000 руб"
click at [343, 410] on input "text" at bounding box center [394, 409] width 241 height 16
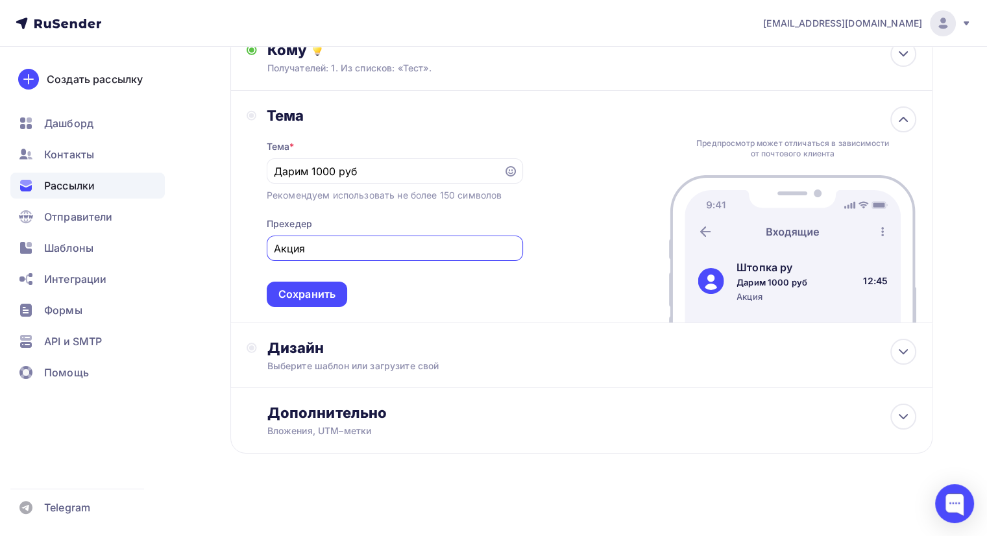
type input "Акция"
click at [332, 289] on div "Сохранить" at bounding box center [306, 294] width 57 height 15
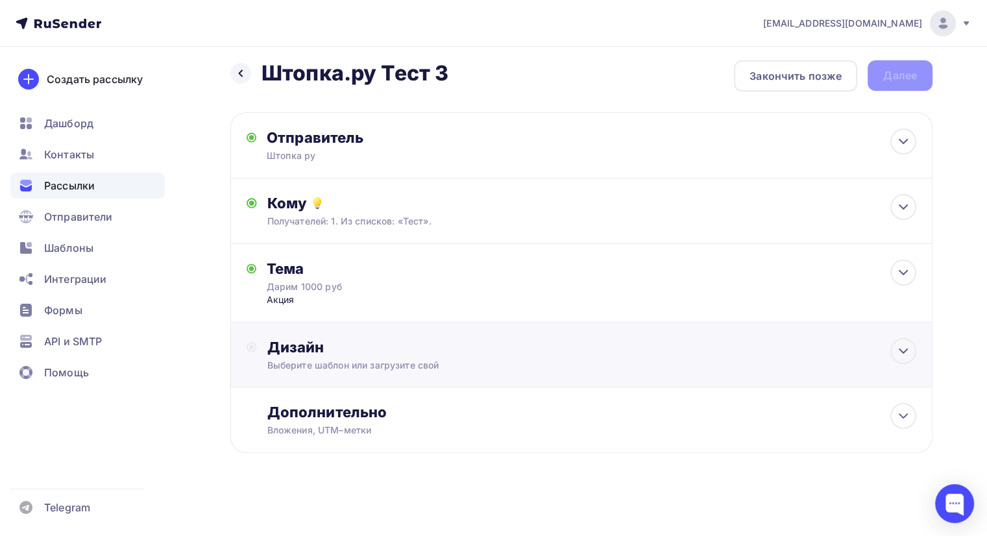
click at [346, 354] on div "Дизайн" at bounding box center [591, 347] width 649 height 18
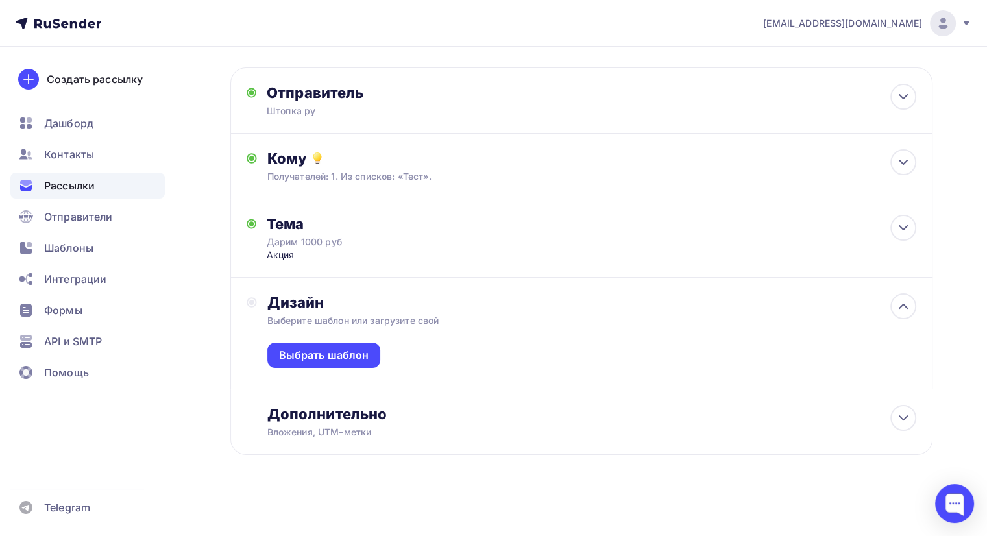
scroll to position [53, 0]
click at [354, 347] on div "Выбрать шаблон" at bounding box center [324, 354] width 90 height 15
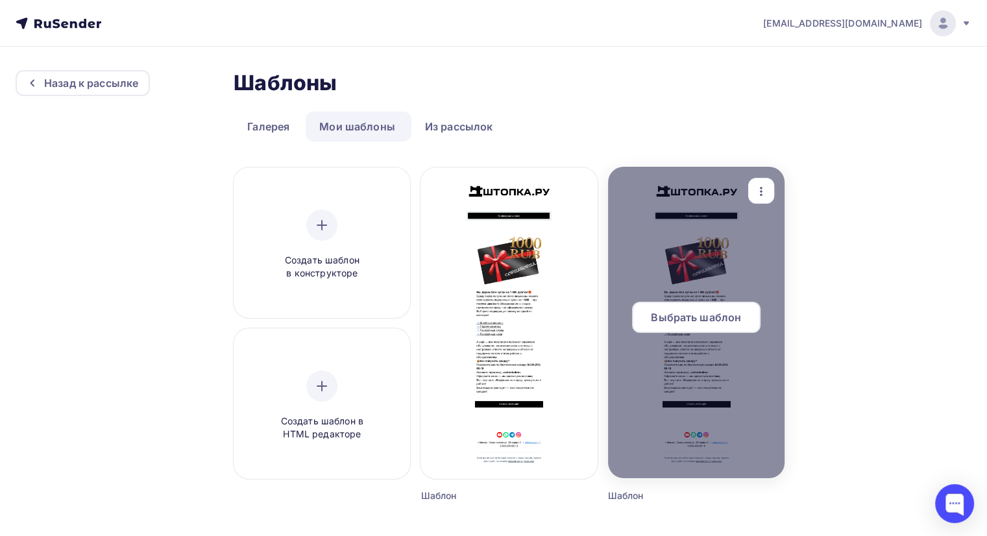
click at [697, 323] on span "Выбрать шаблон" at bounding box center [696, 318] width 90 height 16
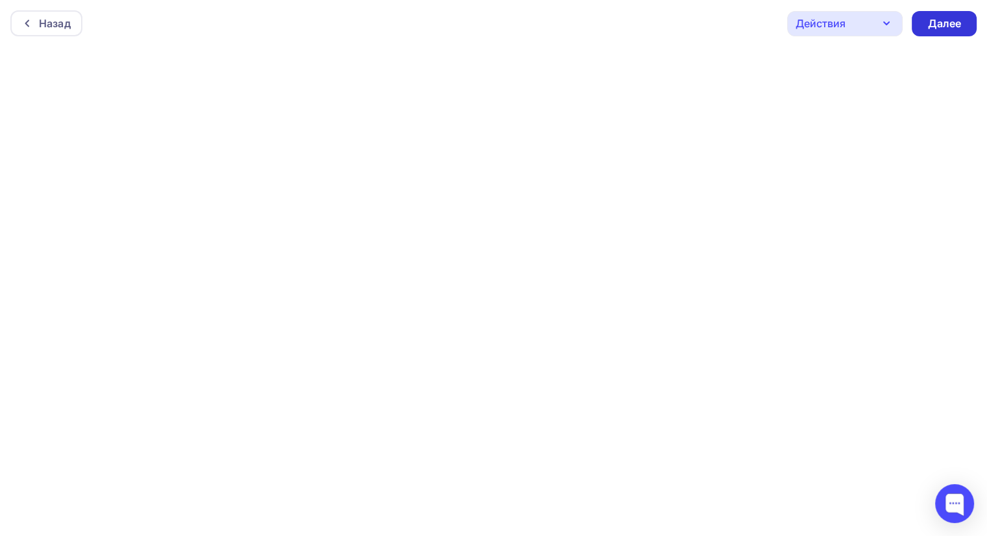
click at [946, 26] on div "Далее" at bounding box center [945, 23] width 34 height 15
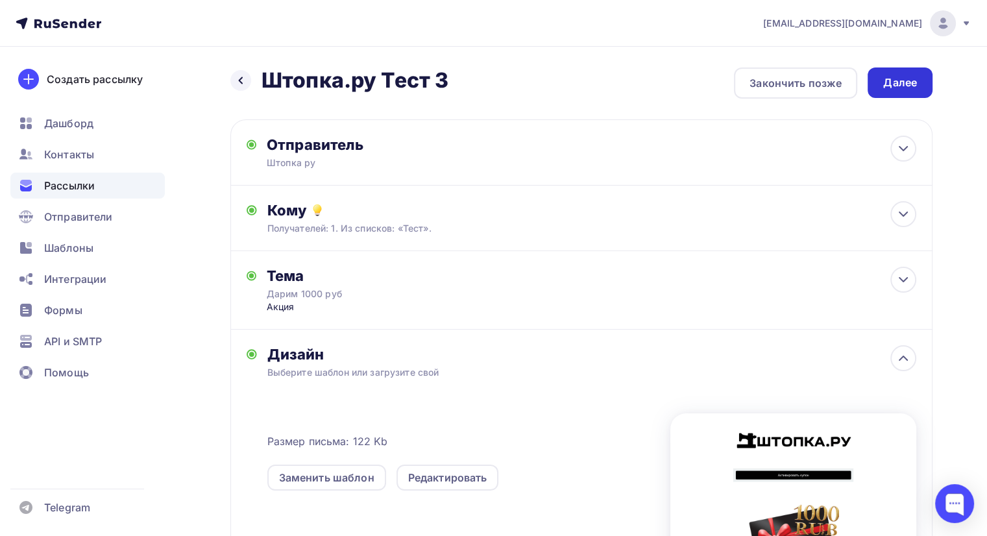
click at [911, 80] on div "Далее" at bounding box center [901, 82] width 34 height 15
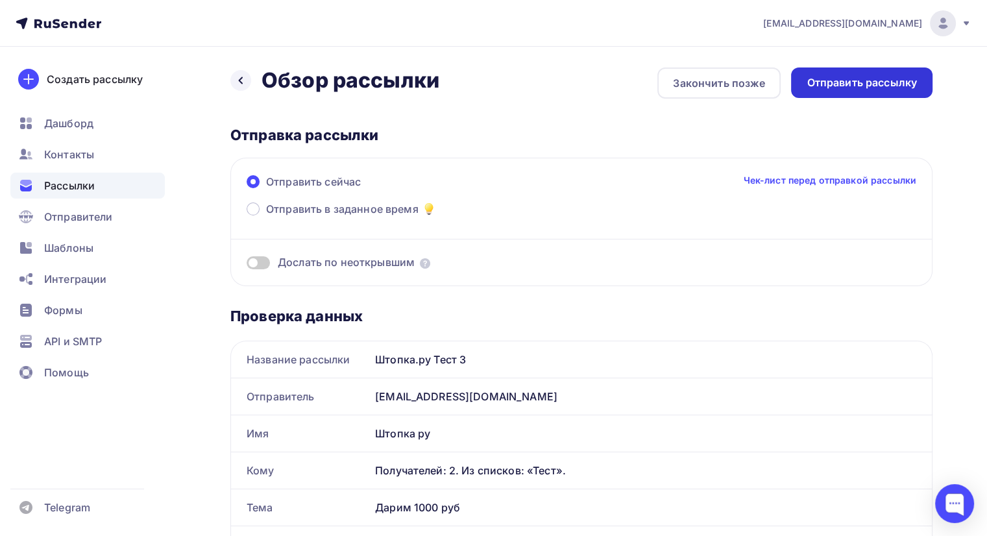
click at [847, 91] on div "Отправить рассылку" at bounding box center [862, 83] width 142 height 31
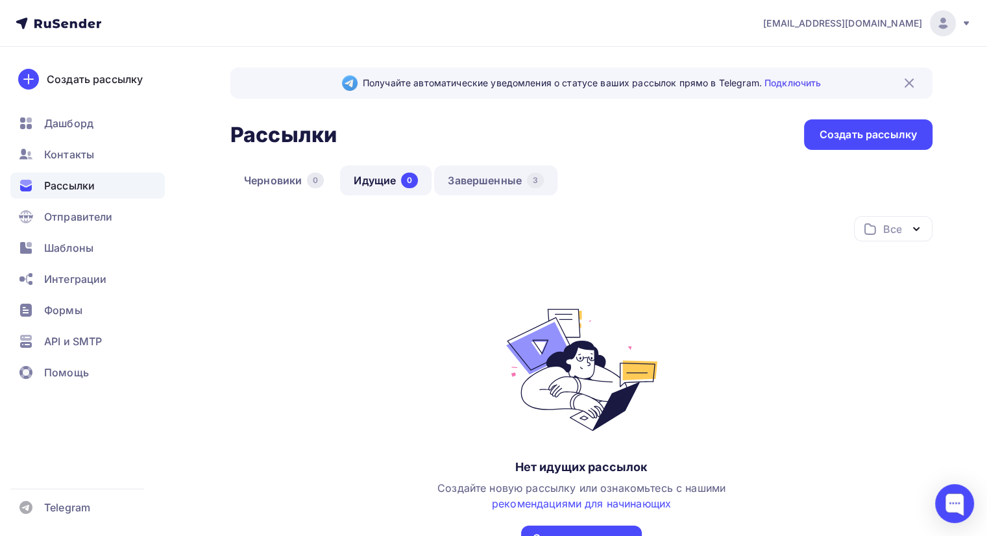
click at [486, 183] on link "Завершенные 3" at bounding box center [495, 181] width 123 height 30
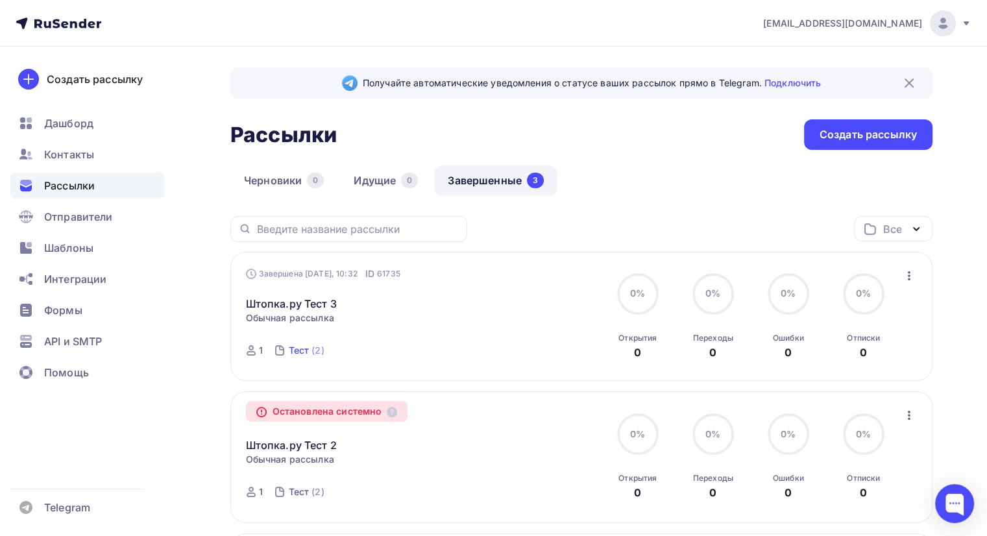
click at [312, 347] on div "(2)" at bounding box center [318, 350] width 12 height 13
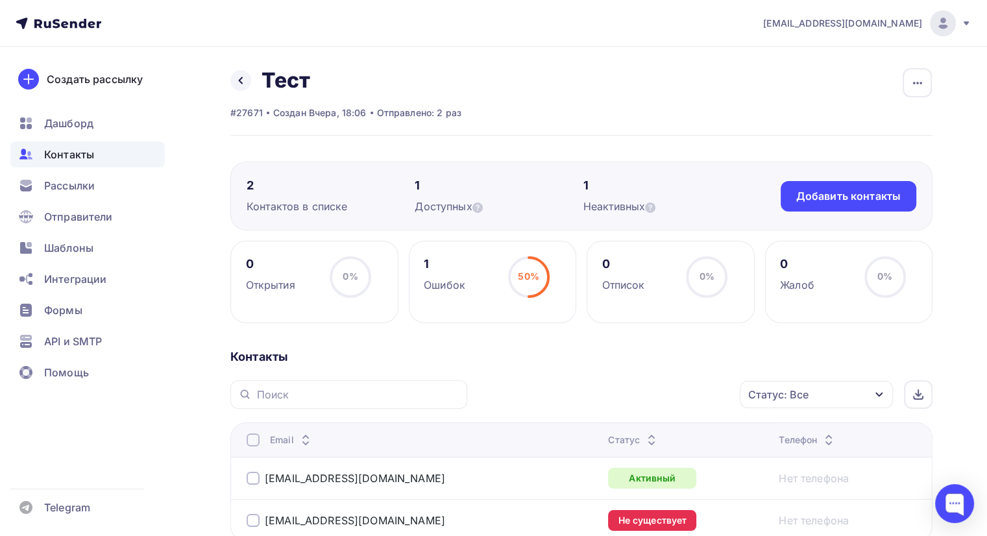
click at [885, 21] on span "[EMAIL_ADDRESS][DOMAIN_NAME]" at bounding box center [842, 23] width 159 height 13
click at [797, 86] on span "[DEMOGRAPHIC_DATA]" at bounding box center [836, 83] width 119 height 16
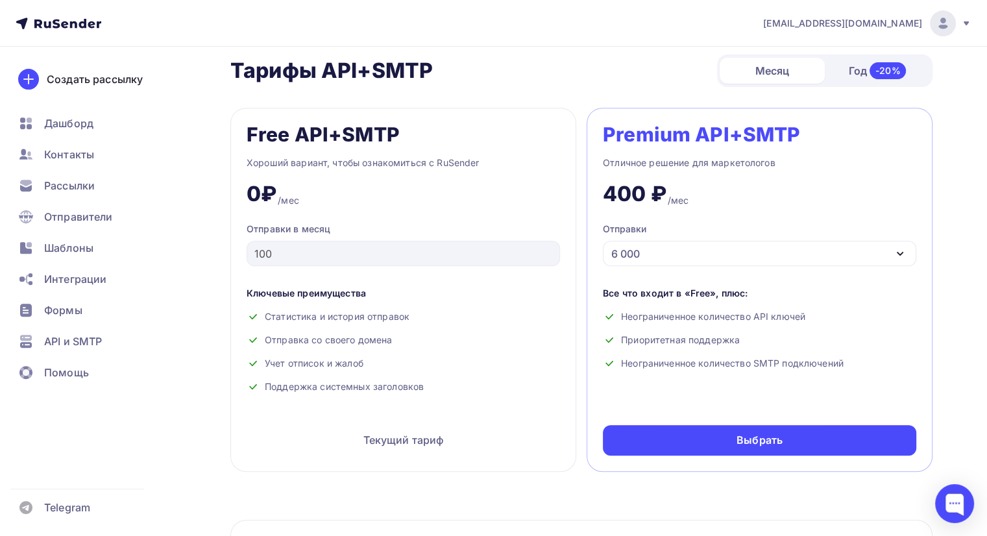
scroll to position [519, 0]
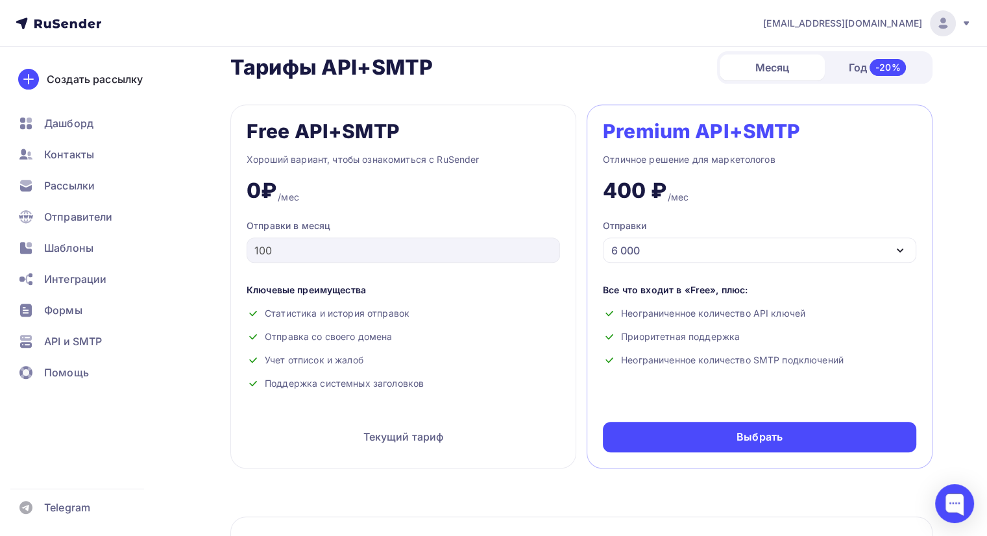
click at [686, 250] on div "6 000" at bounding box center [760, 250] width 314 height 25
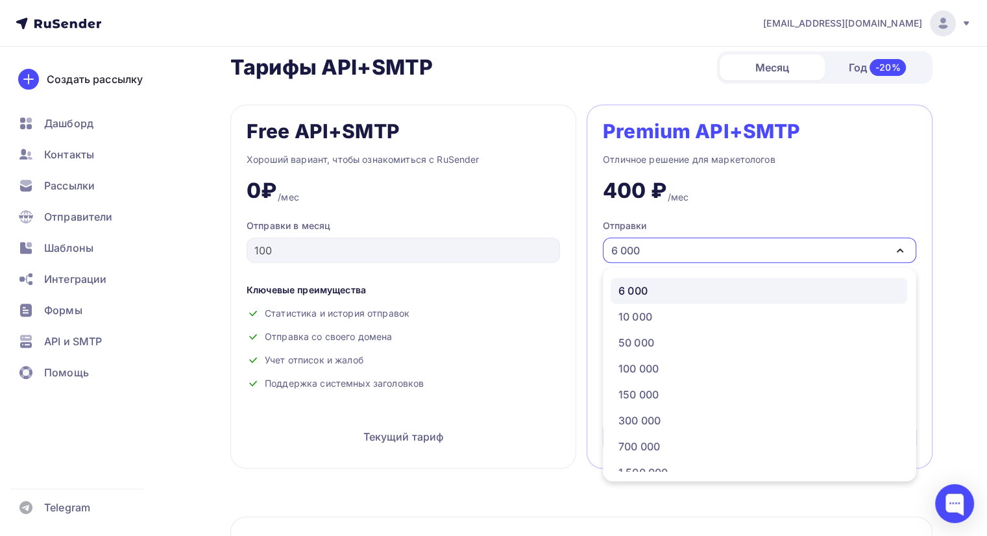
click at [686, 250] on div "6 000" at bounding box center [760, 250] width 314 height 25
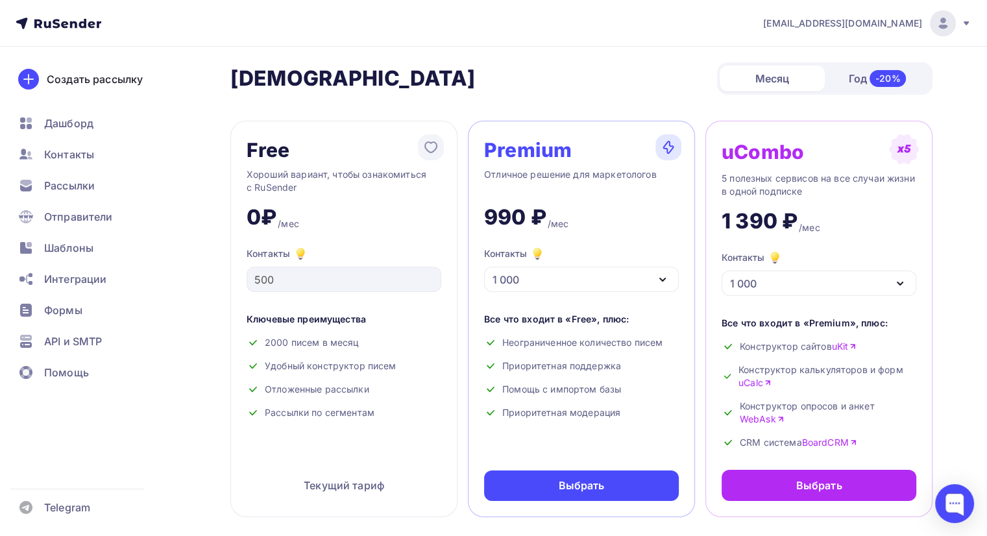
scroll to position [0, 0]
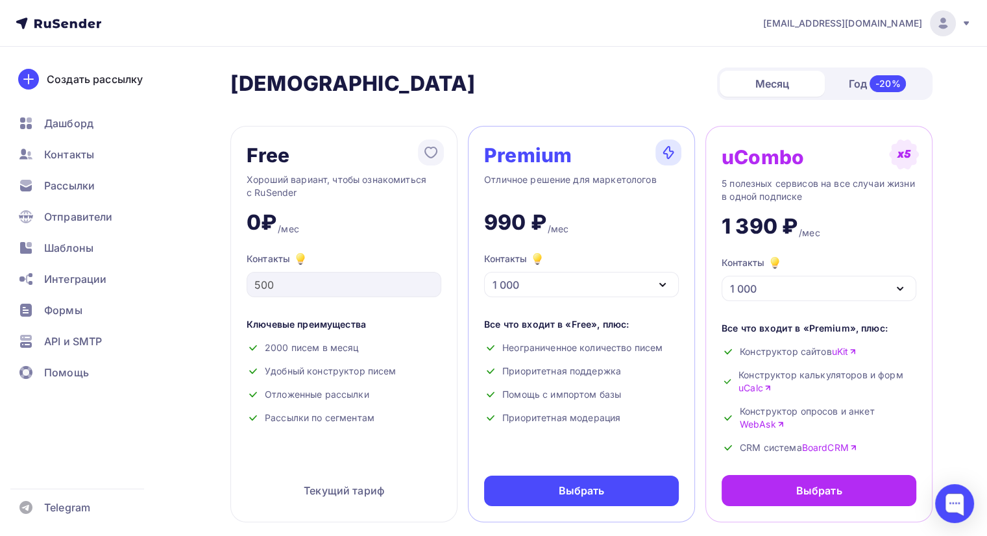
click at [606, 278] on div "1 000" at bounding box center [581, 284] width 195 height 25
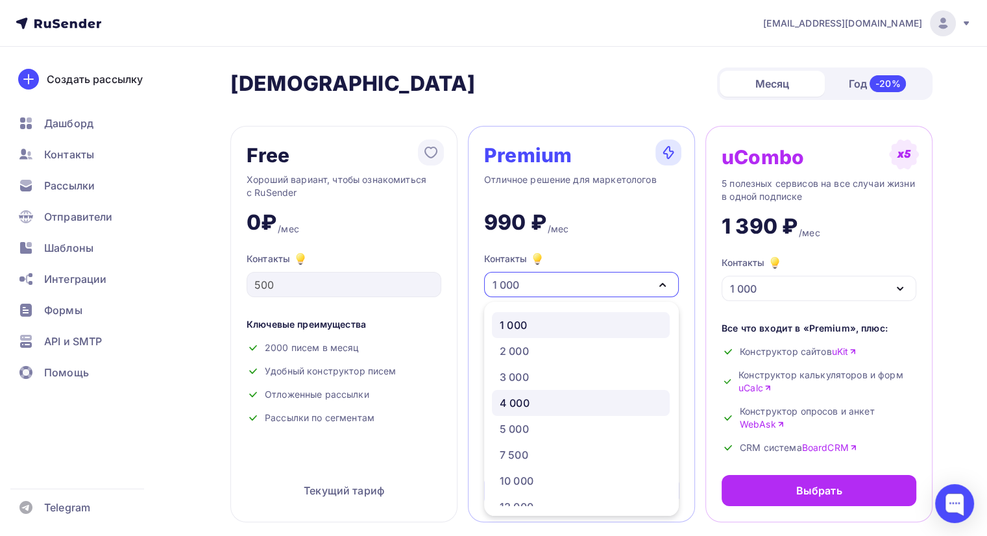
click at [603, 395] on div "4 000" at bounding box center [581, 403] width 162 height 16
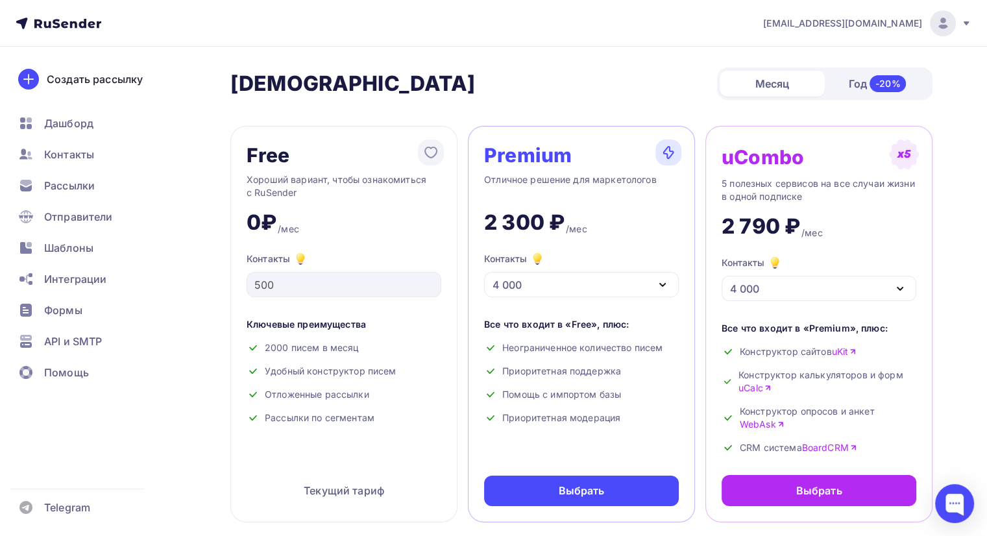
click at [624, 280] on div "4 000" at bounding box center [581, 284] width 195 height 25
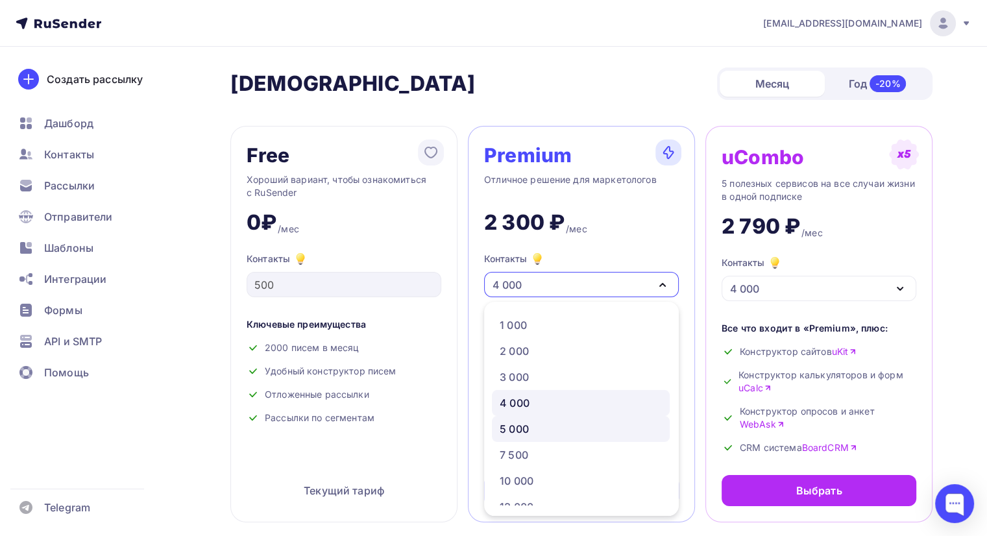
click at [609, 424] on div "5 000" at bounding box center [581, 429] width 162 height 16
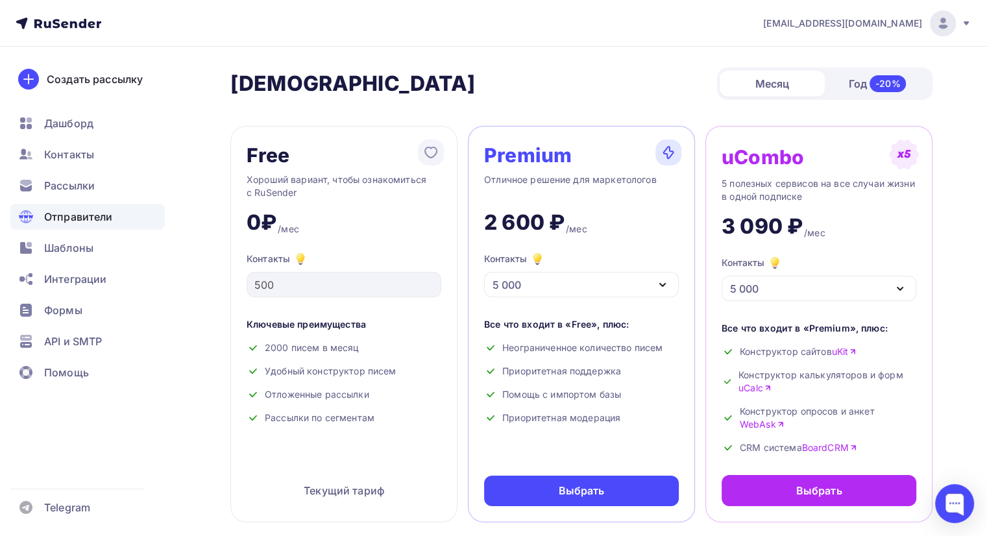
click at [98, 220] on span "Отправители" at bounding box center [78, 217] width 69 height 16
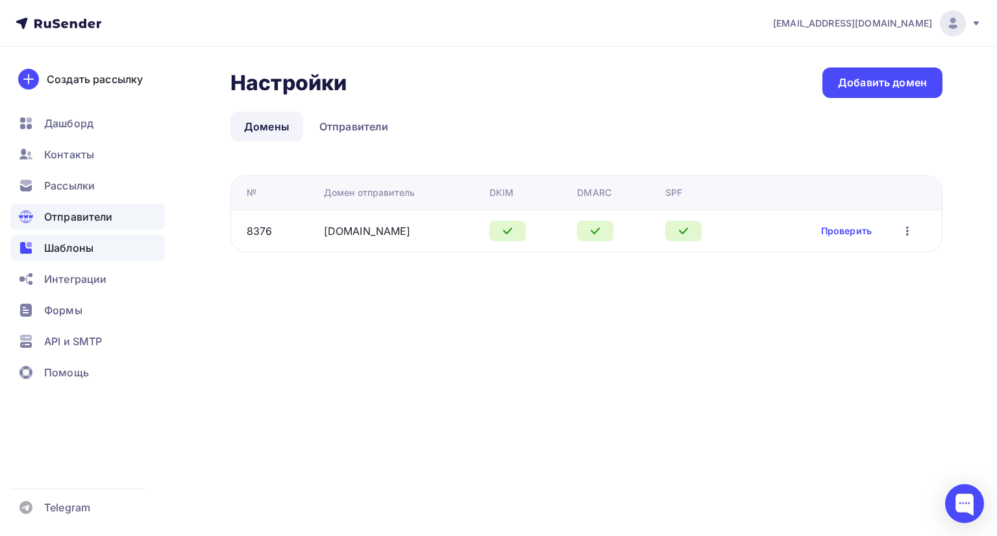
click at [122, 249] on div "Шаблоны" at bounding box center [87, 248] width 155 height 26
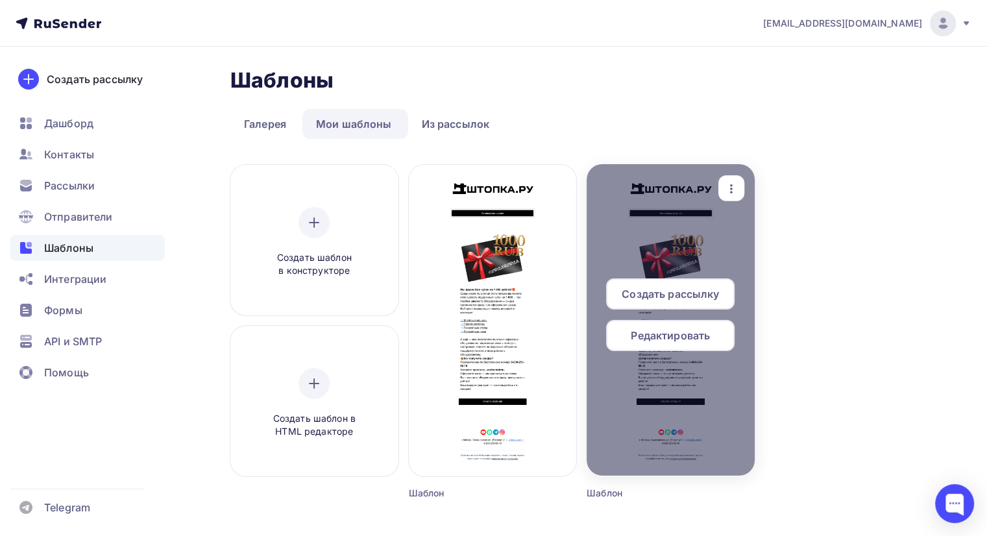
click at [706, 335] on span "Редактировать" at bounding box center [670, 336] width 79 height 16
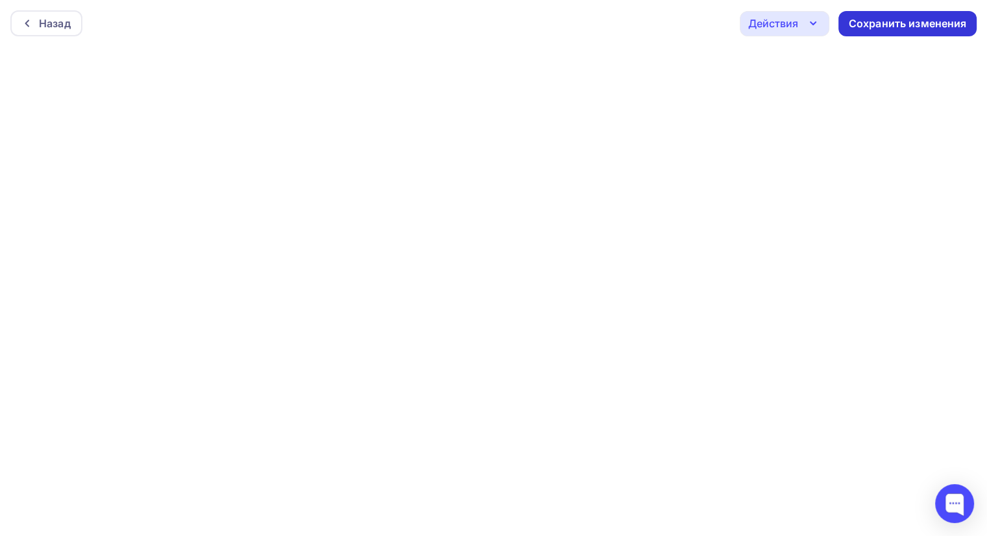
click at [887, 29] on div "Сохранить изменения" at bounding box center [908, 23] width 118 height 15
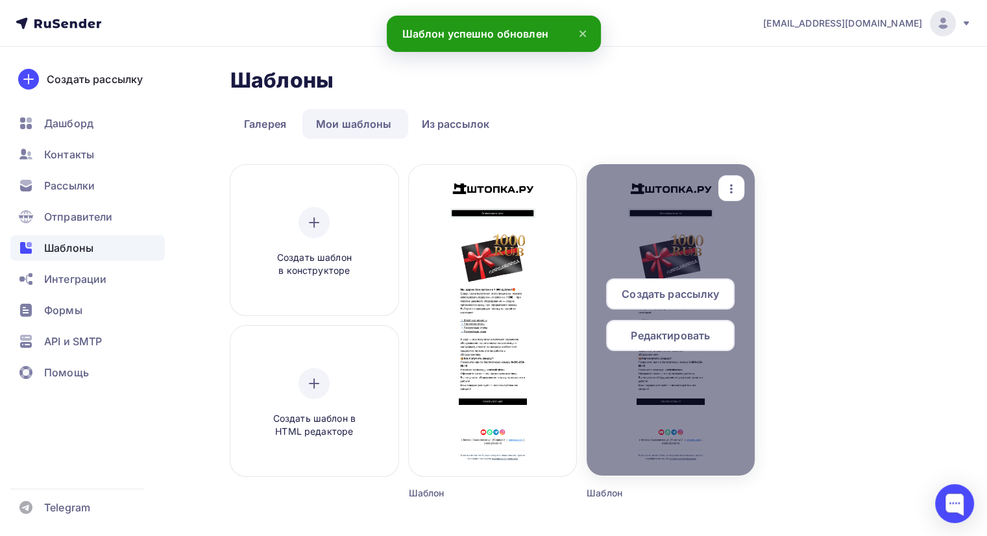
click at [734, 188] on icon "button" at bounding box center [732, 189] width 16 height 16
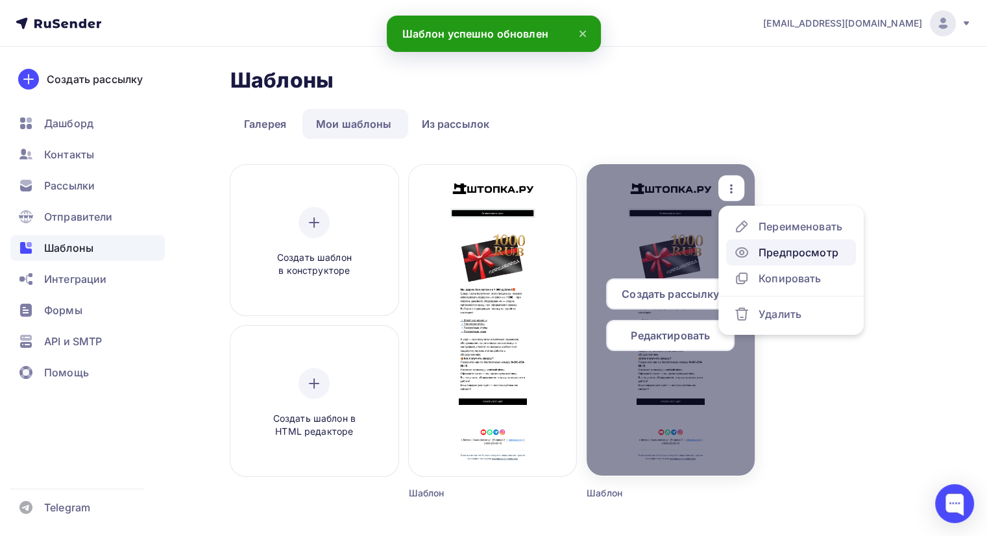
click at [808, 256] on div "Предпросмотр" at bounding box center [799, 253] width 80 height 16
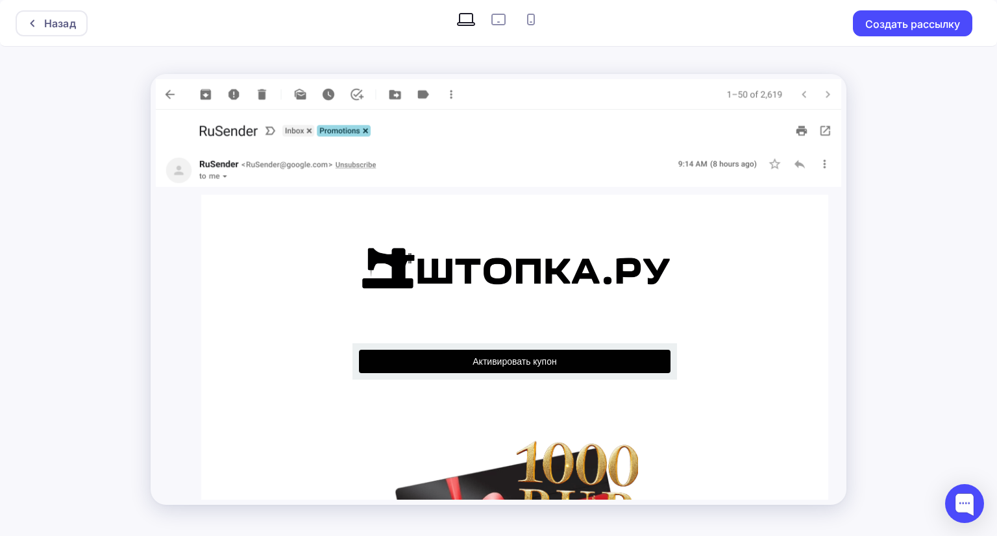
click at [526, 356] on span "Активировать купон" at bounding box center [515, 361] width 84 height 10
click at [171, 95] on img at bounding box center [499, 94] width 686 height 31
click at [71, 27] on div "Назад" at bounding box center [60, 24] width 32 height 16
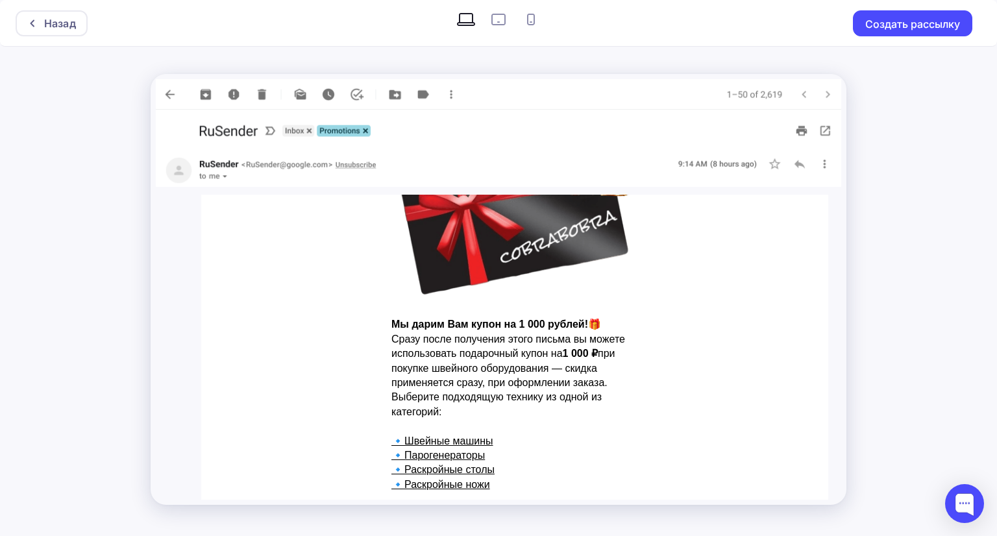
scroll to position [194, 0]
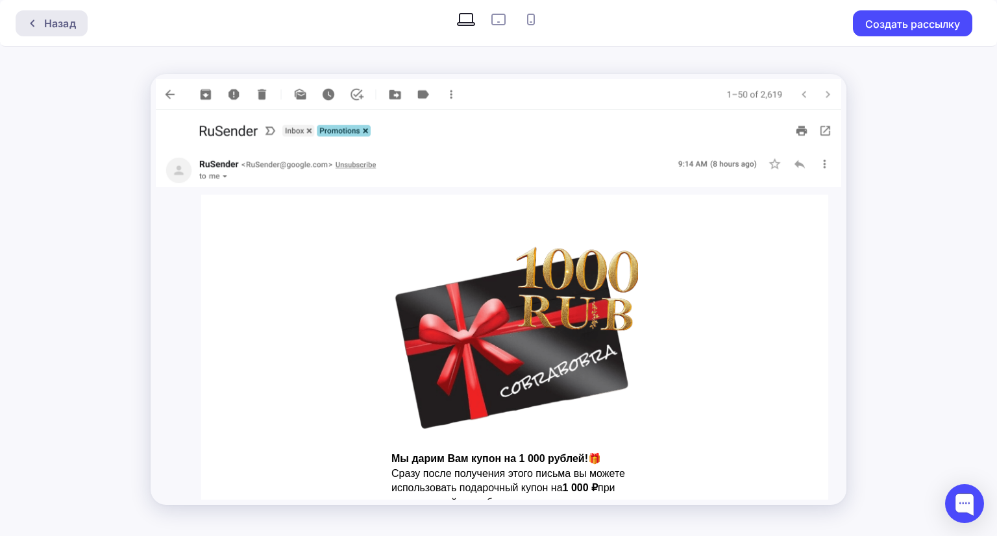
click at [26, 27] on div "Назад" at bounding box center [52, 23] width 72 height 26
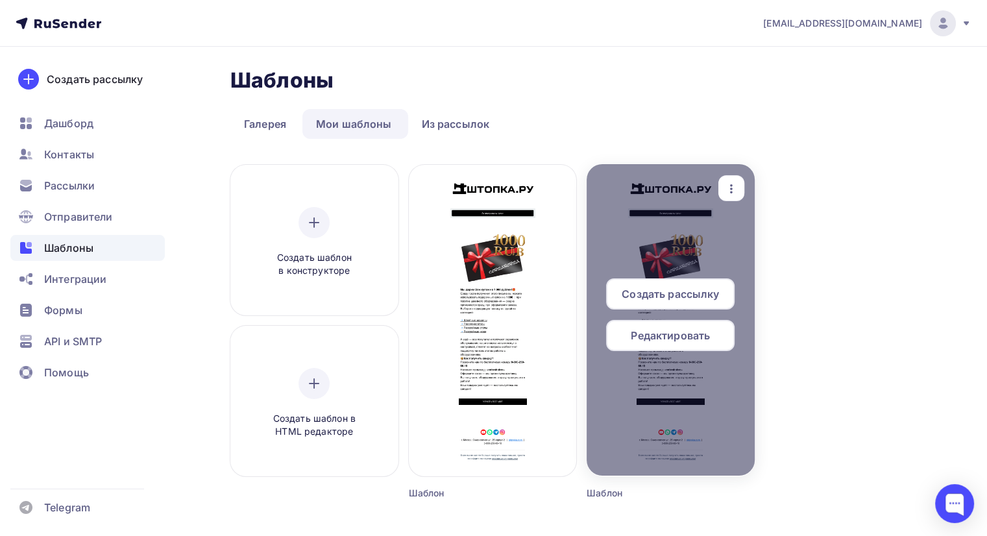
click at [724, 192] on icon "button" at bounding box center [732, 189] width 16 height 16
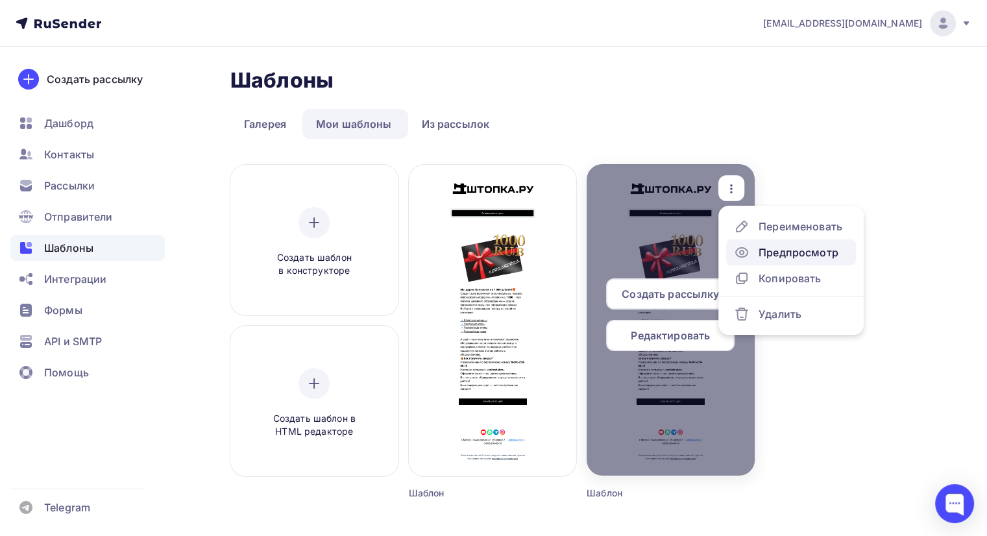
click at [761, 253] on div "Предпросмотр" at bounding box center [799, 253] width 80 height 16
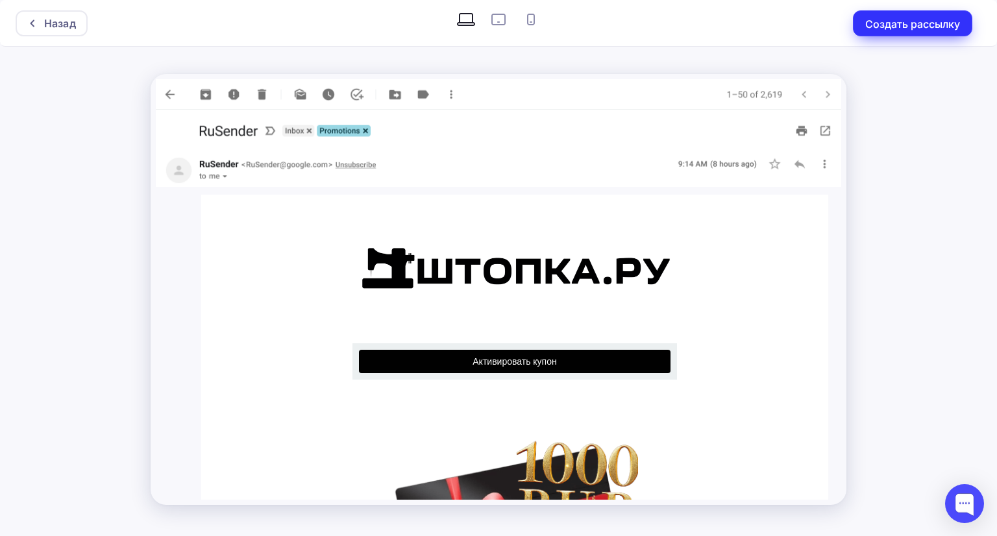
click at [872, 29] on button "Создать рассылку" at bounding box center [912, 23] width 119 height 26
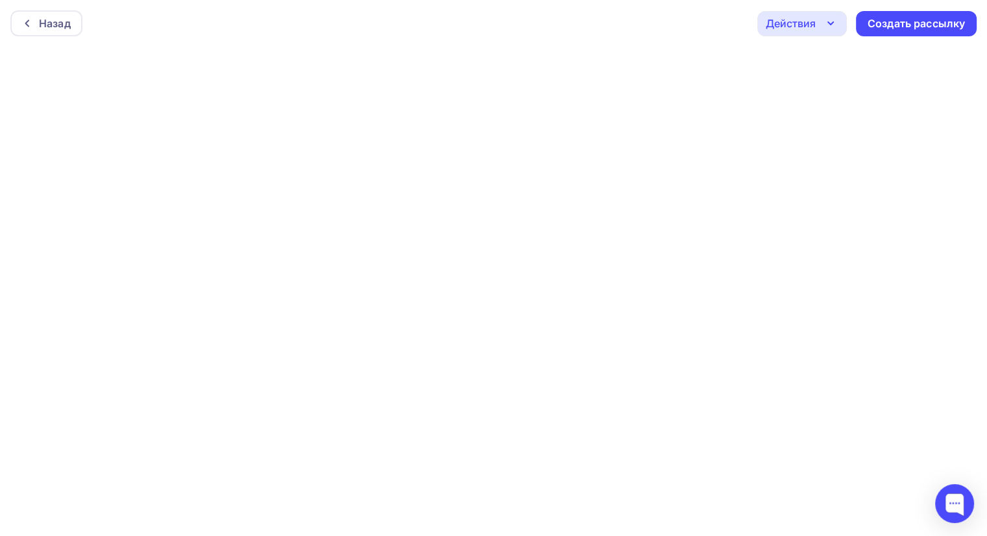
click at [818, 27] on div "Действия" at bounding box center [803, 23] width 90 height 25
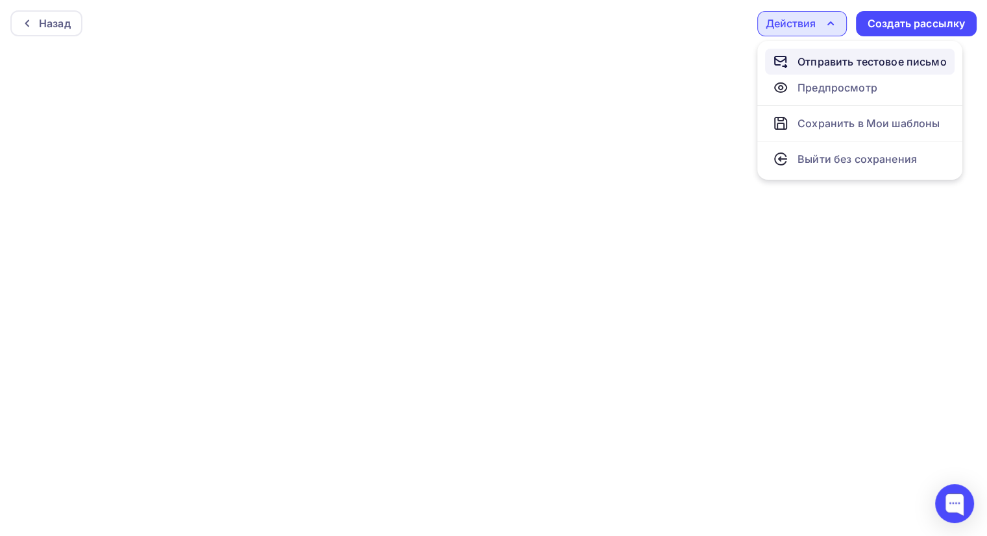
click at [840, 66] on div "Отправить тестовое письмо" at bounding box center [872, 62] width 149 height 16
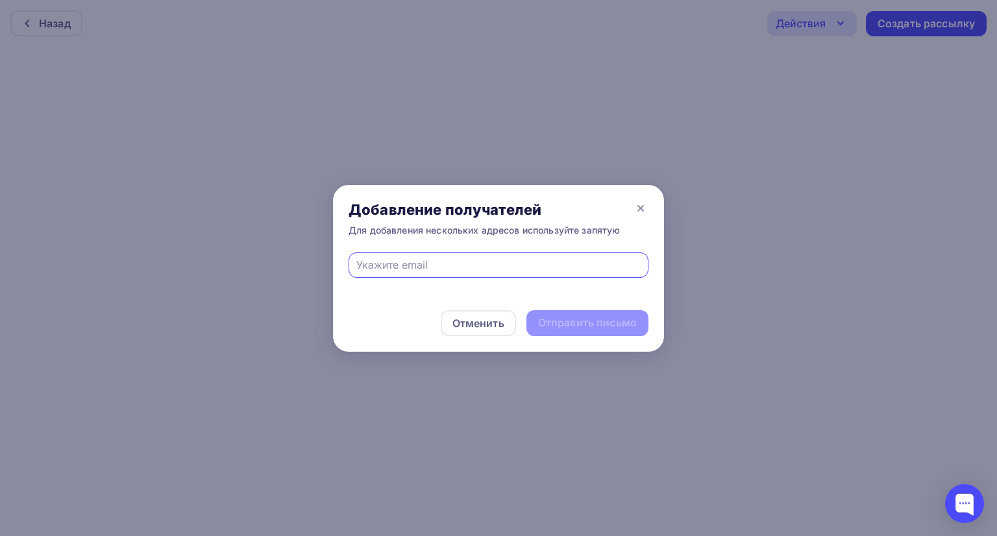
click at [453, 266] on input "text" at bounding box center [498, 265] width 285 height 16
type input "ш"
type input "elgufffax@inbox.ru"
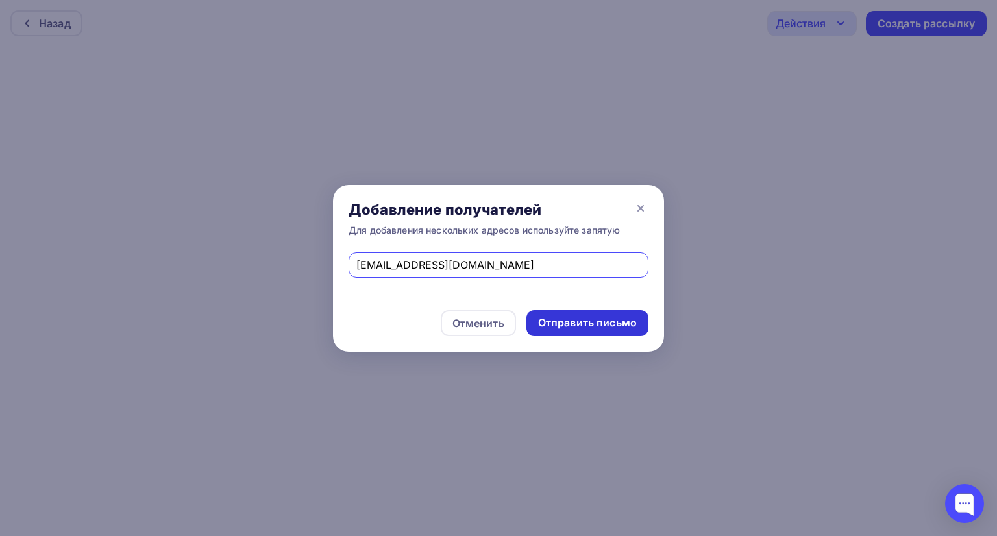
click at [565, 329] on div "Отправить письмо" at bounding box center [587, 322] width 99 height 15
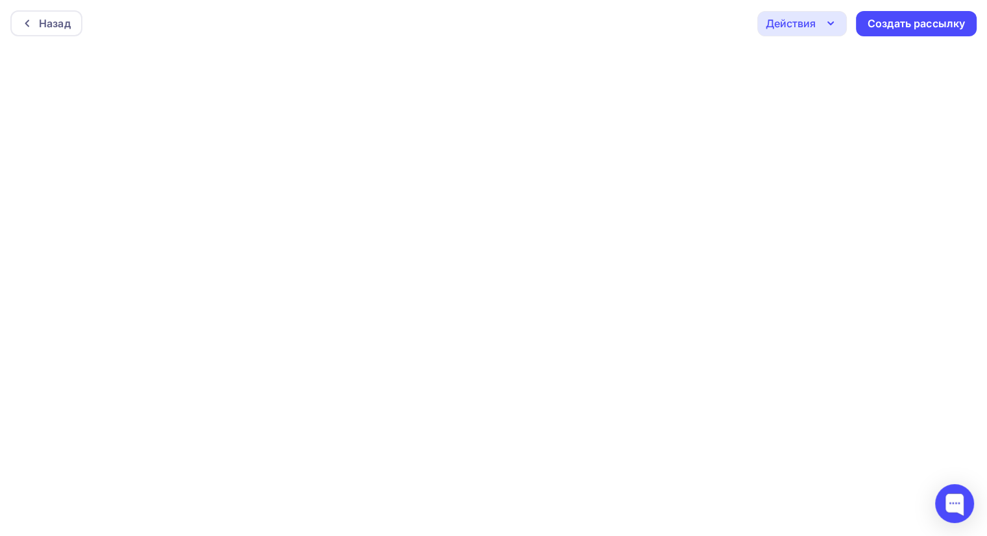
click at [828, 19] on icon "button" at bounding box center [831, 24] width 16 height 16
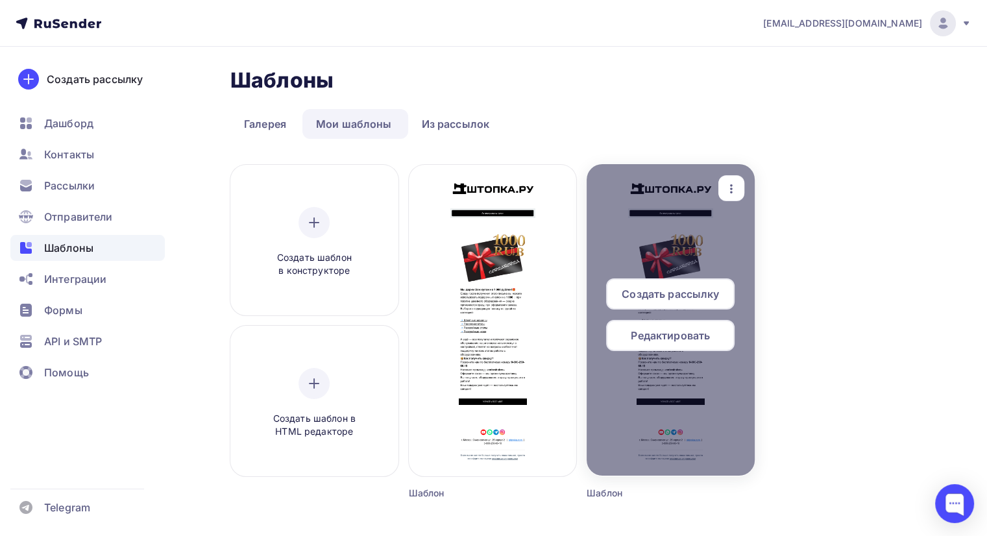
click at [695, 339] on span "Редактировать" at bounding box center [670, 336] width 79 height 16
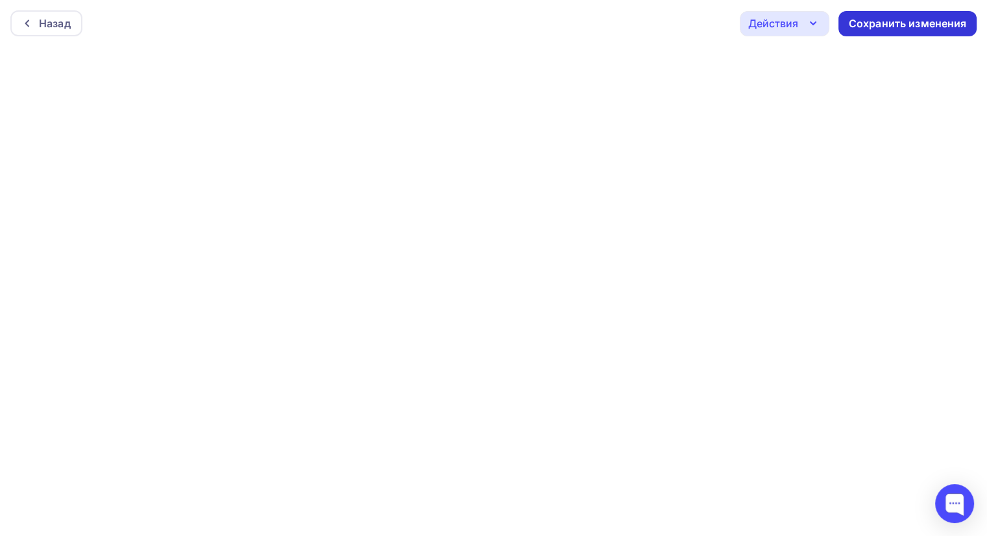
click at [889, 27] on div "Сохранить изменения" at bounding box center [908, 23] width 118 height 15
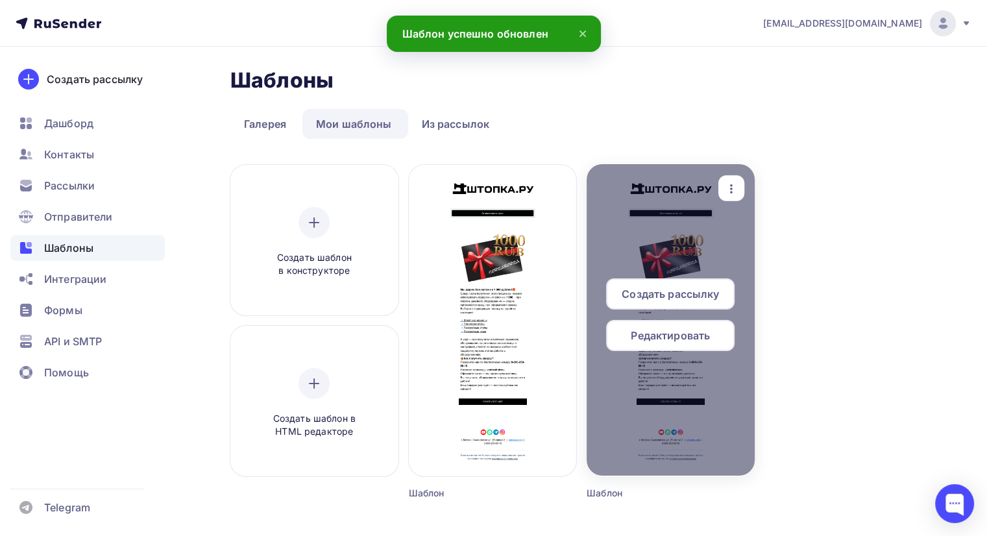
click at [687, 338] on span "Редактировать" at bounding box center [670, 336] width 79 height 16
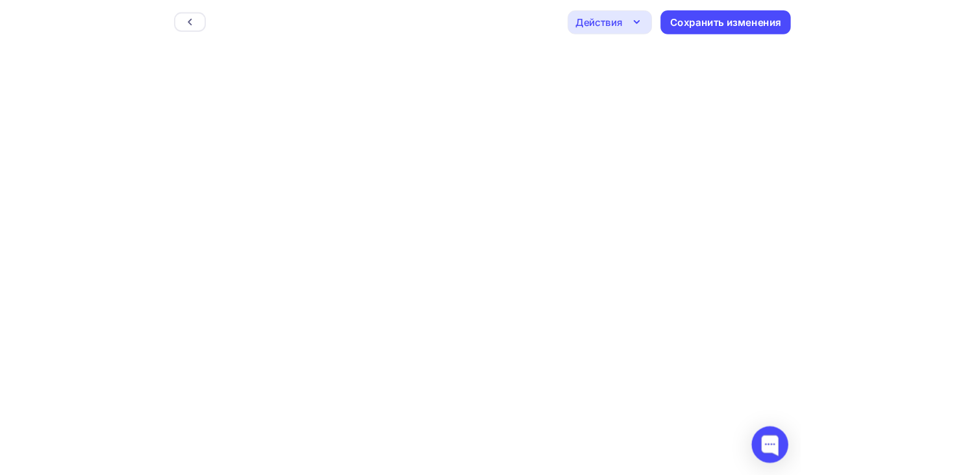
scroll to position [3, 0]
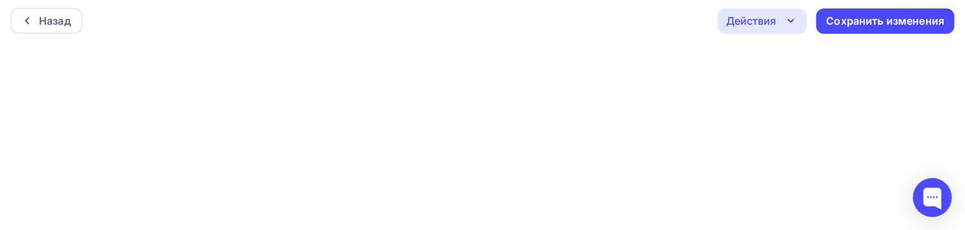
click at [699, 24] on div "Назад Действия Отправить тестовое письмо Предпросмотр Выйти без сохранения Сохр…" at bounding box center [482, 20] width 965 height 47
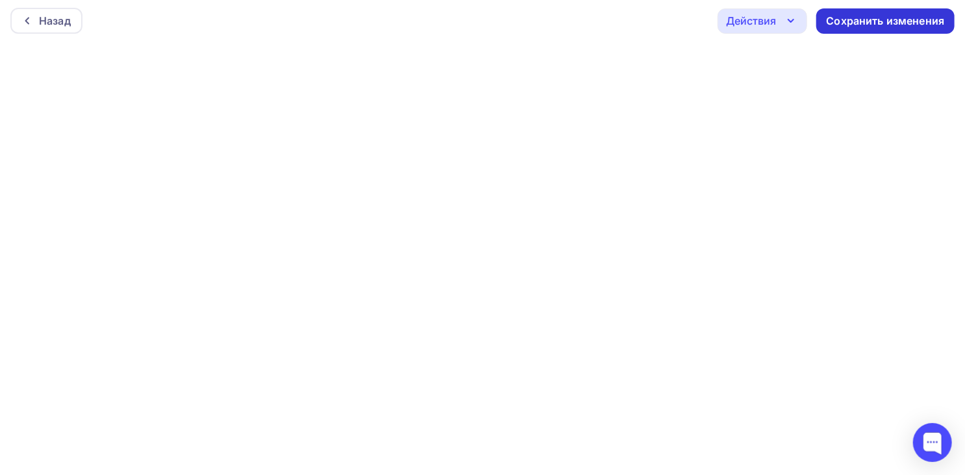
click at [870, 24] on div "Сохранить изменения" at bounding box center [885, 21] width 118 height 15
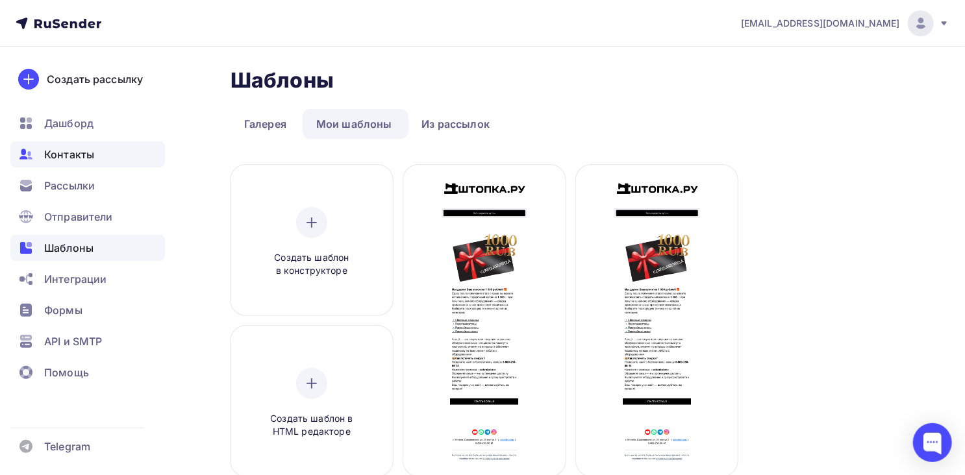
click at [57, 154] on span "Контакты" at bounding box center [69, 155] width 50 height 16
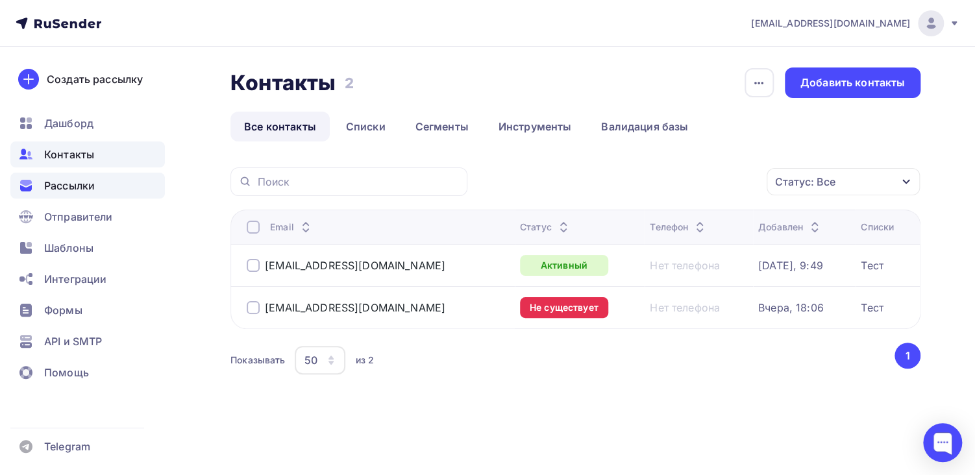
click at [80, 190] on span "Рассылки" at bounding box center [69, 186] width 51 height 16
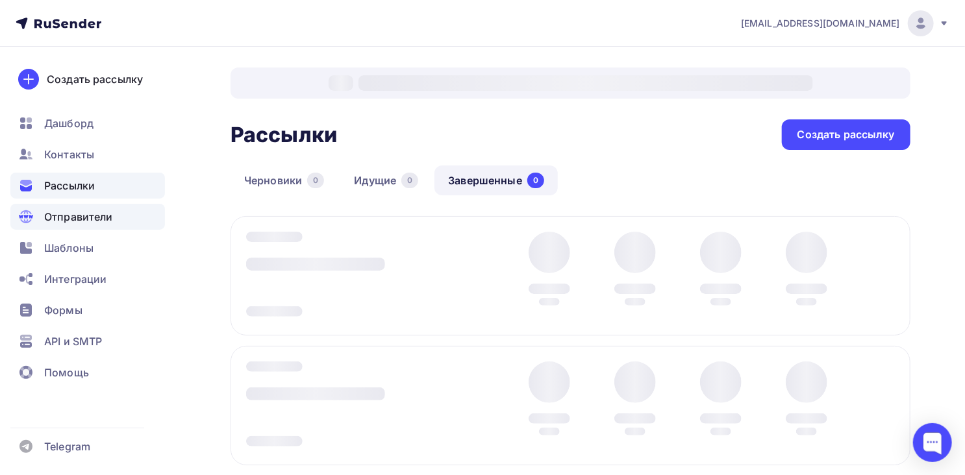
click at [95, 222] on span "Отправители" at bounding box center [78, 217] width 69 height 16
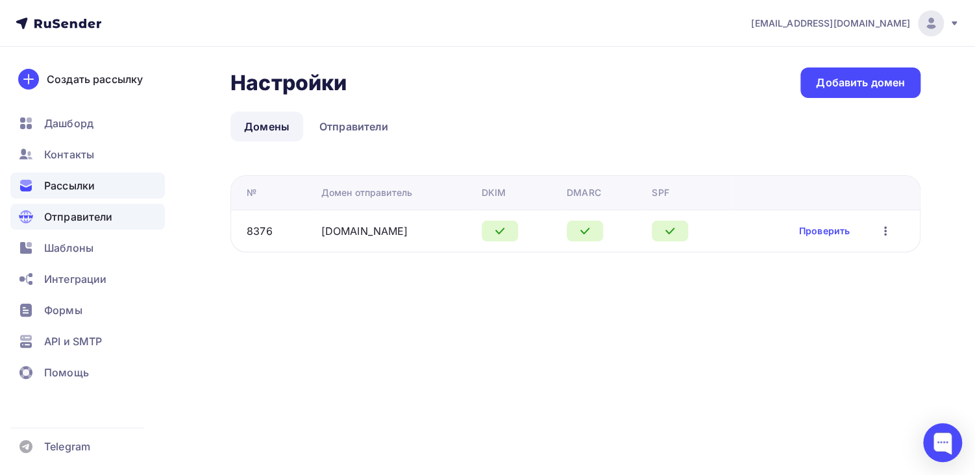
click at [86, 195] on div "Рассылки" at bounding box center [87, 186] width 155 height 26
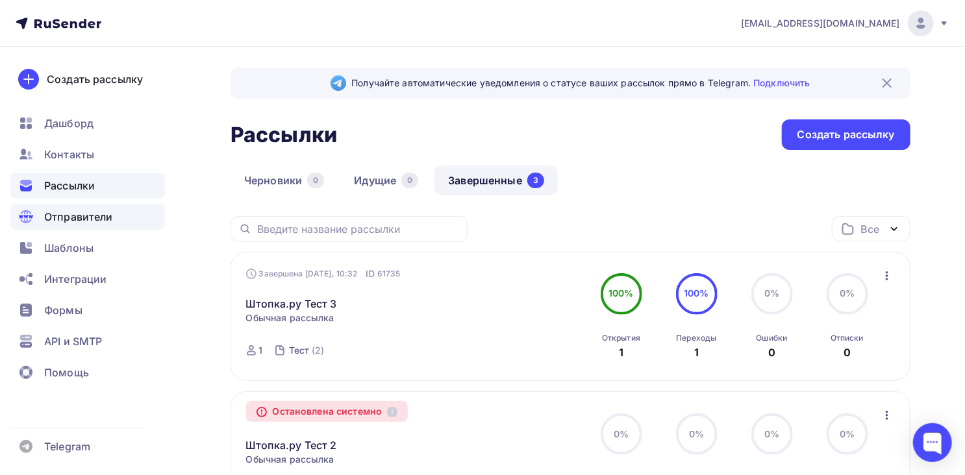
click at [72, 224] on span "Отправители" at bounding box center [78, 217] width 69 height 16
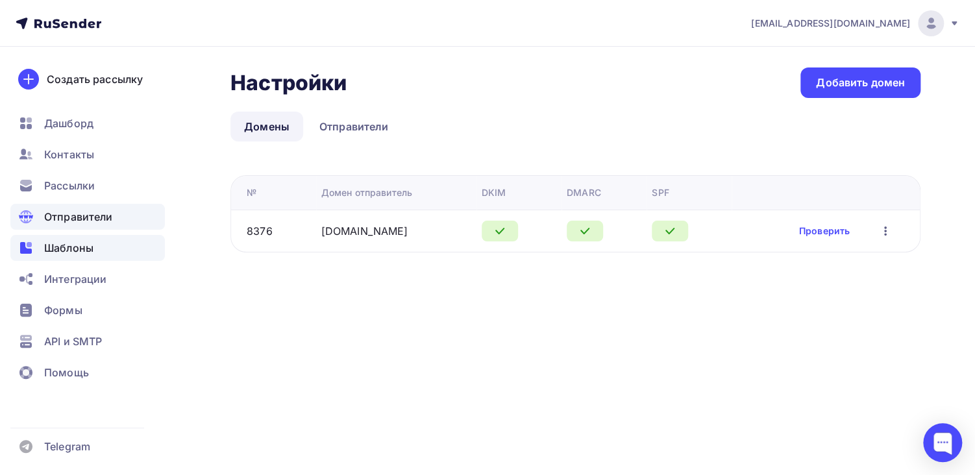
click at [70, 240] on span "Шаблоны" at bounding box center [68, 248] width 49 height 16
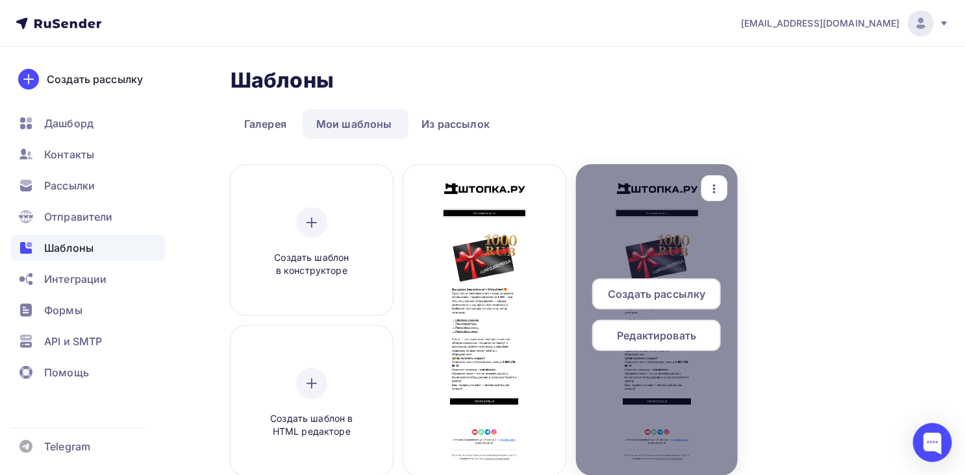
click at [699, 341] on div "Редактировать" at bounding box center [656, 335] width 129 height 31
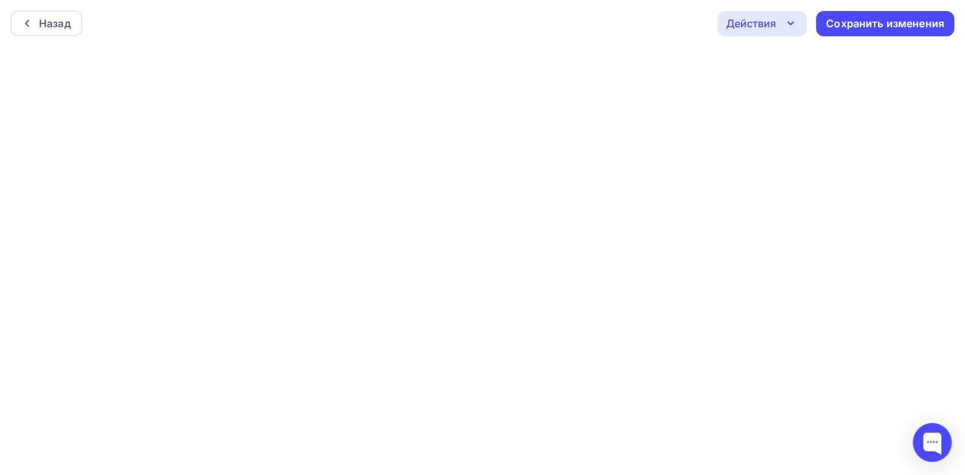
click at [791, 22] on icon "button" at bounding box center [791, 24] width 16 height 16
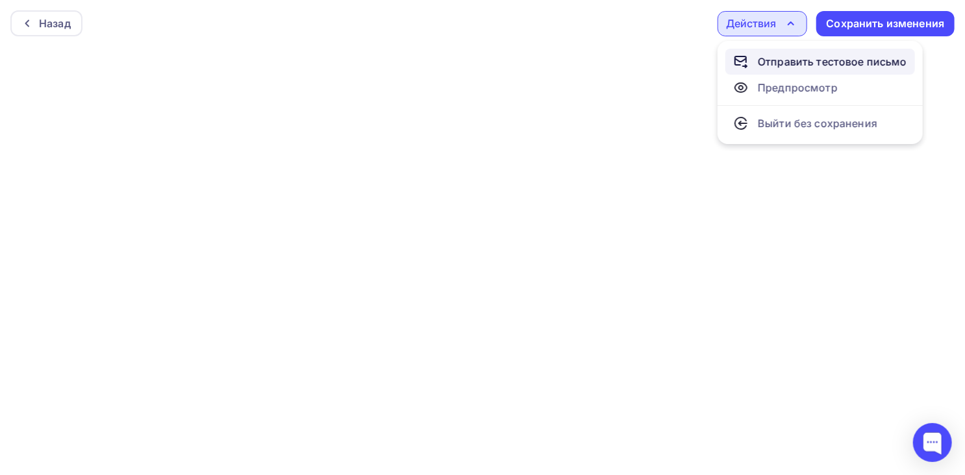
click at [804, 68] on div "Отправить тестовое письмо" at bounding box center [832, 62] width 149 height 16
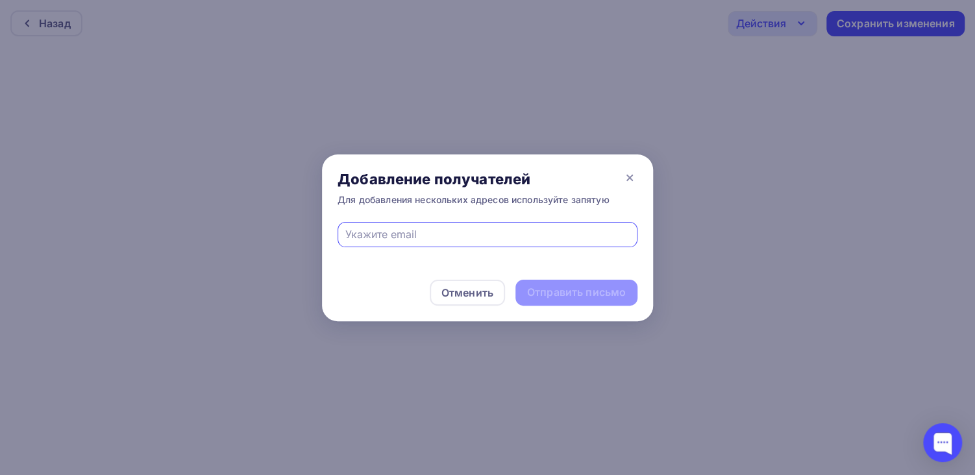
click at [431, 236] on input "text" at bounding box center [487, 235] width 285 height 16
type input "info@shtopka.ru"
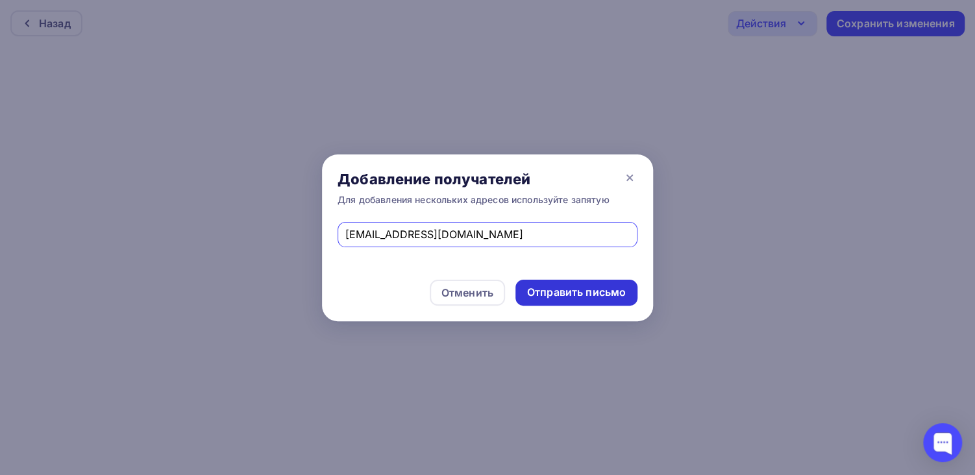
click at [554, 297] on div "Отправить письмо" at bounding box center [576, 292] width 99 height 15
